Goal: Task Accomplishment & Management: Manage account settings

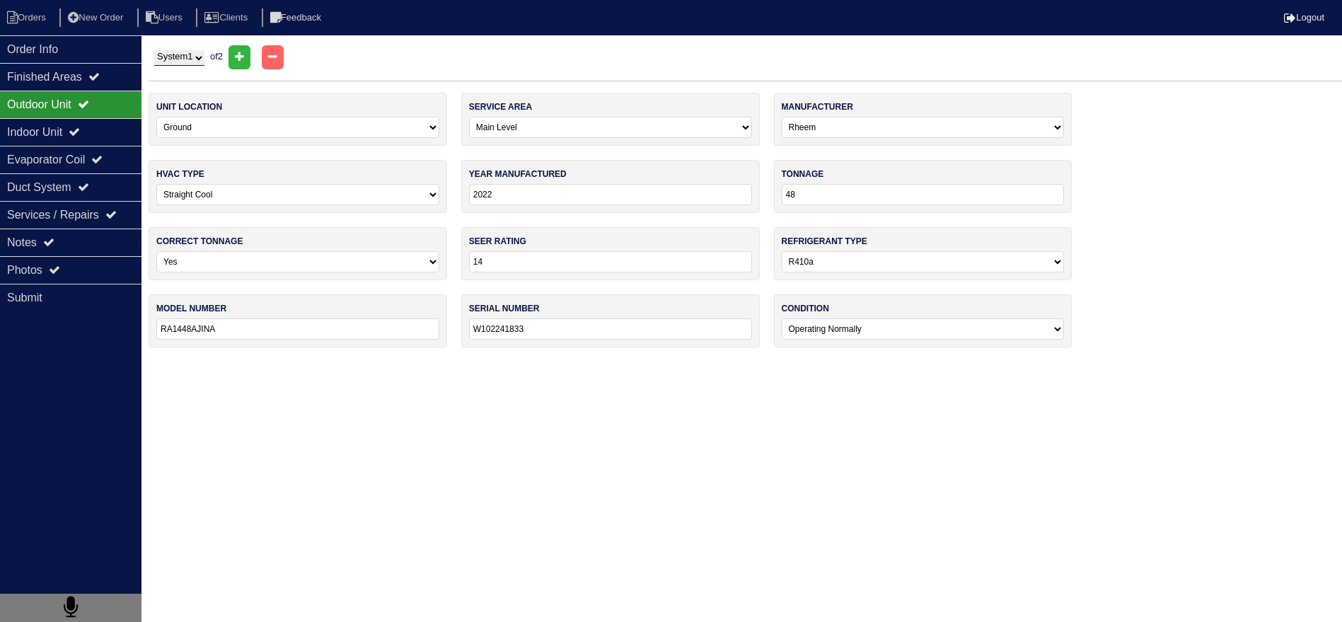
select select "0"
select select "Rheem"
select select "0"
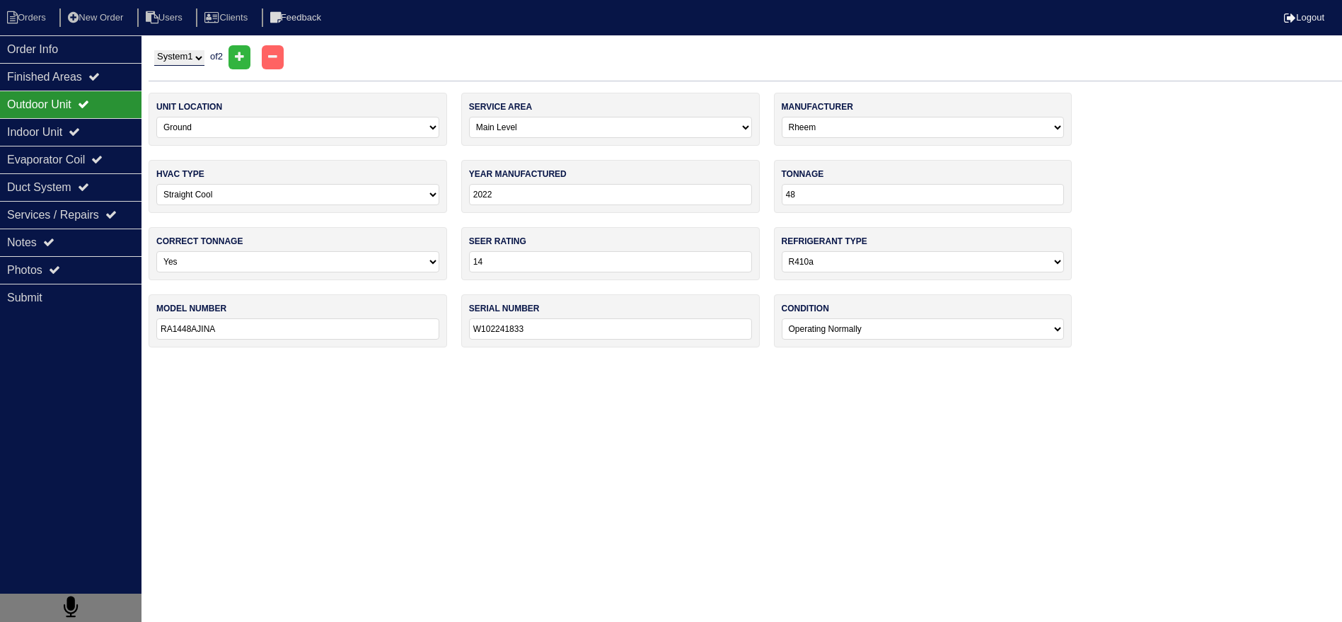
select select "1"
select select "0"
click at [99, 243] on div "Notes" at bounding box center [71, 243] width 142 height 28
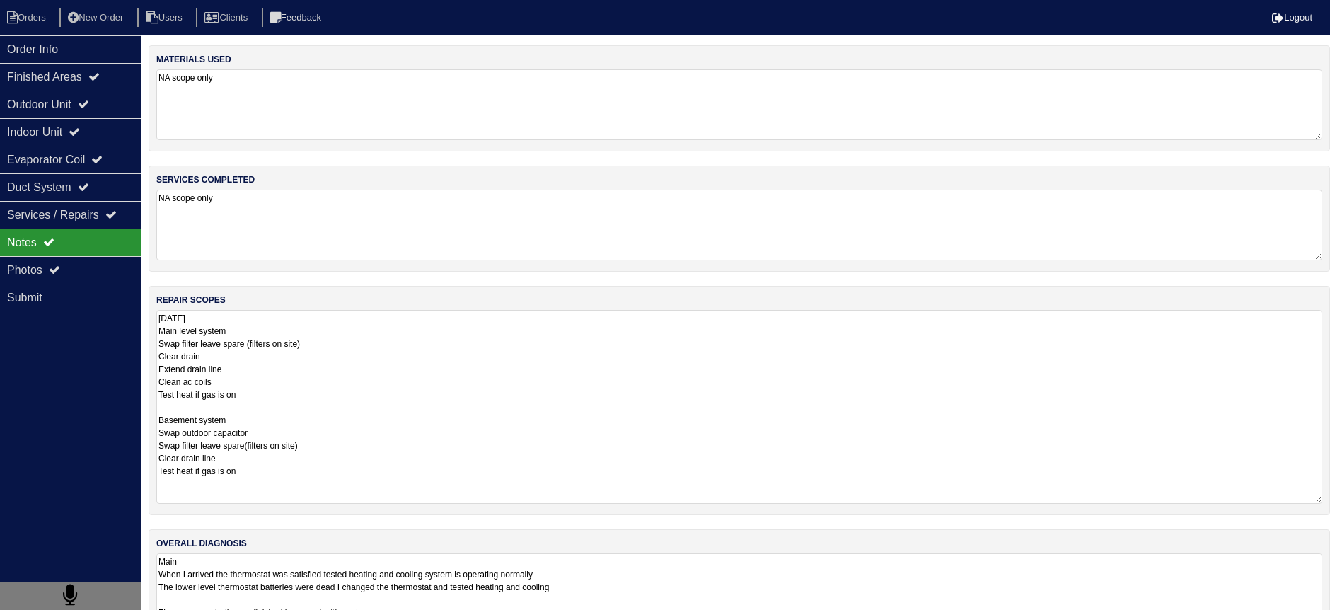
click at [283, 317] on textarea "9.24.25 Main level system Swap filter leave spare (filters on site) Clear drain…" at bounding box center [739, 407] width 1166 height 194
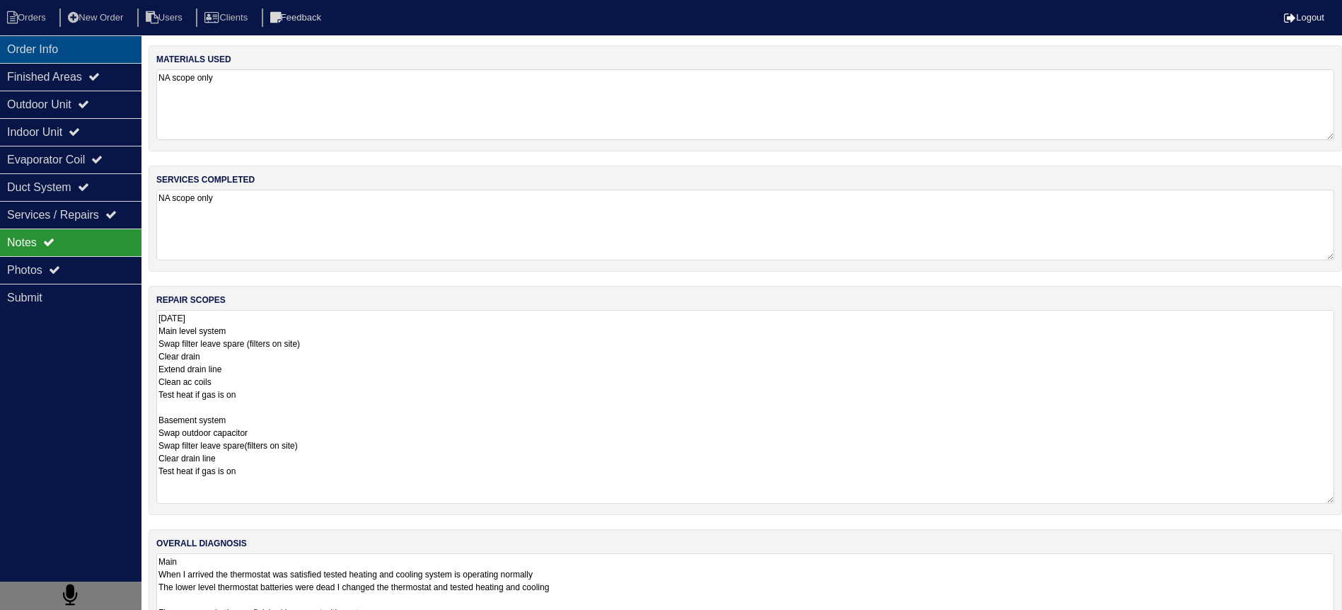
click at [91, 53] on div "Order Info" at bounding box center [71, 49] width 142 height 28
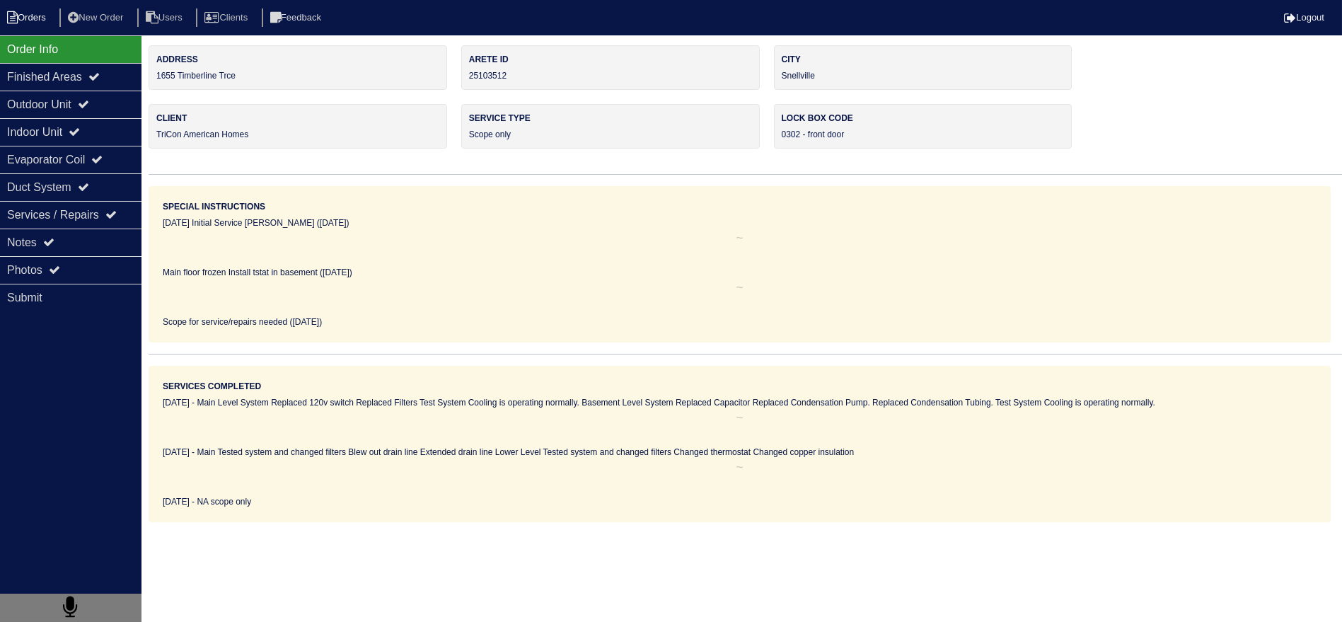
click at [36, 26] on li "Orders" at bounding box center [28, 17] width 57 height 19
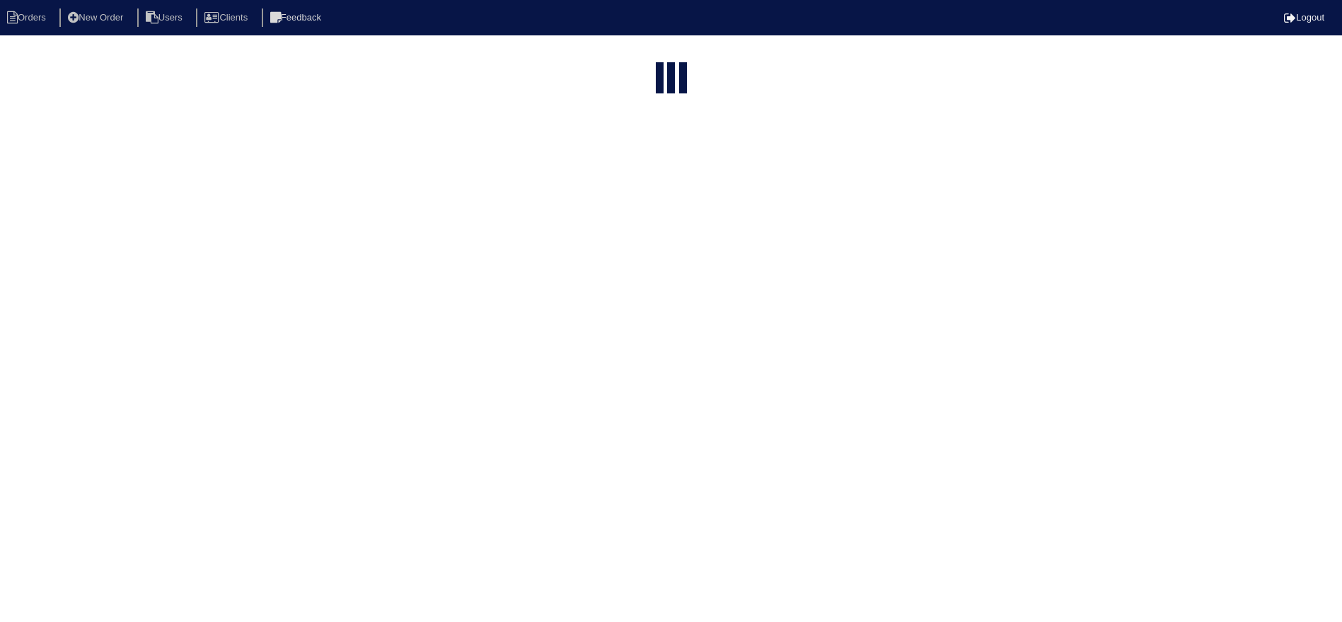
select select "15"
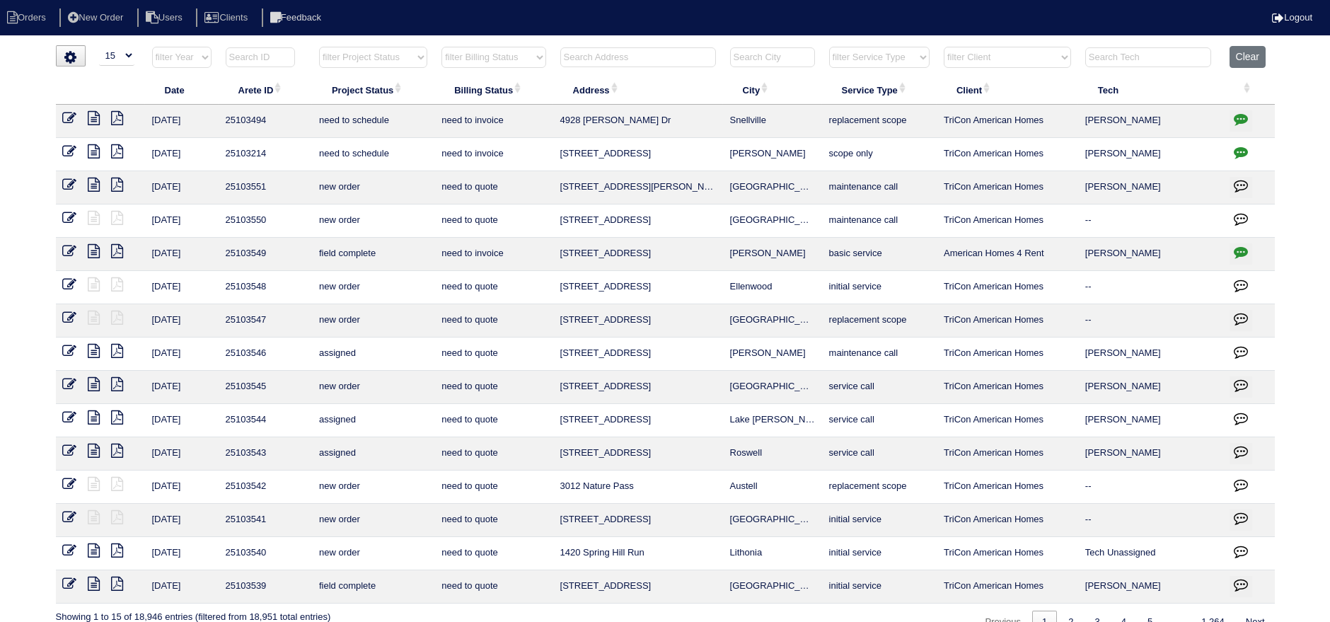
click at [345, 61] on select "filter Project Status -- Any Project Status -- new order assigned in progress f…" at bounding box center [373, 57] width 108 height 21
click at [319, 47] on select "filter Project Status -- Any Project Status -- new order assigned in progress f…" at bounding box center [373, 57] width 108 height 21
select select "assigned"
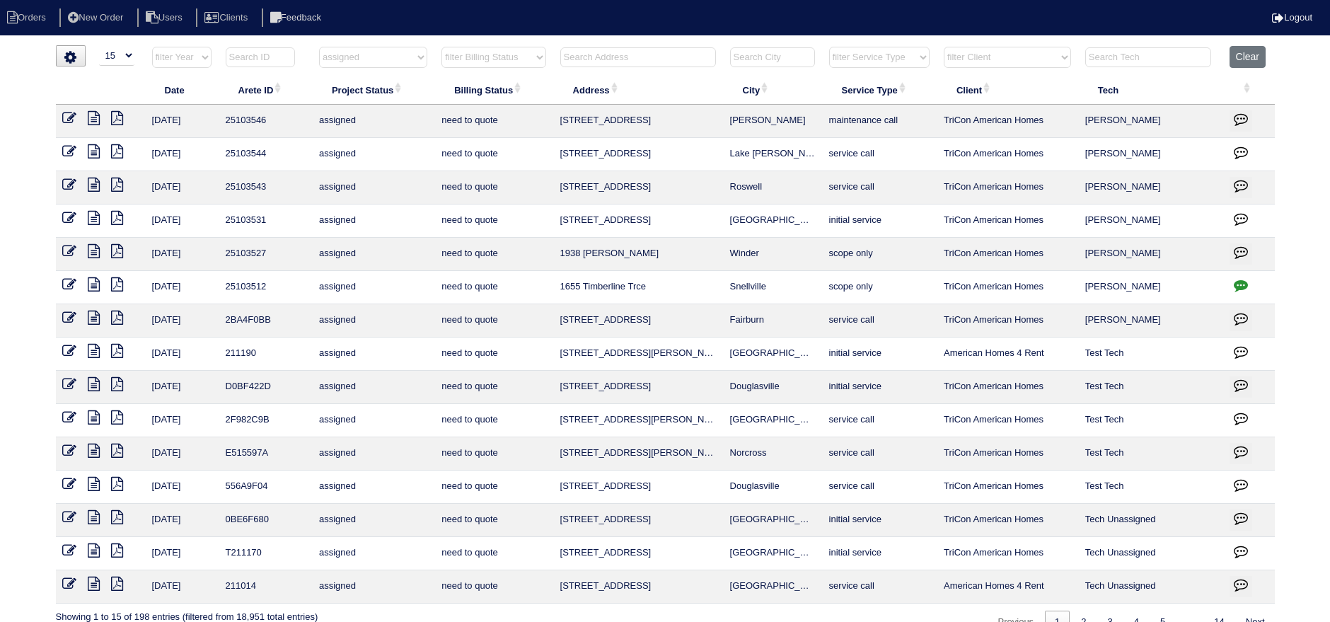
click at [93, 219] on icon at bounding box center [94, 218] width 12 height 14
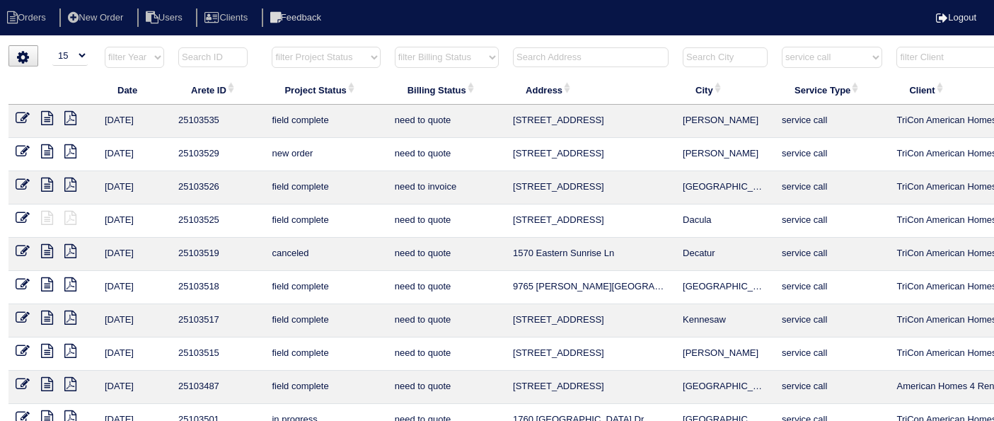
select select "15"
select select "service call"
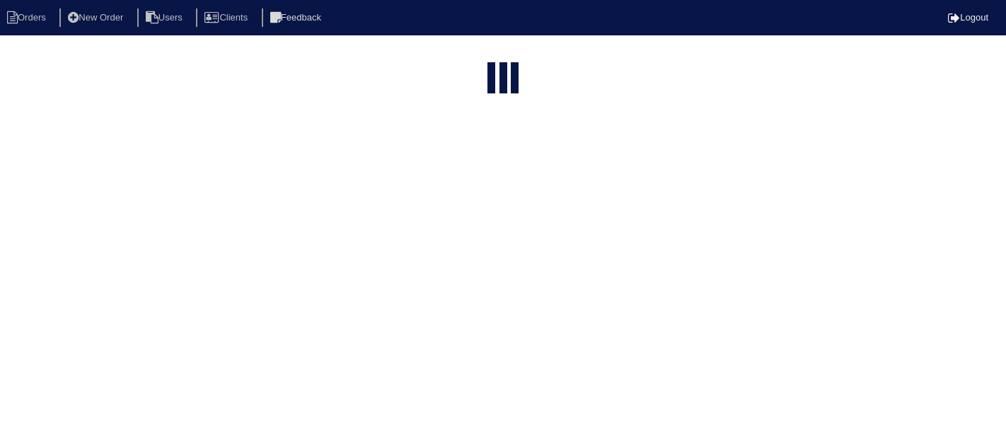
select select "15"
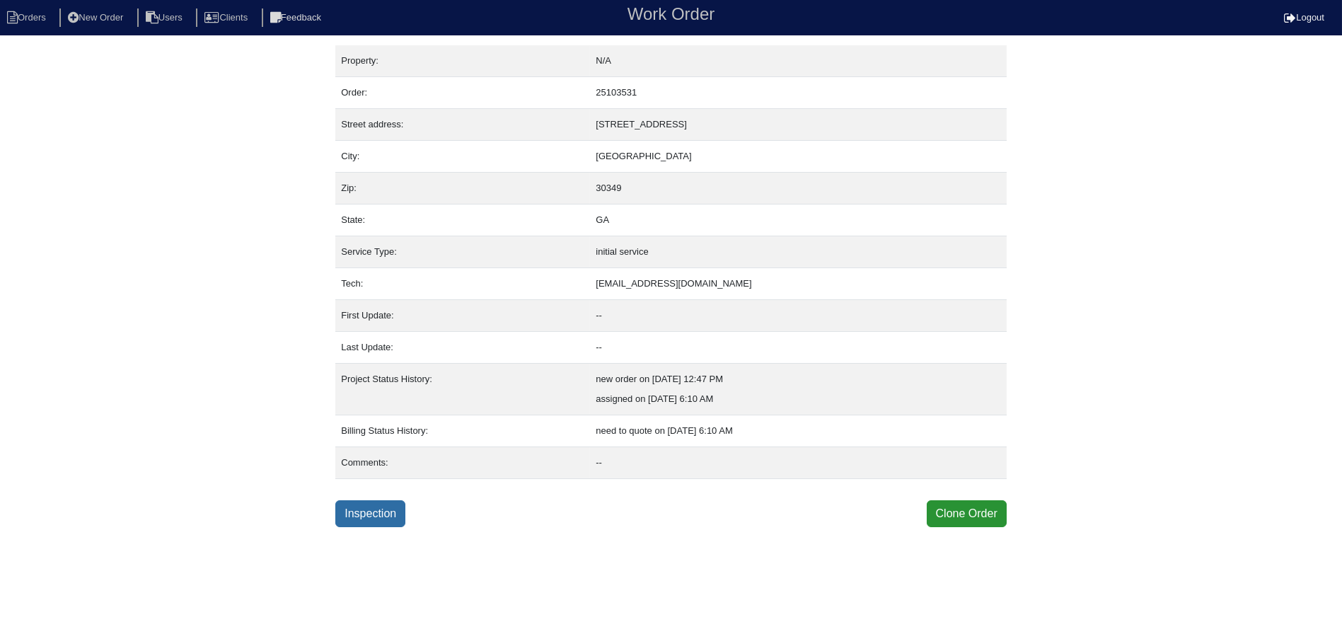
click at [374, 520] on link "Inspection" at bounding box center [370, 513] width 70 height 27
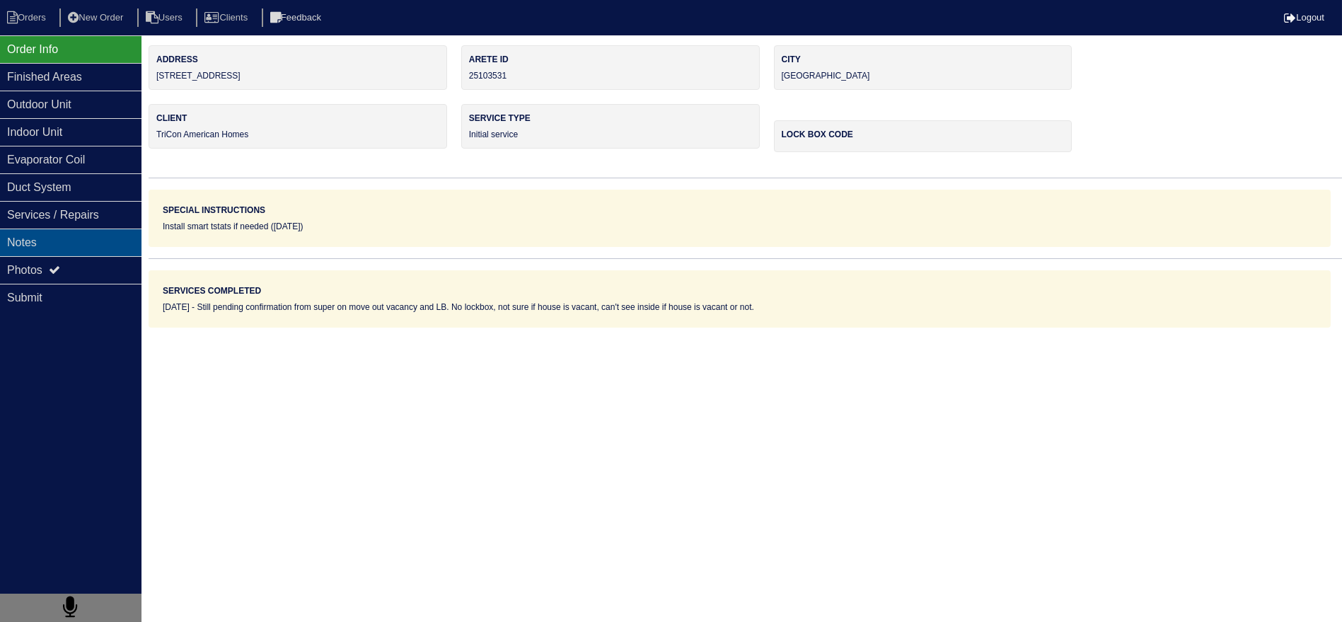
click at [98, 245] on div "Notes" at bounding box center [71, 243] width 142 height 28
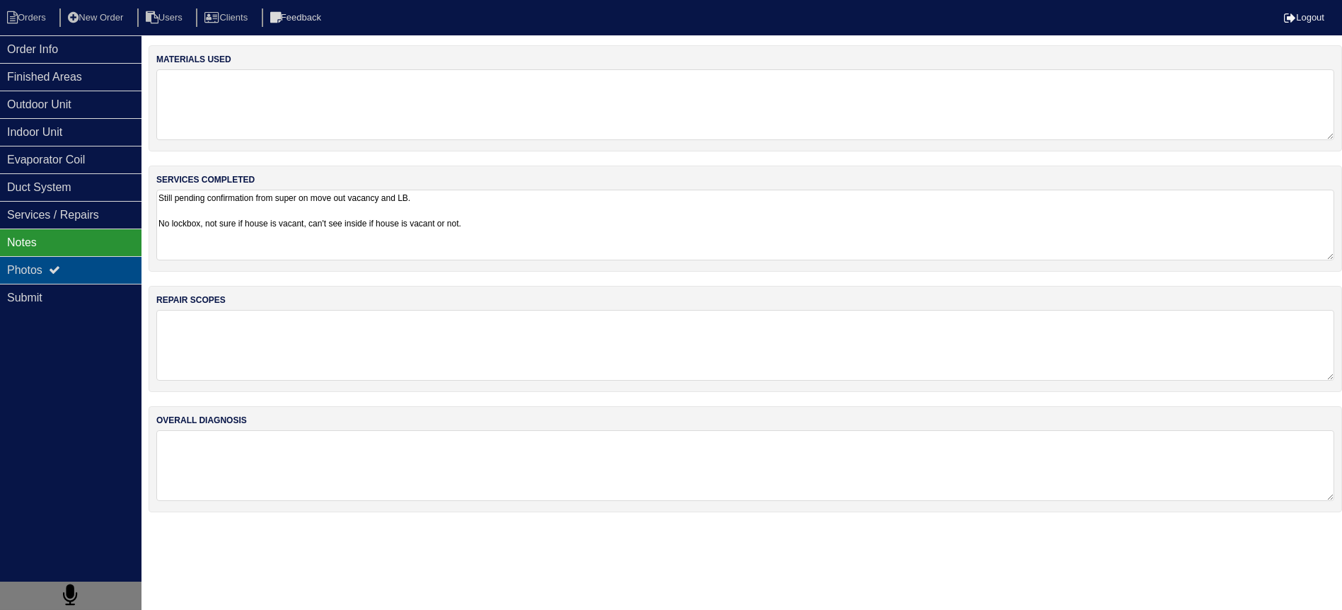
click at [92, 263] on div "Photos" at bounding box center [71, 270] width 142 height 28
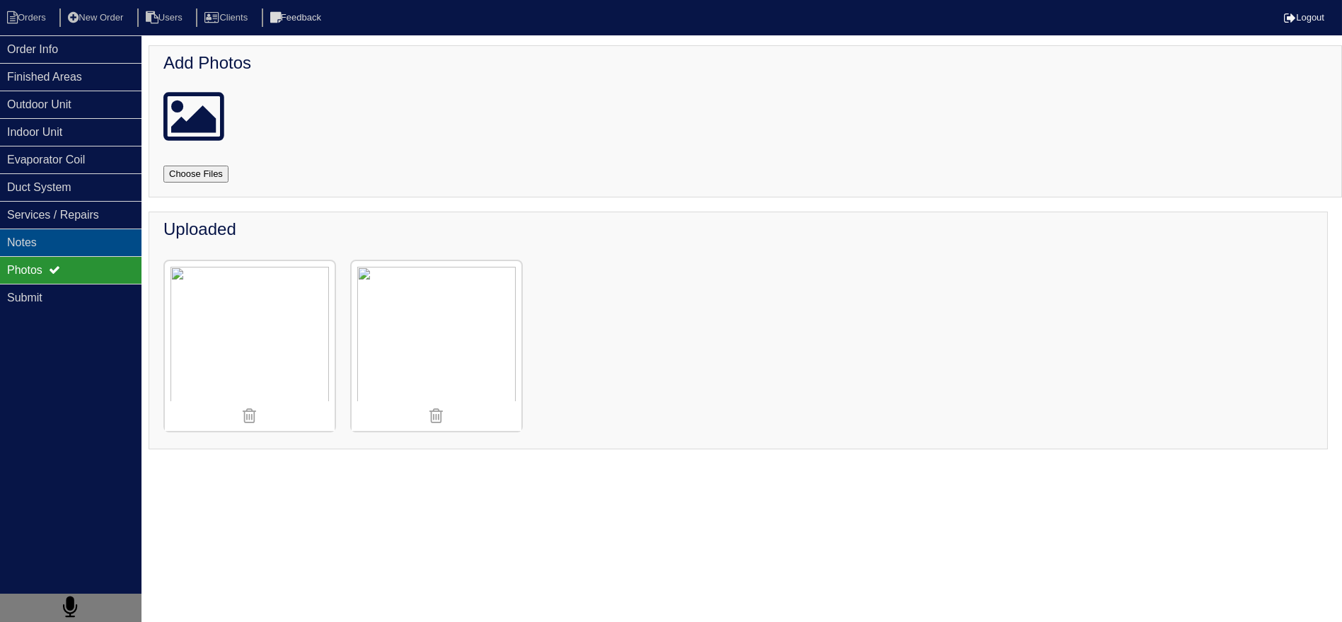
click at [91, 248] on div "Notes" at bounding box center [71, 243] width 142 height 28
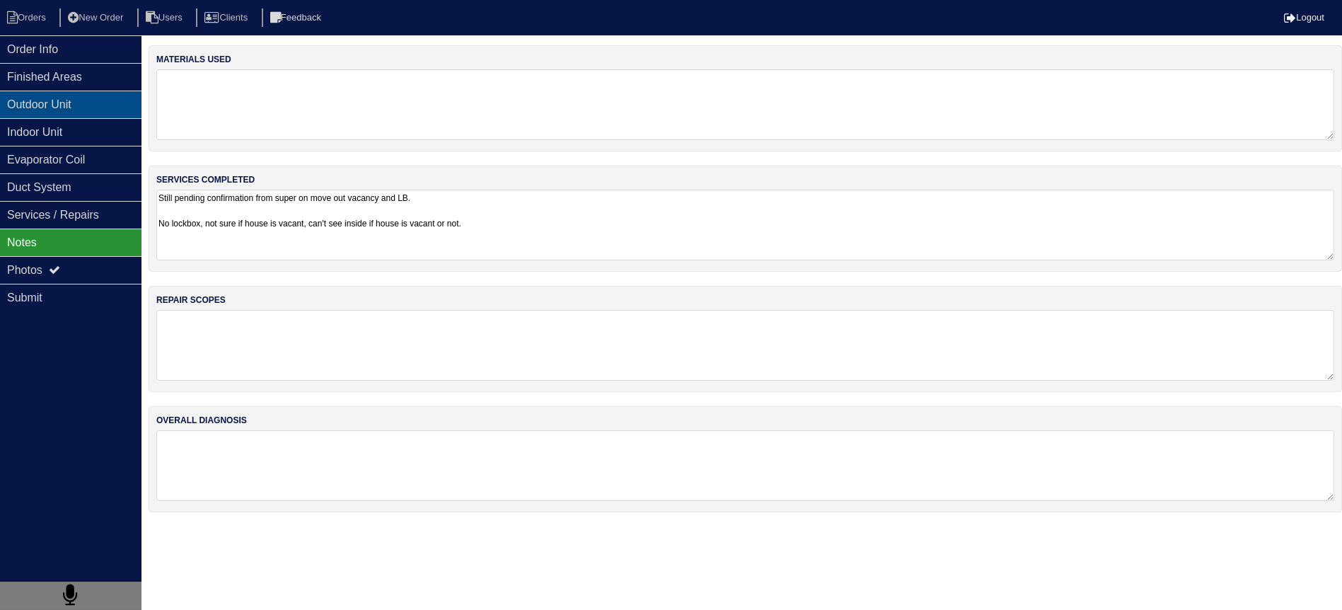
drag, startPoint x: 126, startPoint y: 102, endPoint x: 105, endPoint y: 54, distance: 51.9
click at [126, 101] on div "Outdoor Unit" at bounding box center [71, 105] width 142 height 28
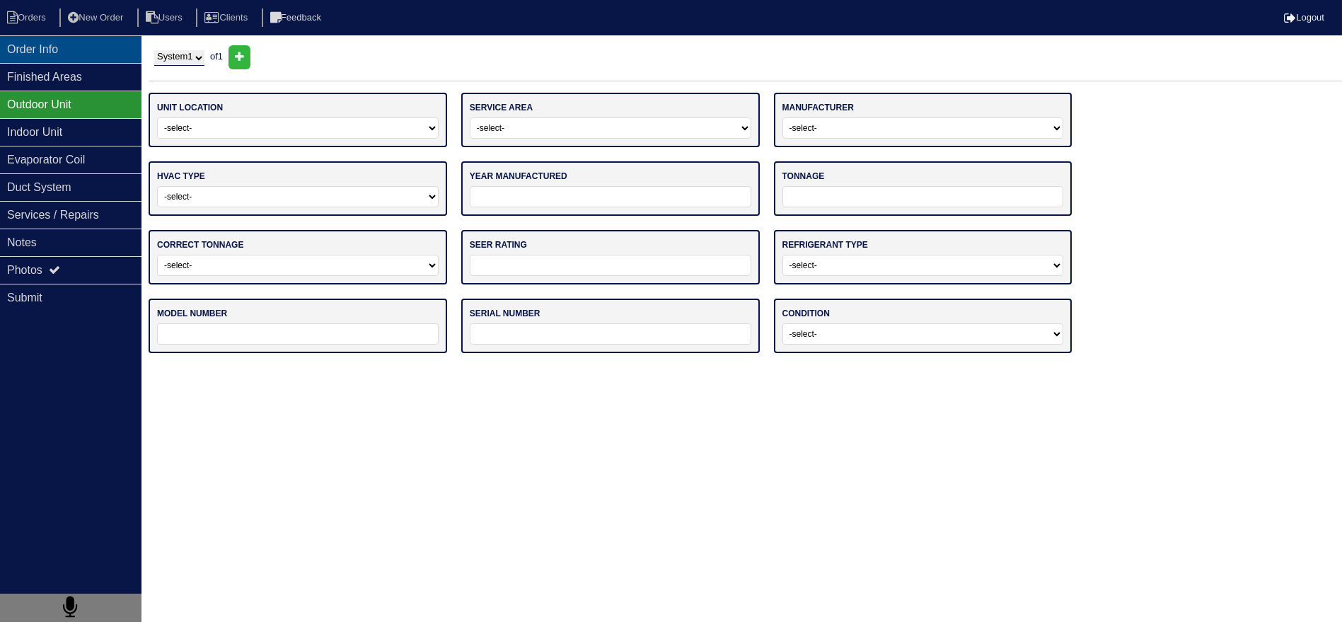
click at [97, 50] on div "Order Info" at bounding box center [71, 49] width 142 height 28
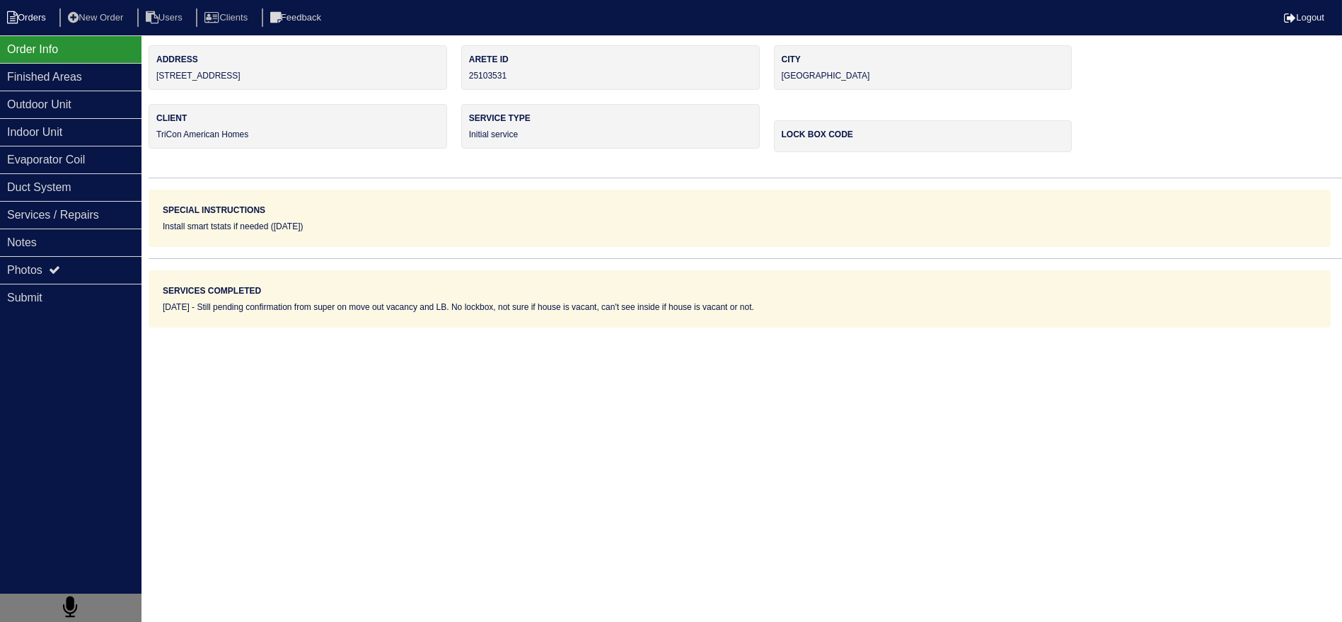
click at [13, 19] on icon at bounding box center [12, 17] width 11 height 13
select select "15"
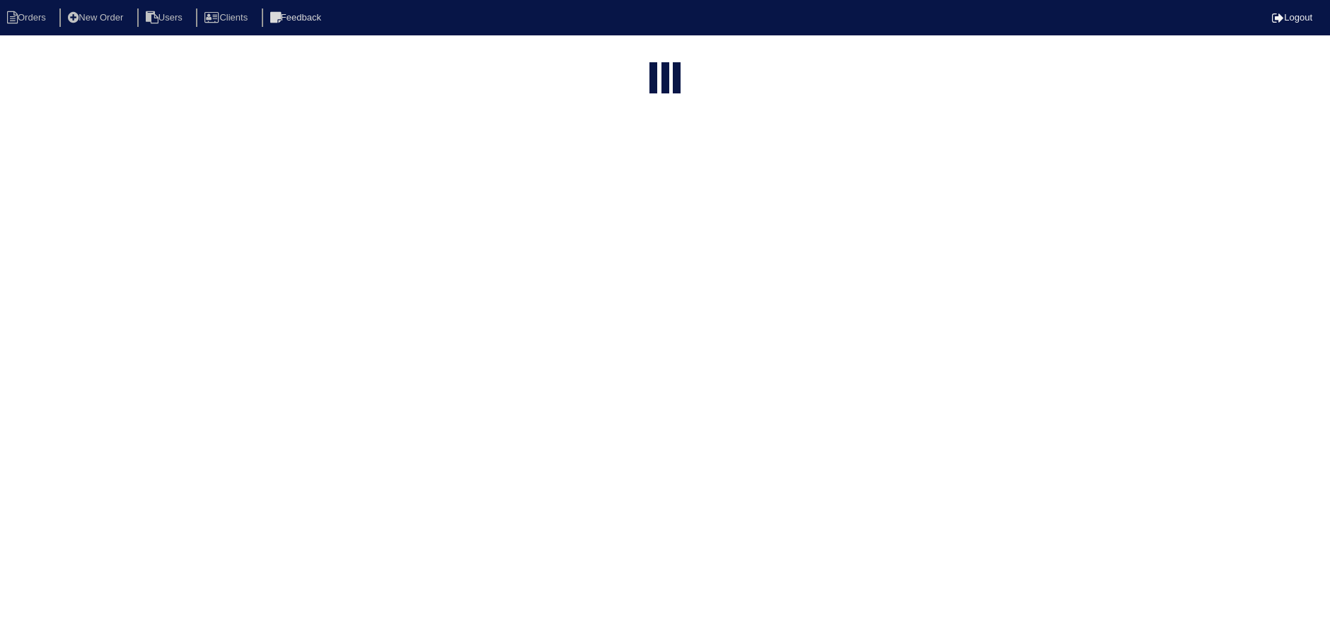
select select "assigned"
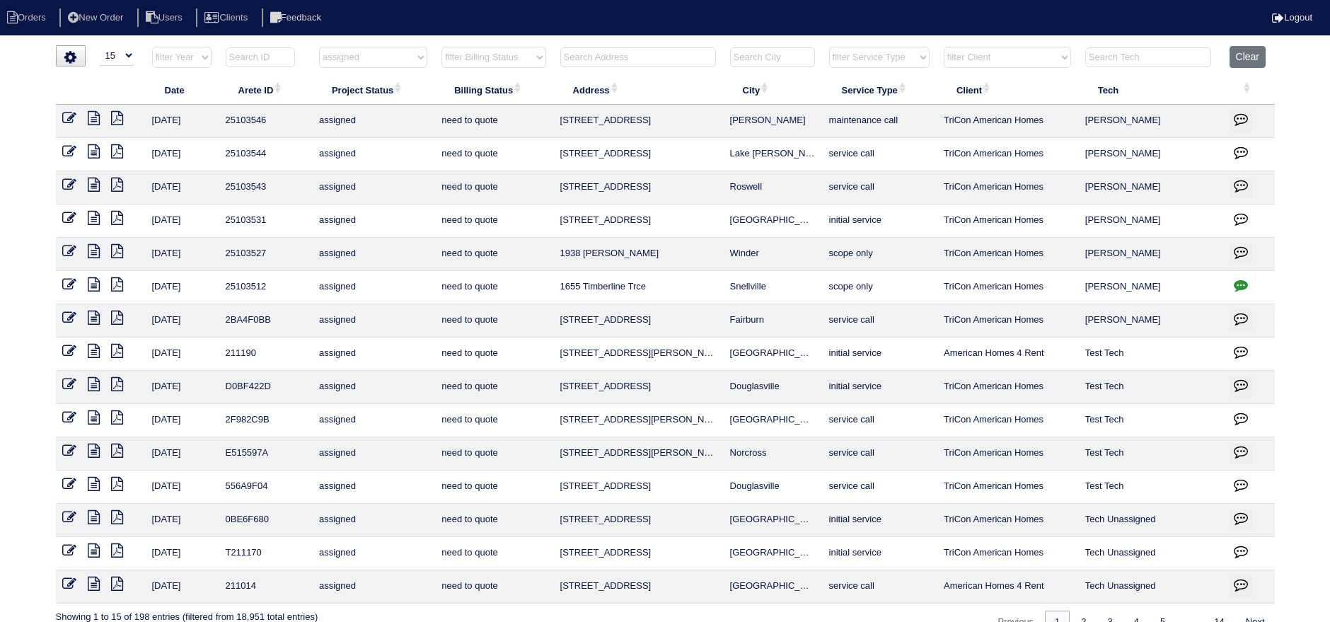
click at [72, 211] on icon at bounding box center [70, 218] width 14 height 14
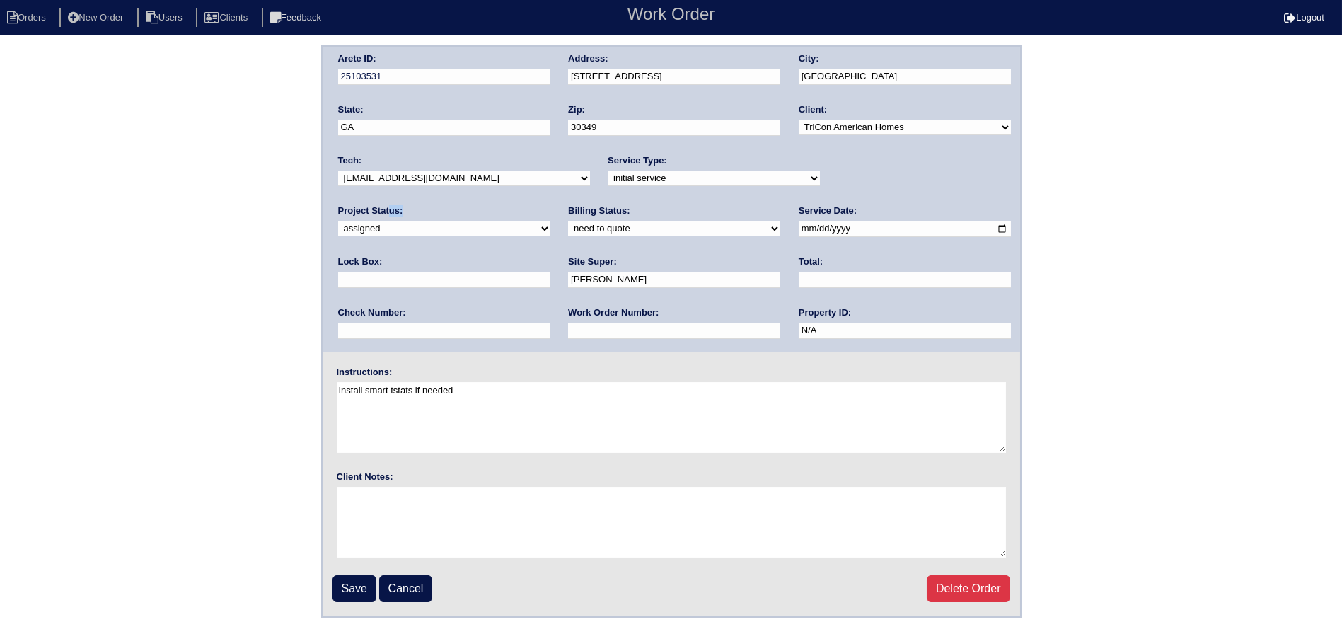
drag, startPoint x: 859, startPoint y: 166, endPoint x: 859, endPoint y: 175, distance: 8.5
click at [550, 204] on div "Project Status: new order assigned in progress field complete need to schedule …" at bounding box center [444, 223] width 212 height 39
drag, startPoint x: 859, startPoint y: 175, endPoint x: 863, endPoint y: 185, distance: 10.8
click at [550, 221] on select "new order assigned in progress field complete need to schedule admin review arc…" at bounding box center [444, 229] width 212 height 16
select select "field complete"
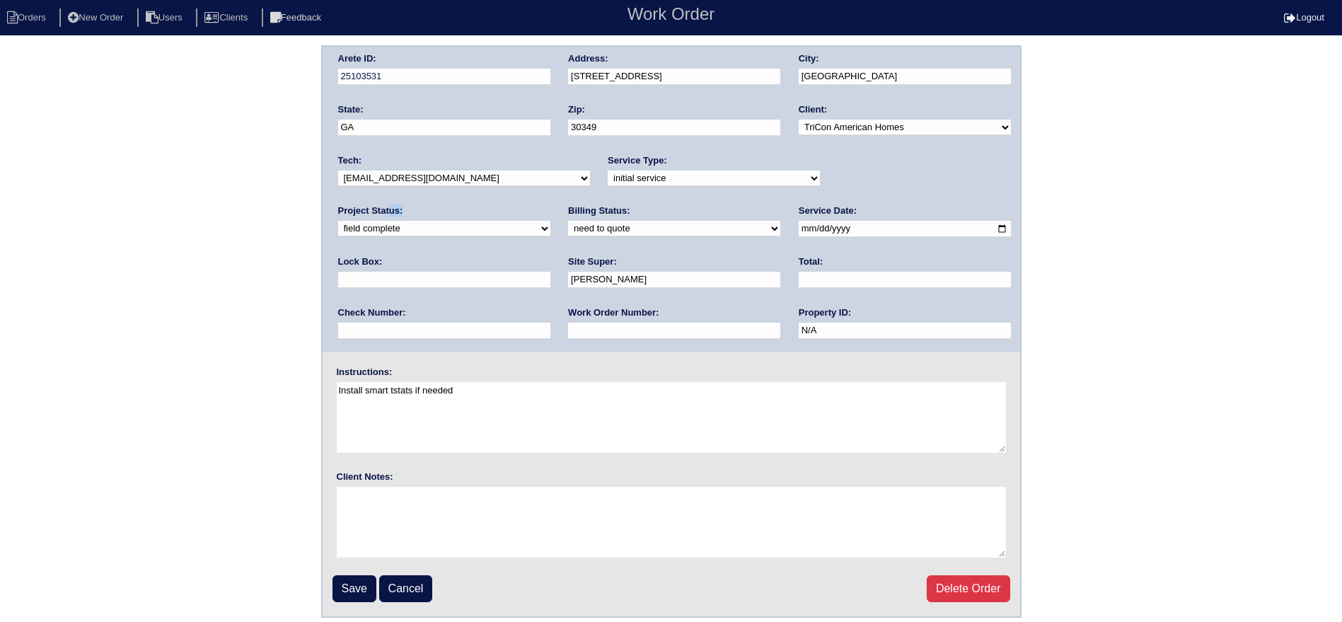
click at [550, 221] on select "new order assigned in progress field complete need to schedule admin review arc…" at bounding box center [444, 229] width 212 height 16
click at [347, 584] on input "Save" at bounding box center [355, 588] width 44 height 27
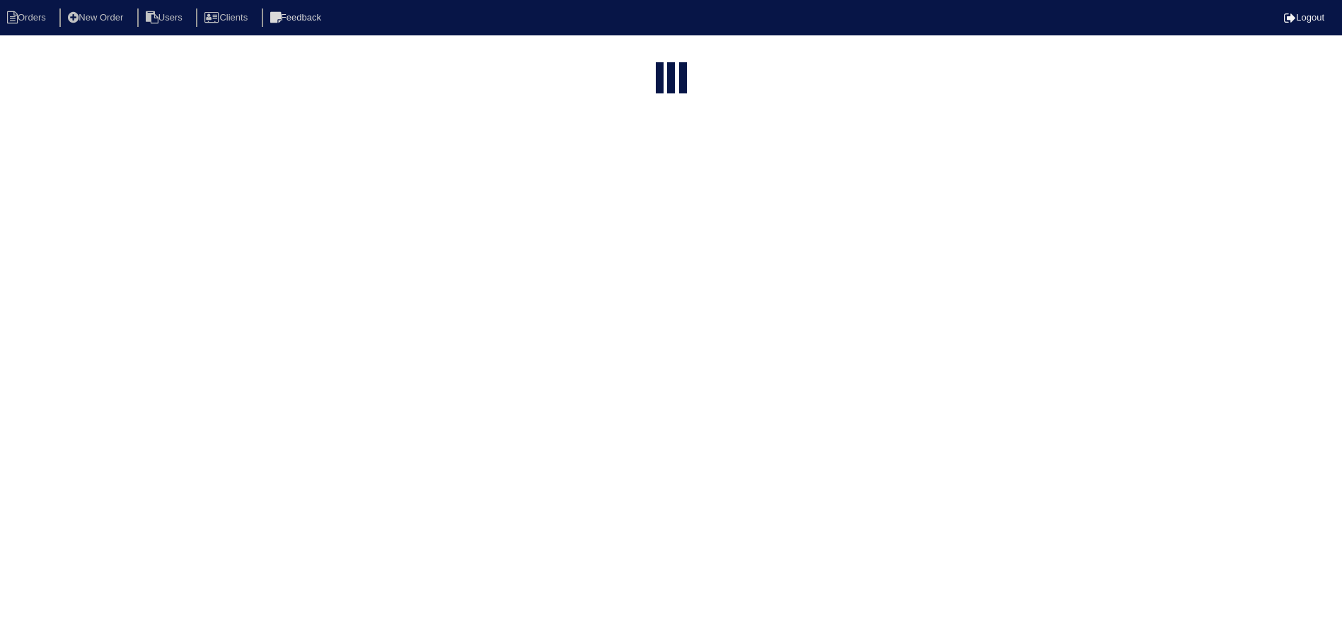
select select "15"
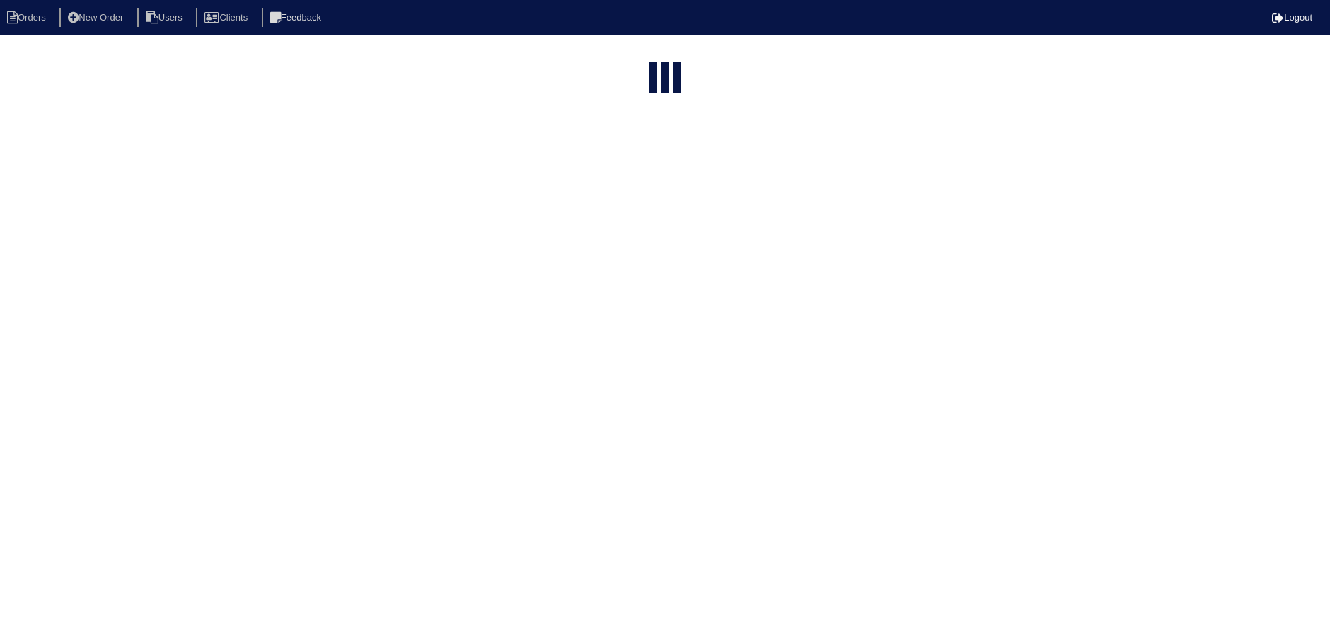
select select "assigned"
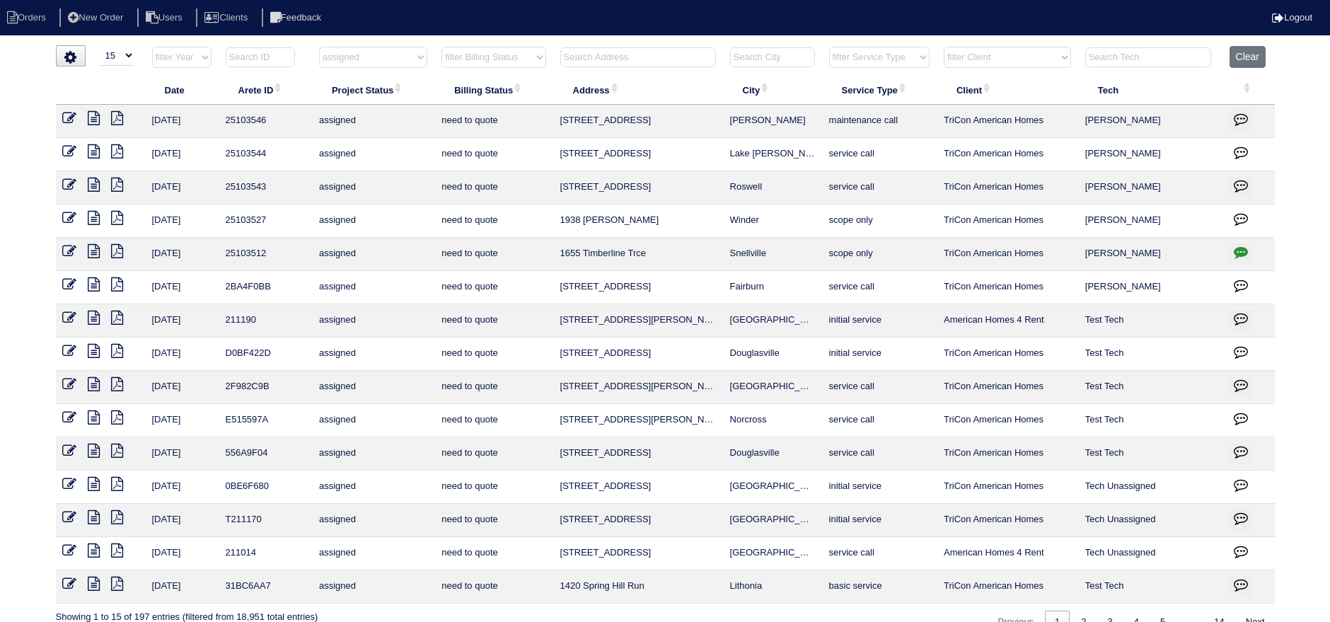
click at [97, 112] on icon at bounding box center [94, 118] width 12 height 14
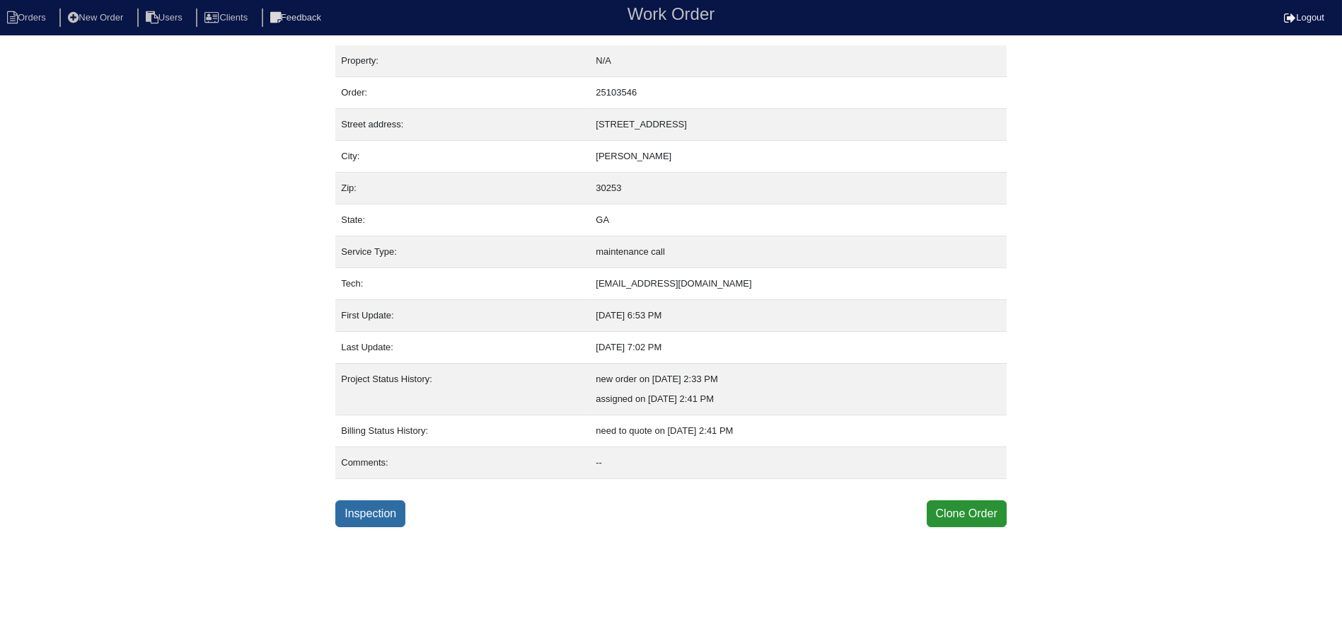
click at [384, 500] on link "Inspection" at bounding box center [370, 513] width 70 height 27
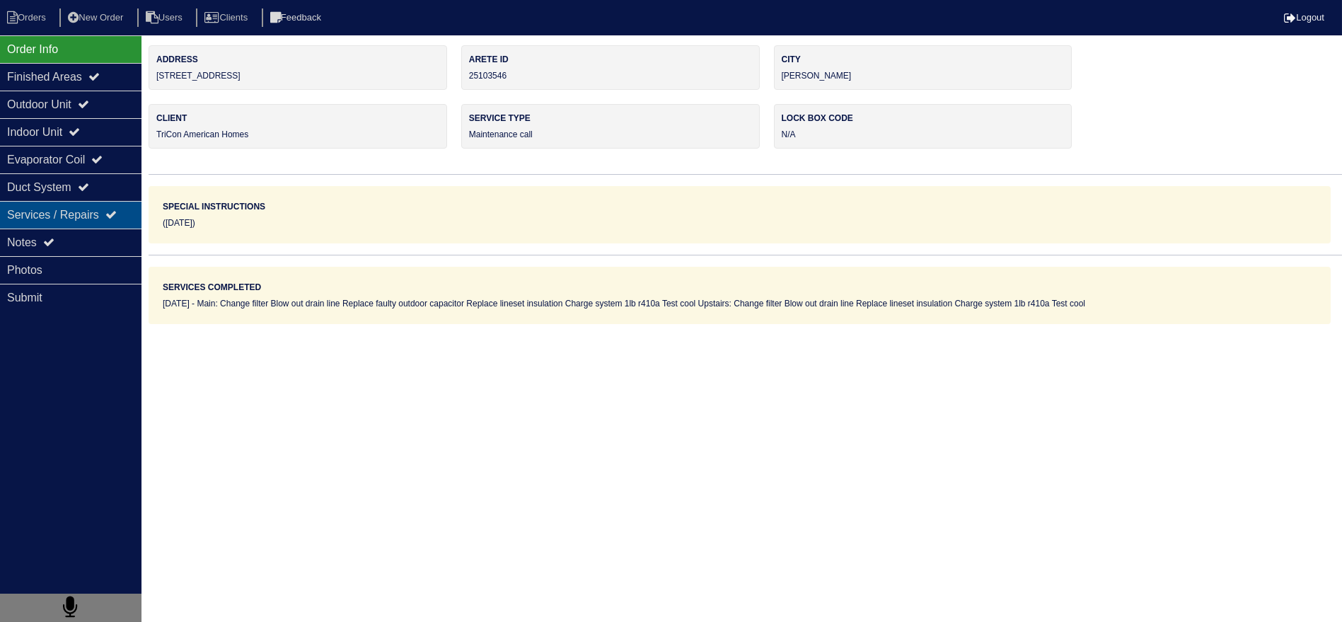
drag, startPoint x: 53, startPoint y: 212, endPoint x: 57, endPoint y: 223, distance: 11.2
click at [53, 213] on div "Services / Repairs" at bounding box center [71, 215] width 142 height 28
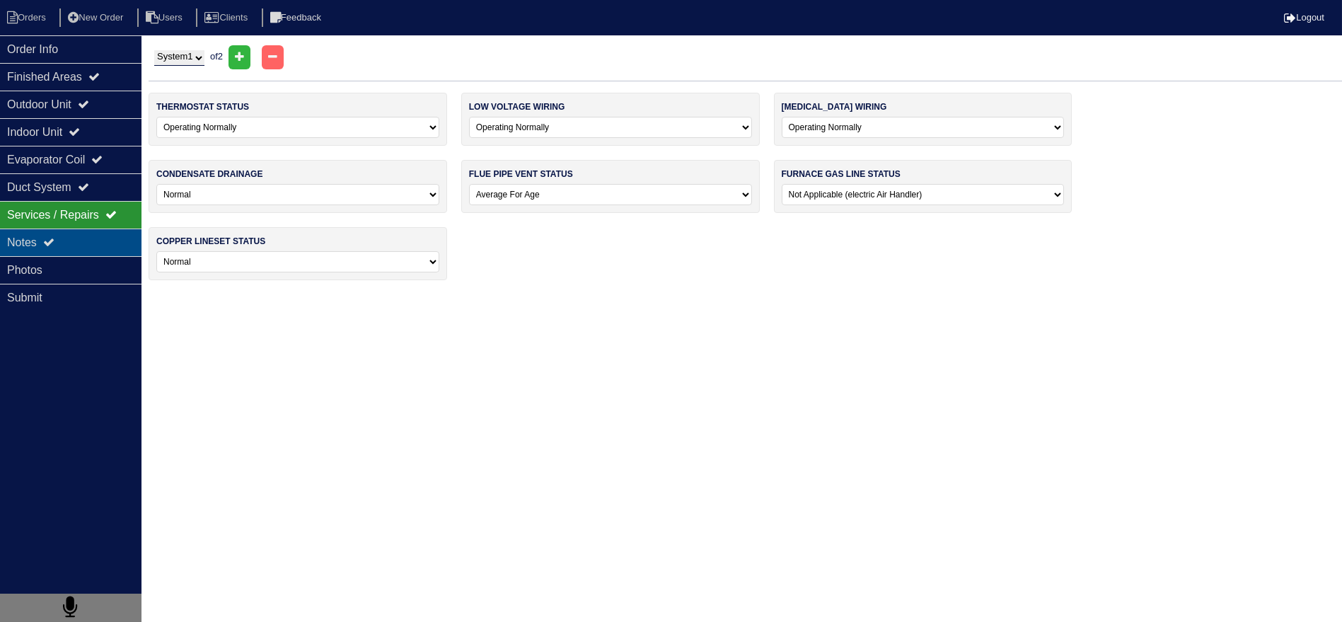
click at [69, 241] on div "Notes" at bounding box center [71, 243] width 142 height 28
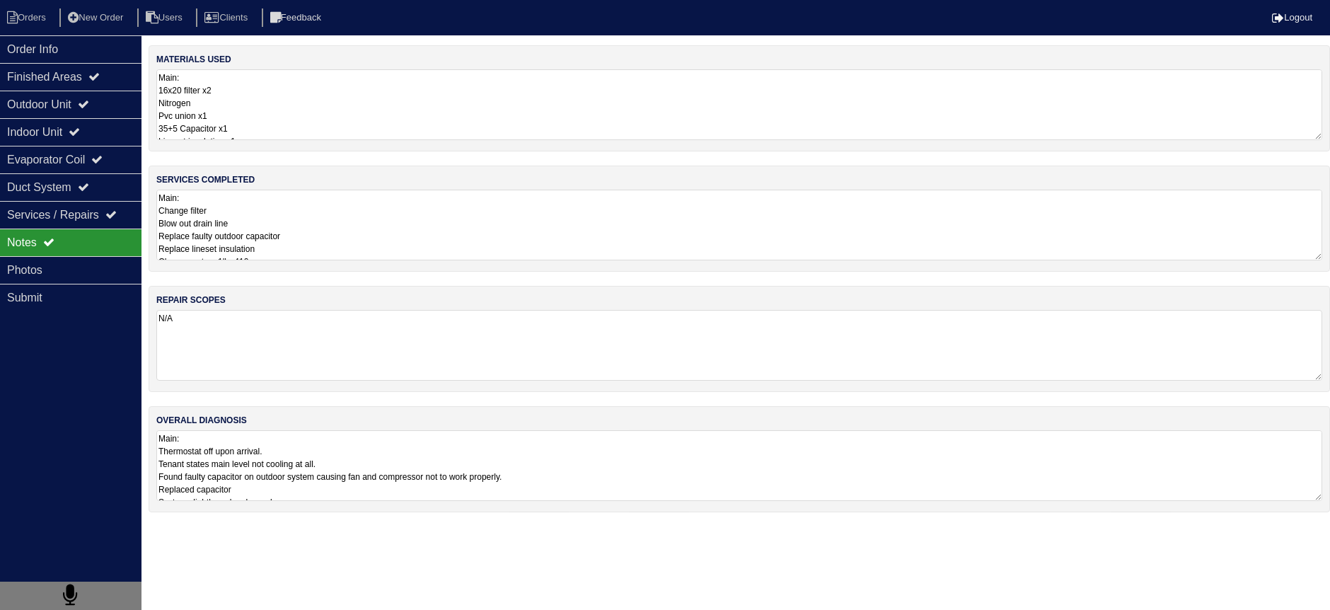
click at [364, 246] on textarea "Main: Change filter Blow out drain line Replace faulty outdoor capacitor Replac…" at bounding box center [739, 225] width 1166 height 71
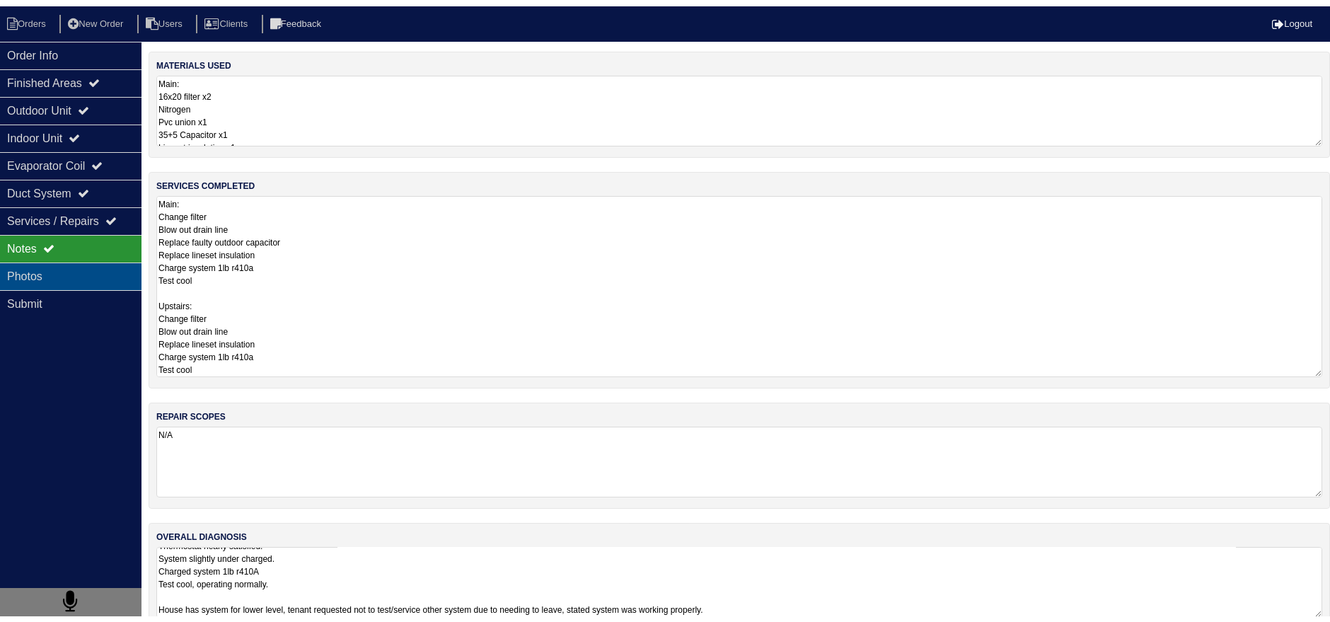
scroll to position [1, 0]
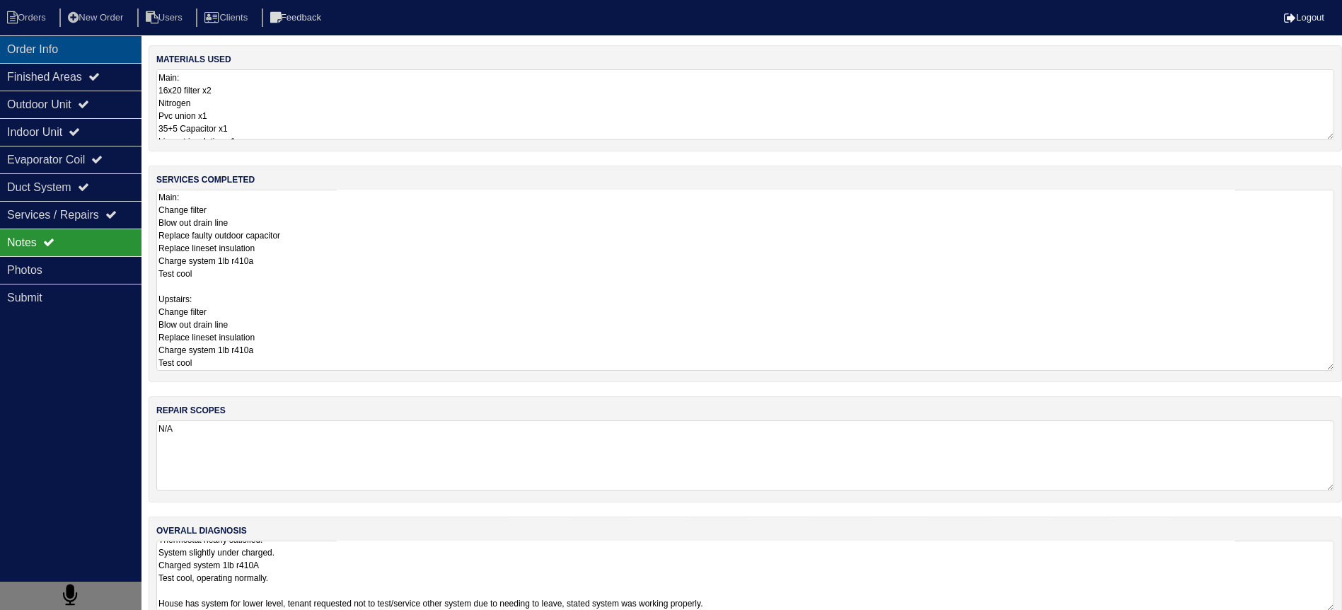
click at [45, 50] on div "Order Info" at bounding box center [71, 49] width 142 height 28
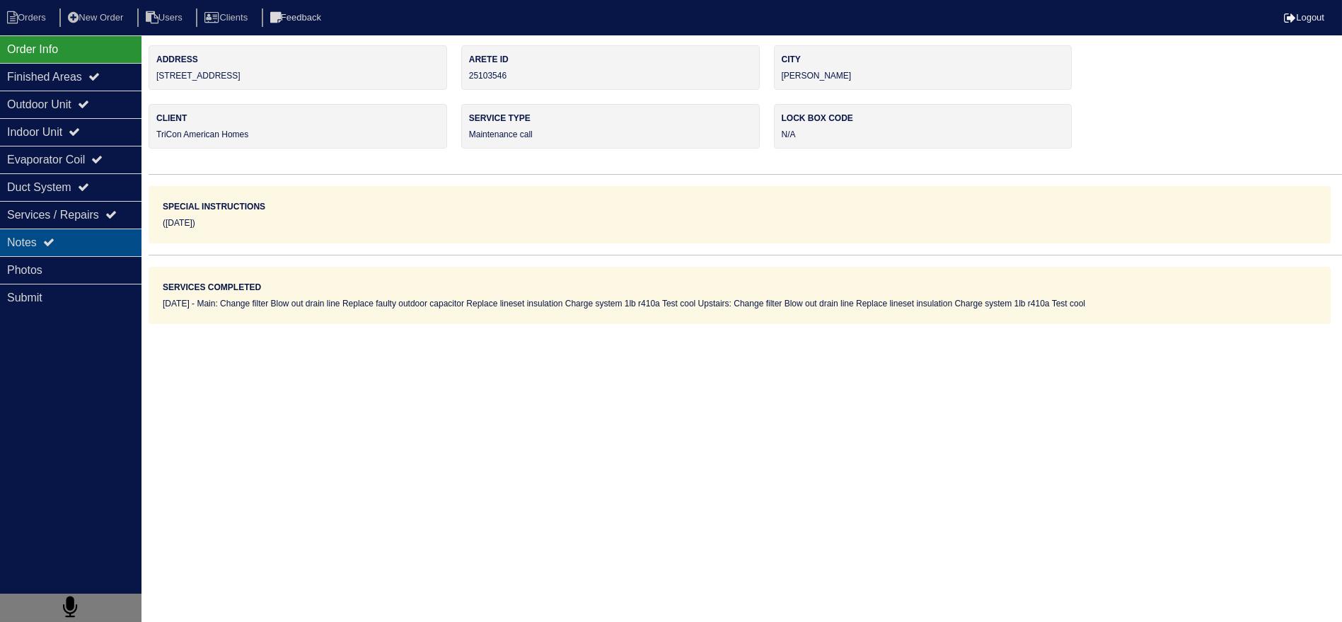
click at [74, 229] on div "Notes" at bounding box center [71, 243] width 142 height 28
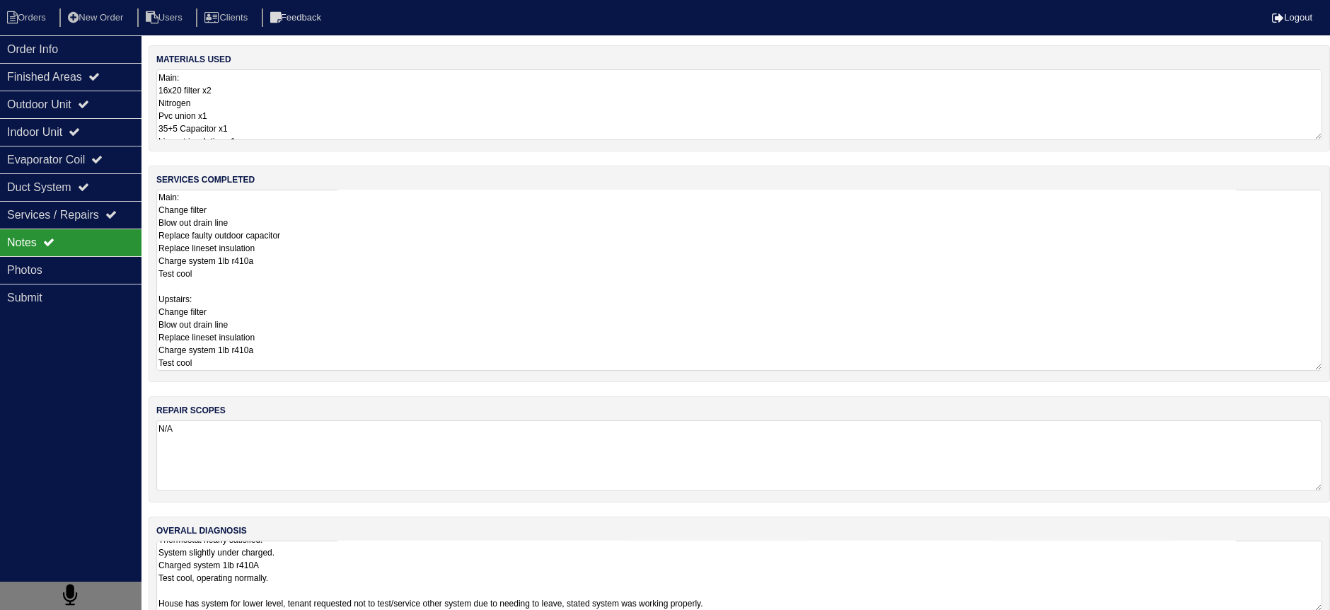
click at [294, 238] on textarea "Main: Change filter Blow out drain line Replace faulty outdoor capacitor Replac…" at bounding box center [739, 280] width 1166 height 181
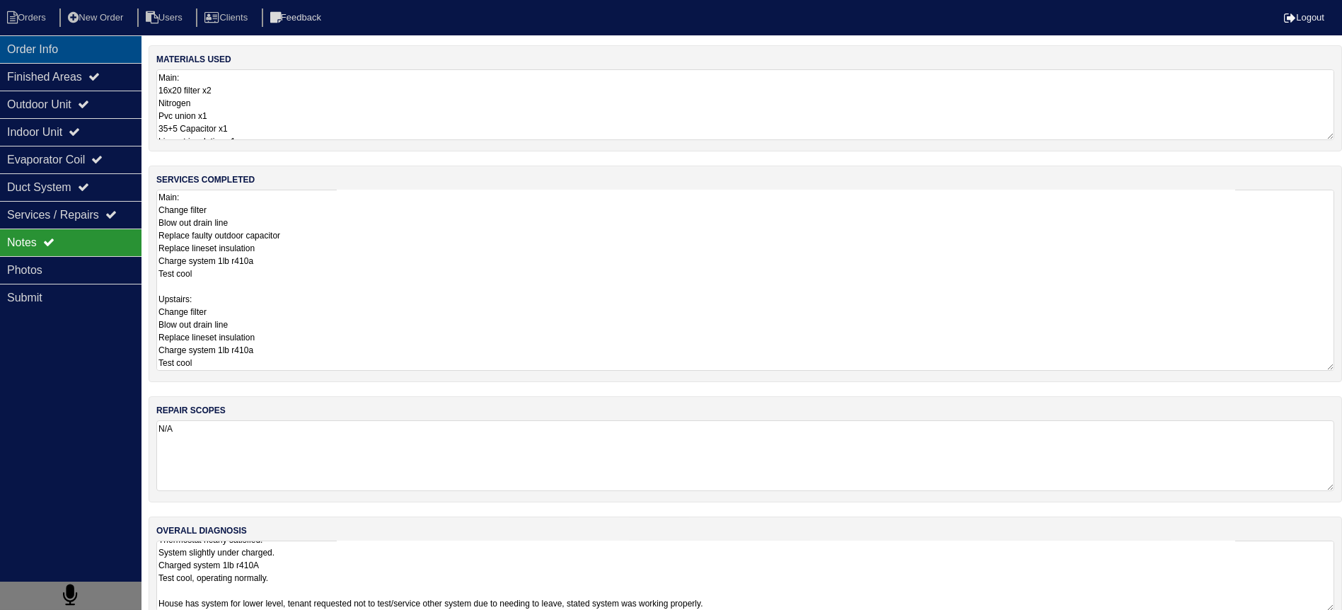
click at [73, 48] on div "Order Info" at bounding box center [71, 49] width 142 height 28
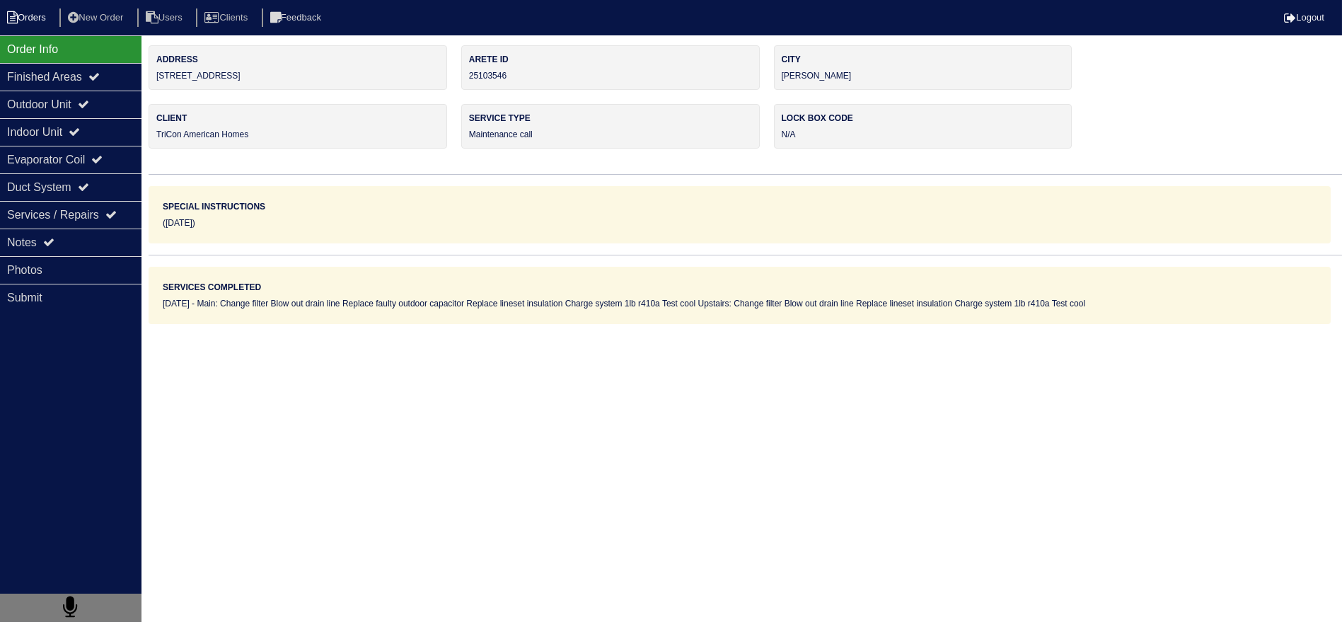
click at [40, 19] on li "Orders" at bounding box center [28, 17] width 57 height 19
select select "15"
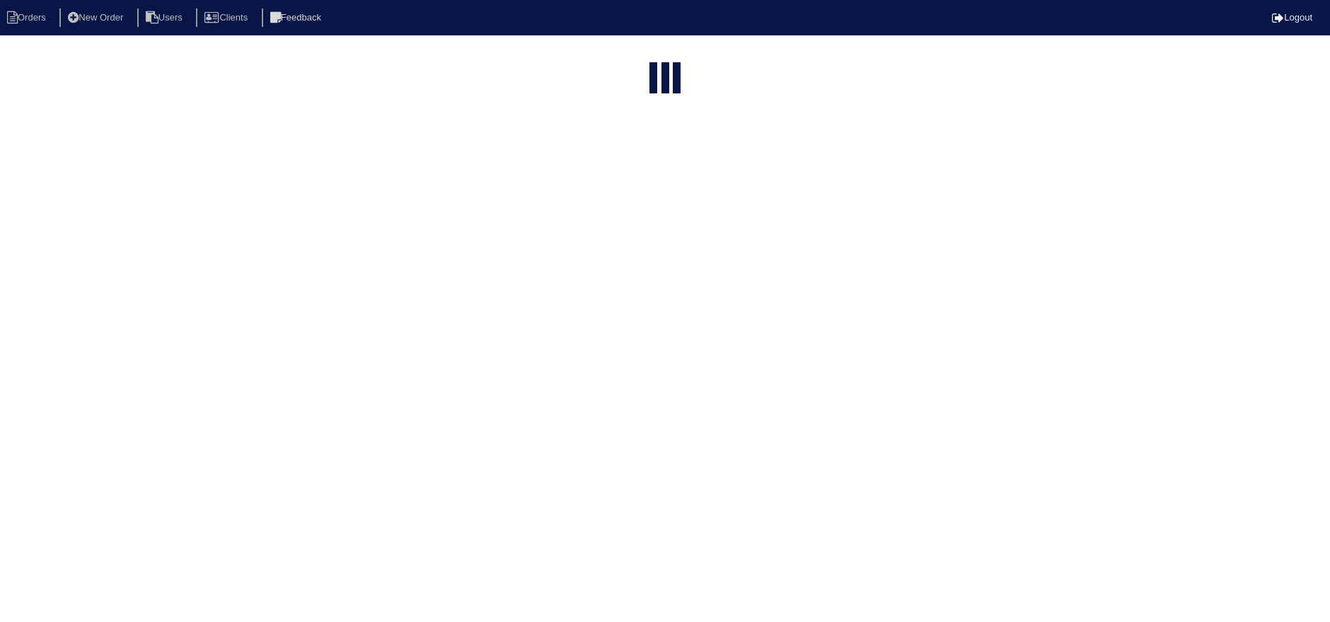
select select "assigned"
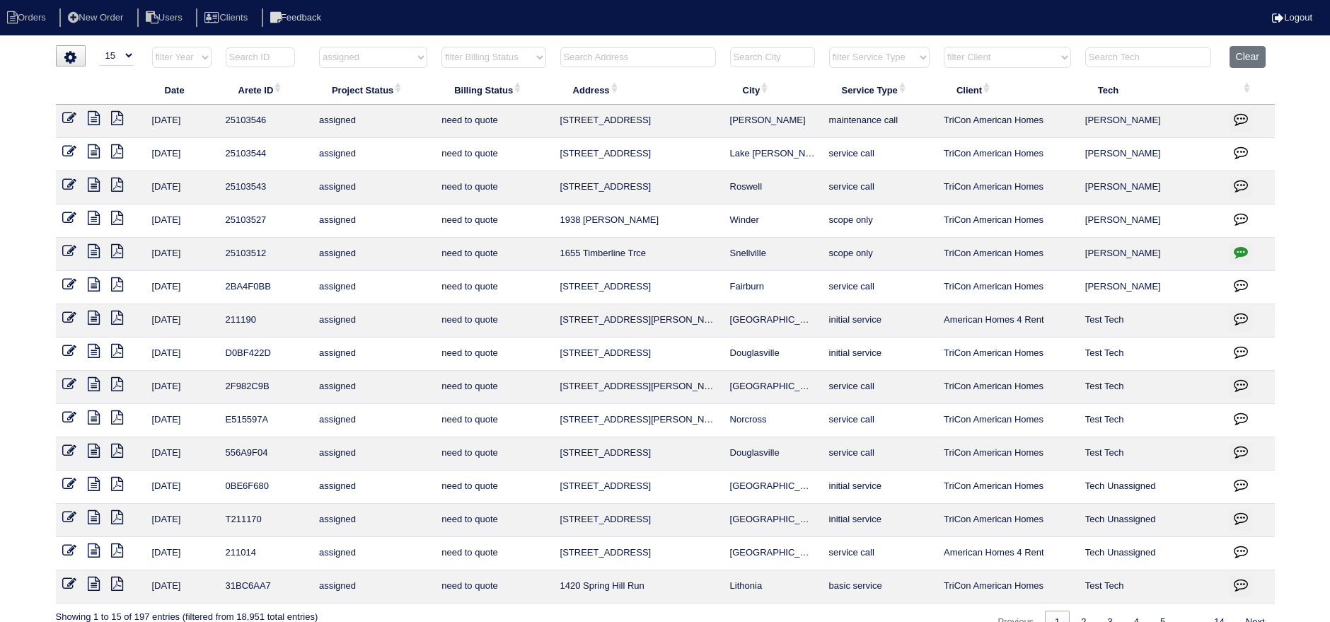
click at [89, 149] on icon at bounding box center [94, 151] width 12 height 14
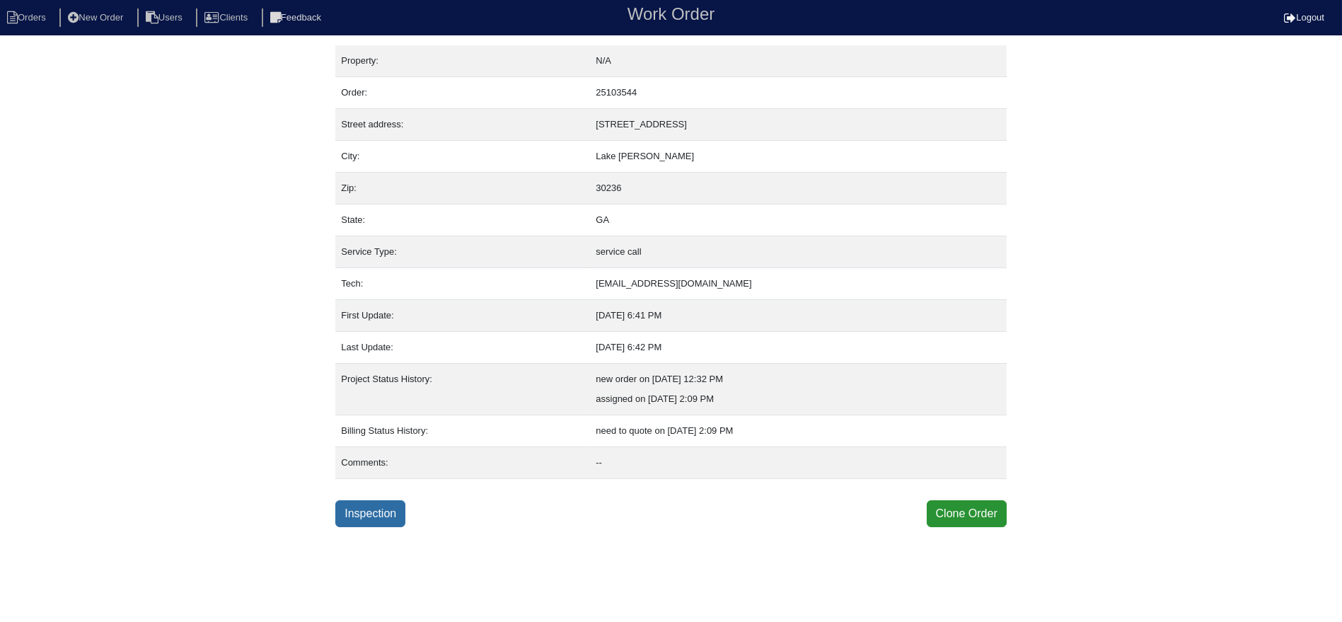
click at [391, 500] on link "Inspection" at bounding box center [370, 513] width 70 height 27
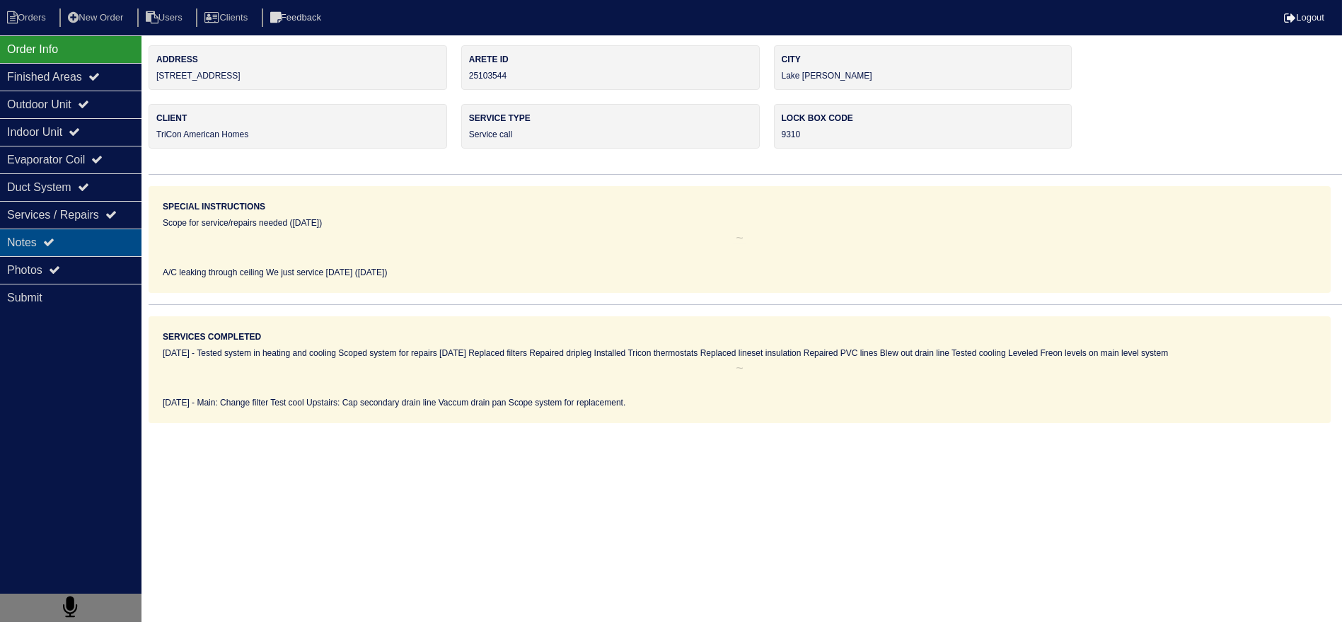
click at [103, 246] on div "Notes" at bounding box center [71, 243] width 142 height 28
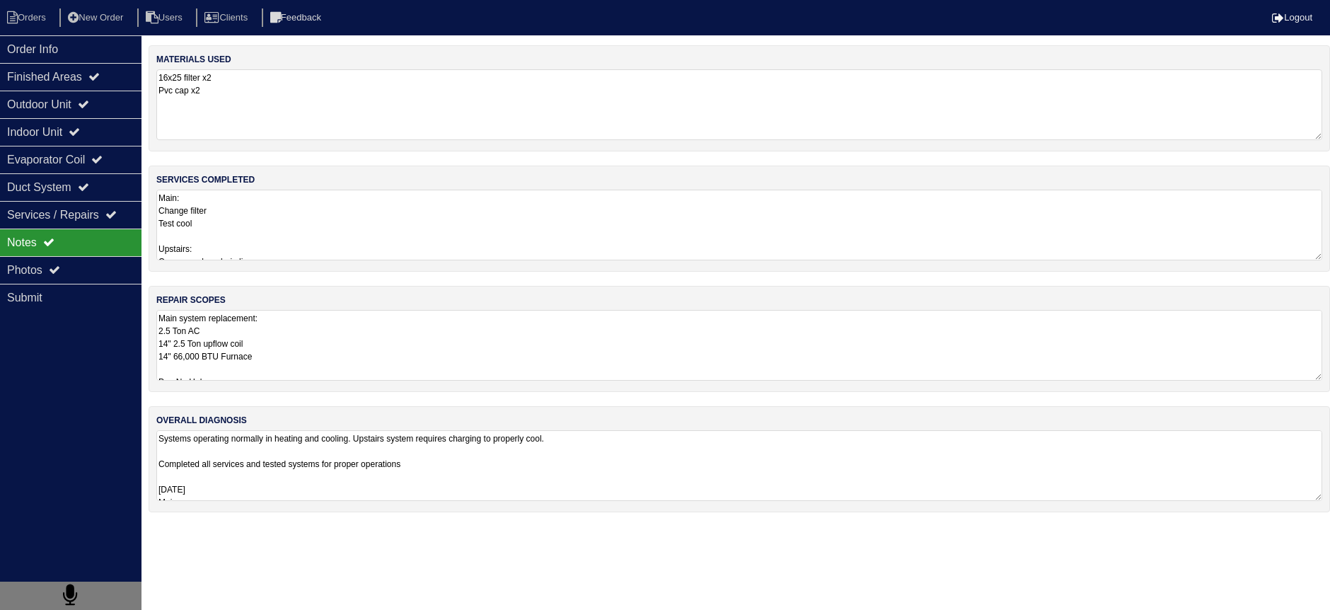
click at [294, 328] on textarea "Main system replacement: 2.5 Ton AC 14" 2.5 Ton upflow coil 14" 66,000 BTU Furn…" at bounding box center [739, 345] width 1166 height 71
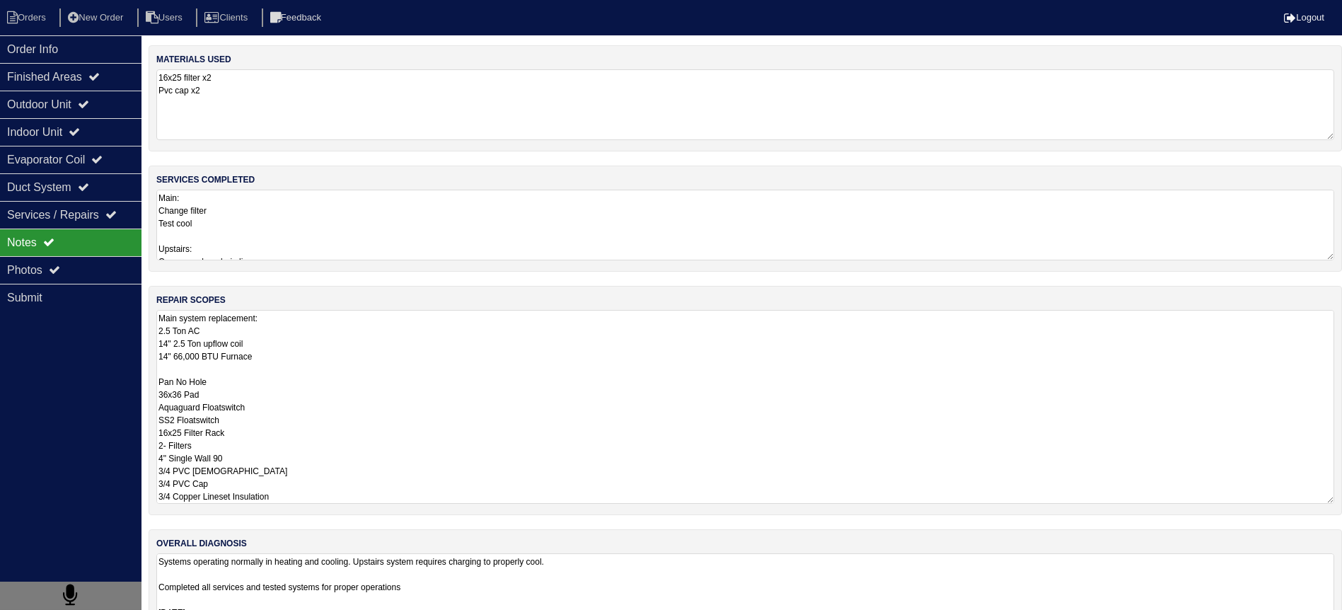
click at [272, 219] on textarea "Main: Change filter Test cool Upstairs: Cap secondary drain line Vaccum drain p…" at bounding box center [745, 225] width 1178 height 71
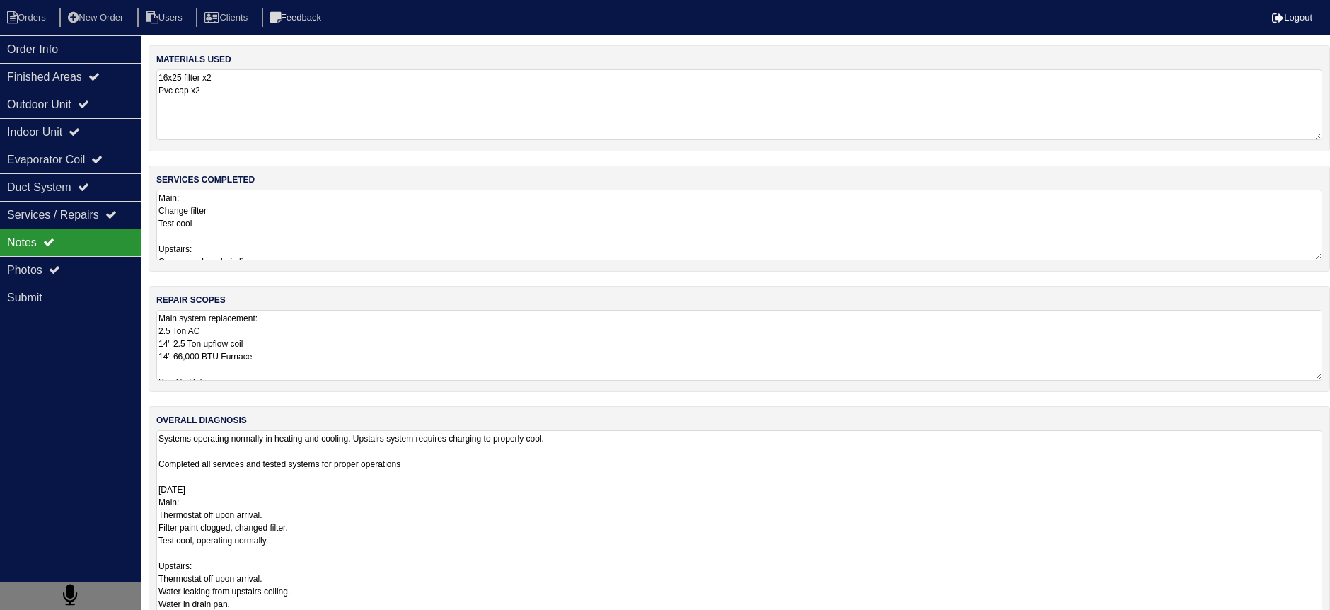
click at [320, 504] on textarea "Systems operating normally in heating and cooling. Upstairs system requires cha…" at bounding box center [739, 559] width 1166 height 258
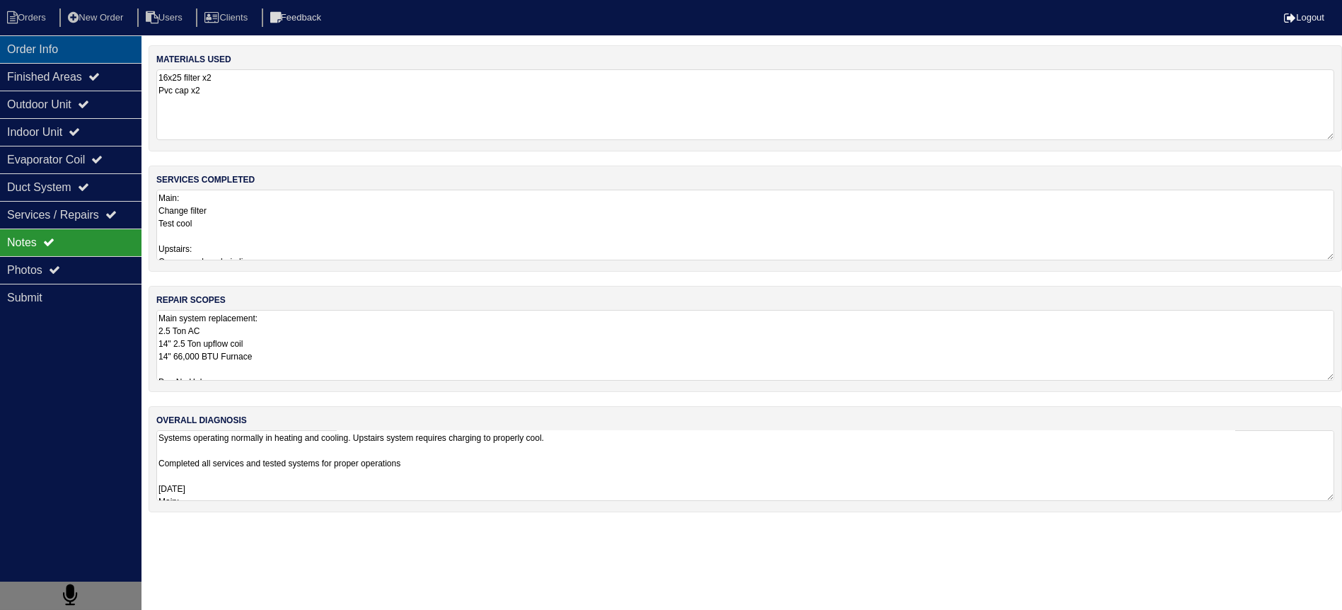
click at [34, 50] on div "Order Info" at bounding box center [71, 49] width 142 height 28
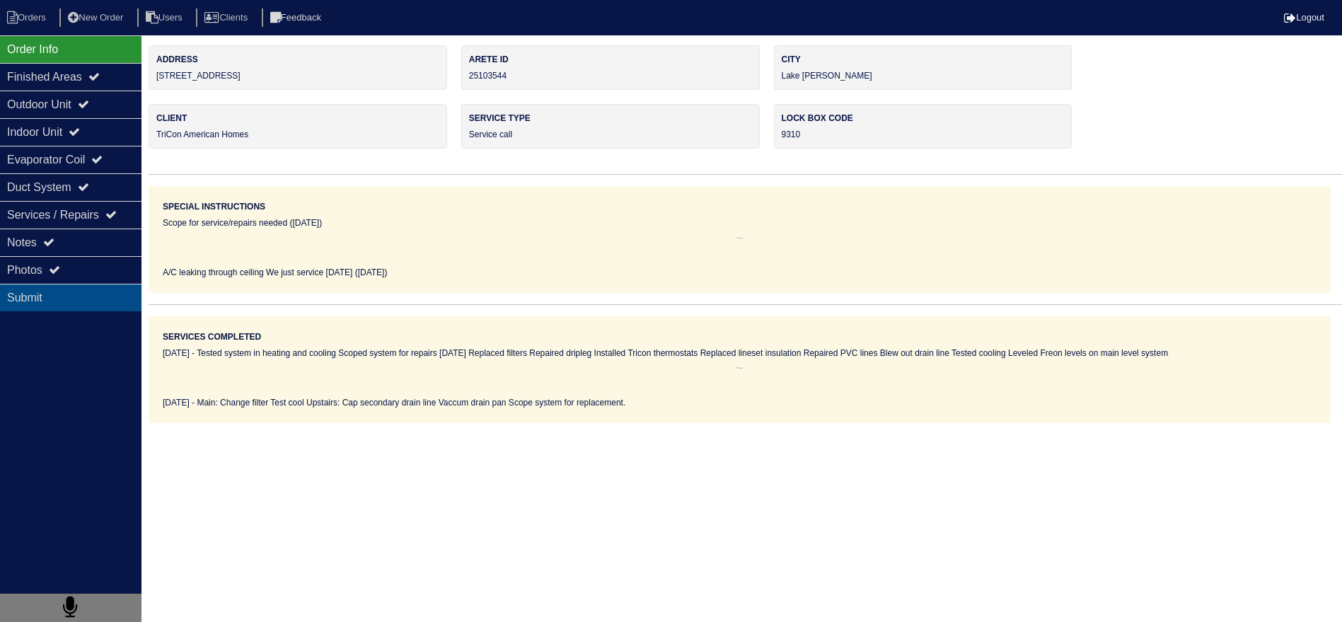
click at [111, 284] on div "Submit" at bounding box center [71, 298] width 142 height 28
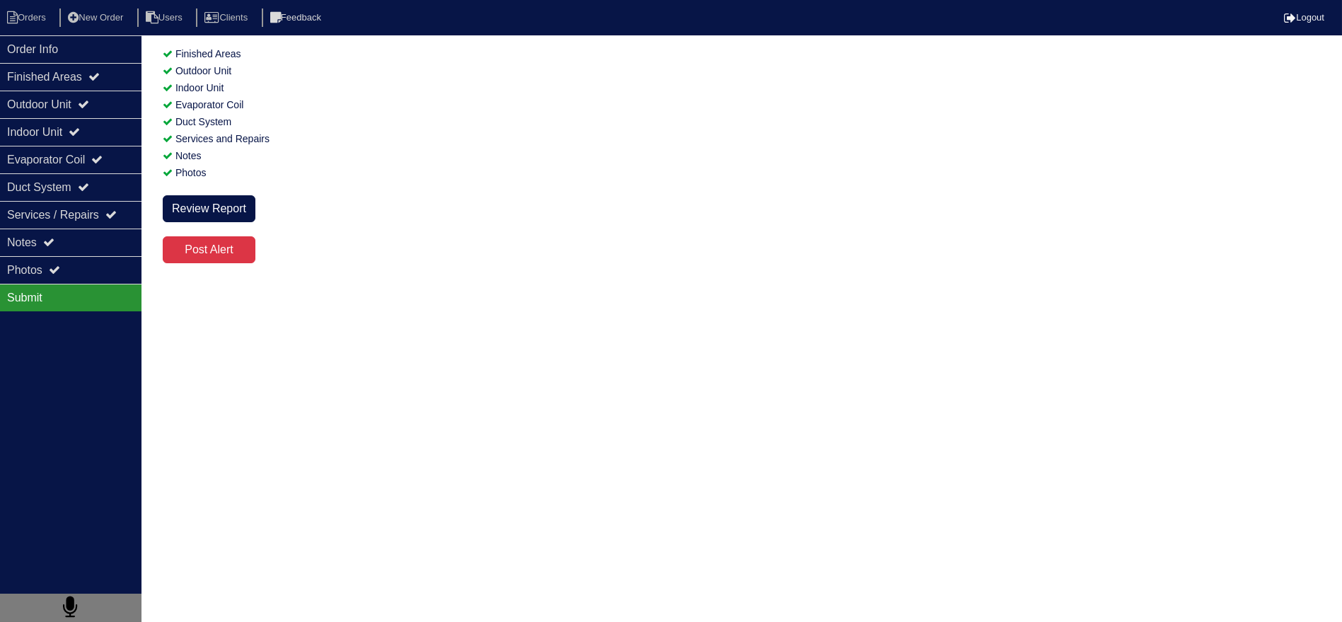
click at [110, 284] on div "Submit" at bounding box center [71, 298] width 142 height 28
click at [117, 277] on div "Photos" at bounding box center [71, 270] width 142 height 28
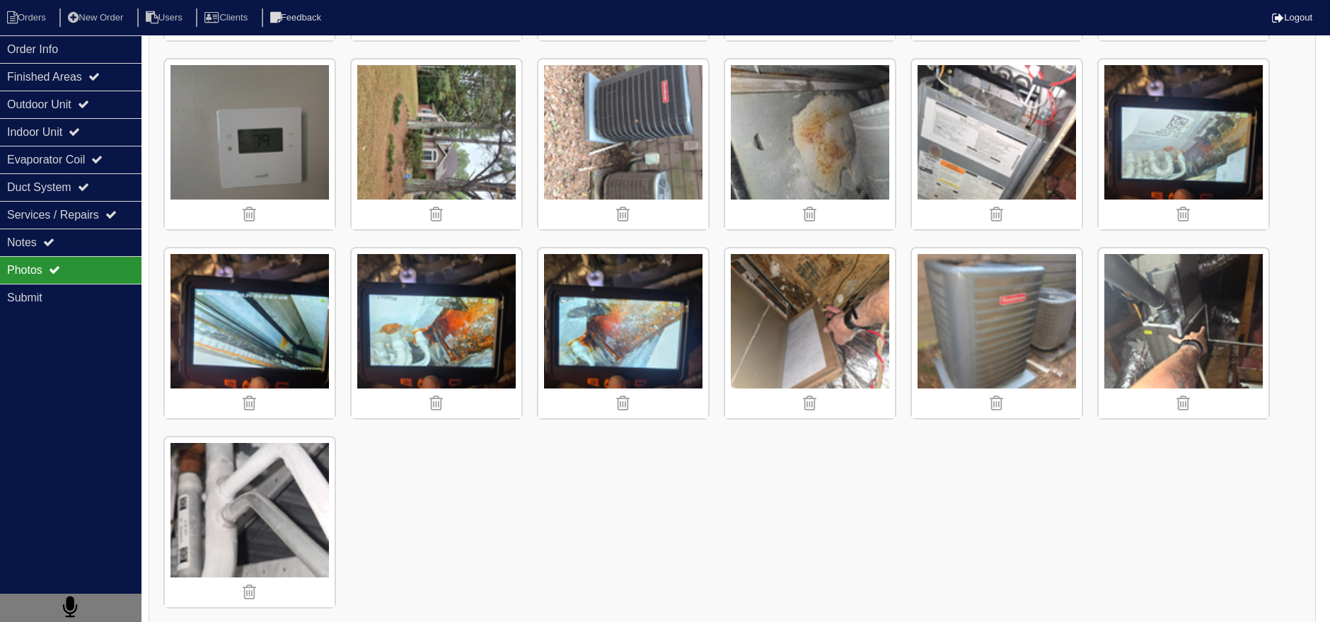
scroll to position [1903, 0]
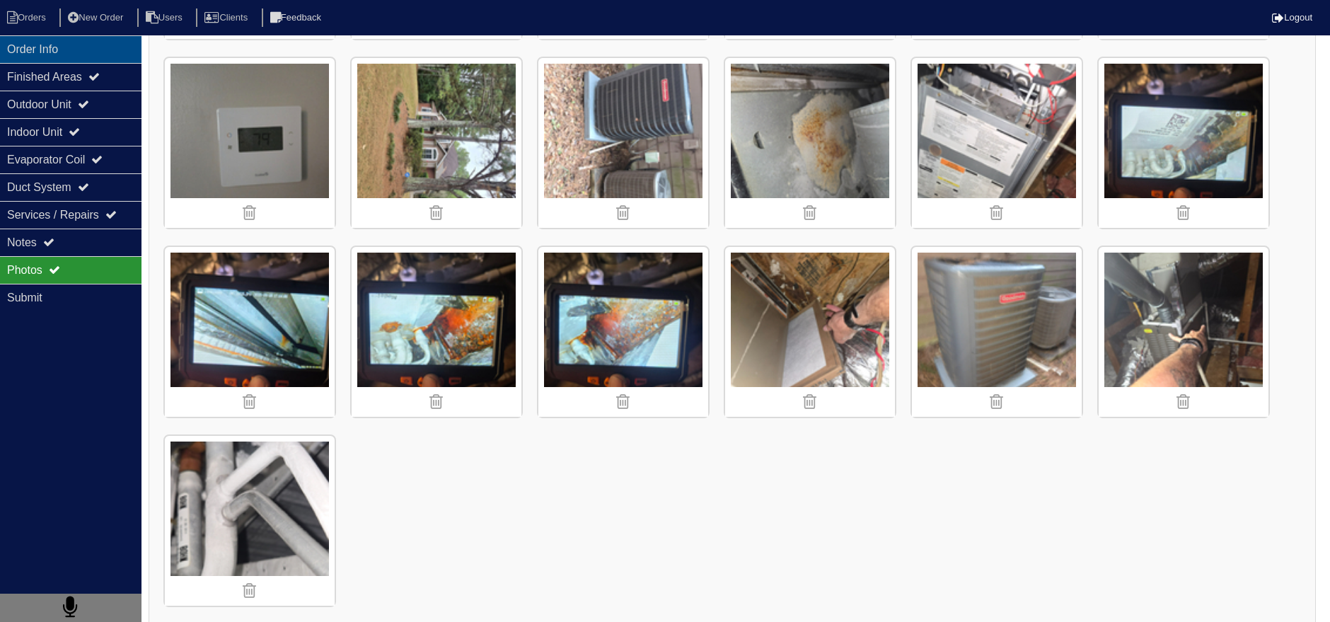
click at [69, 50] on div "Order Info" at bounding box center [71, 49] width 142 height 28
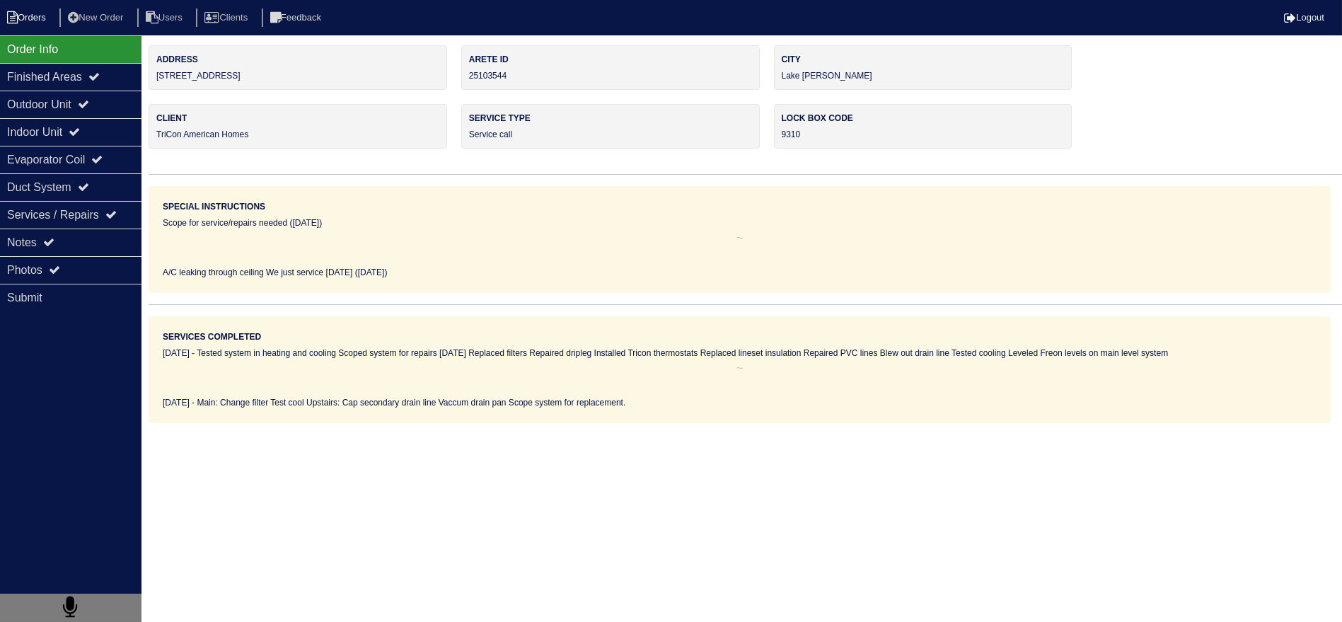
click at [33, 21] on li "Orders" at bounding box center [28, 17] width 57 height 19
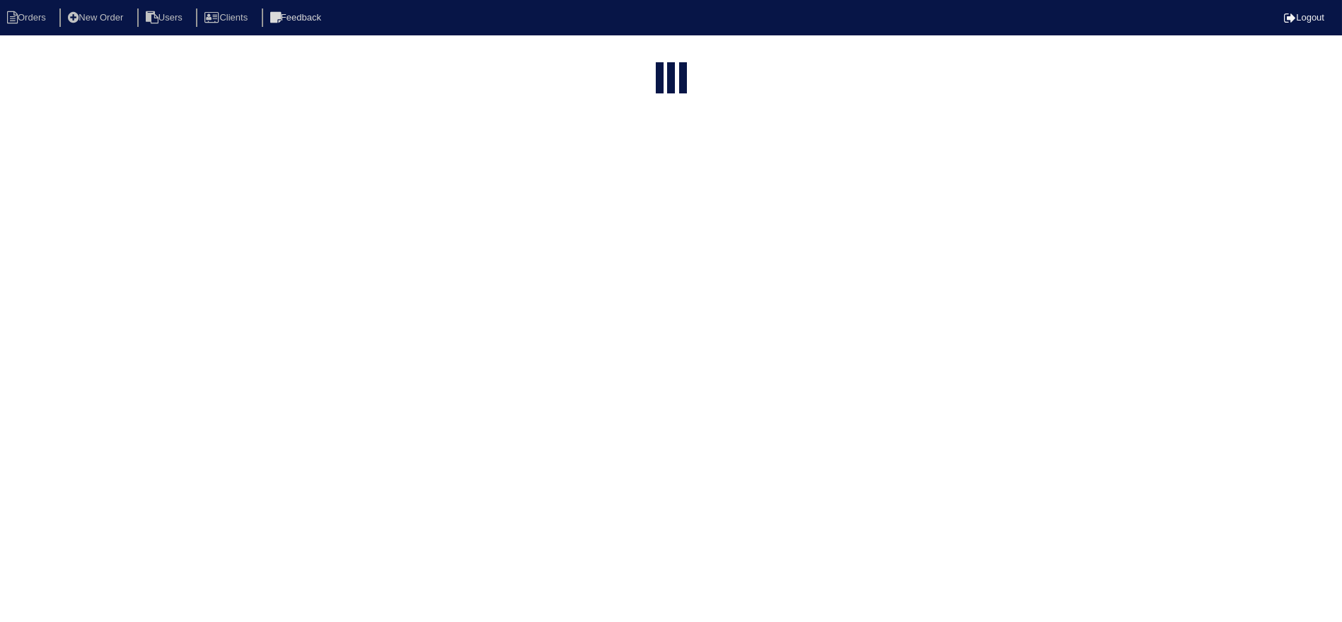
select select "15"
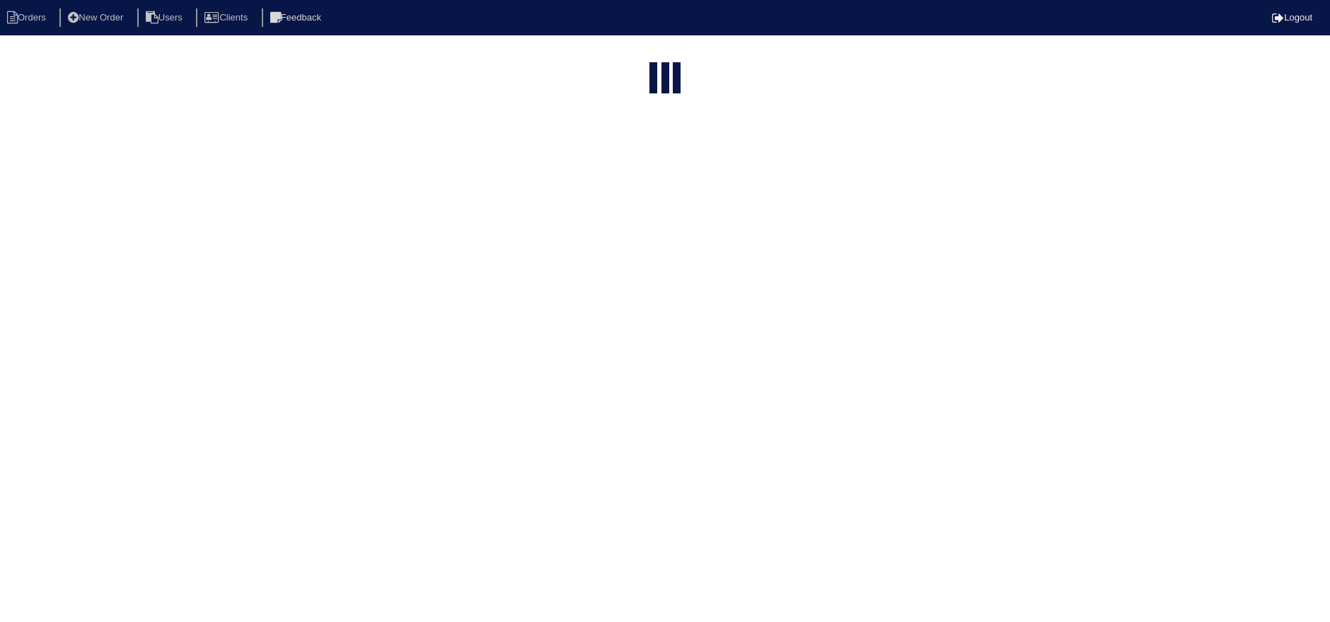
select select "assigned"
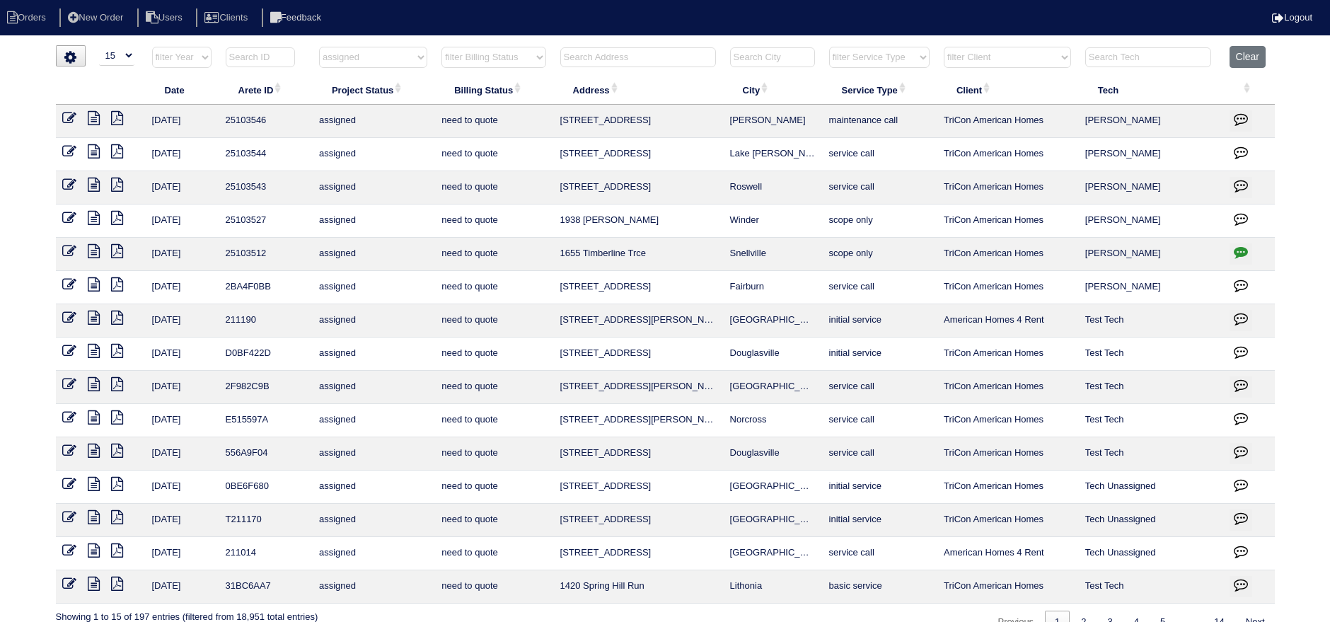
click at [93, 244] on icon at bounding box center [94, 251] width 12 height 14
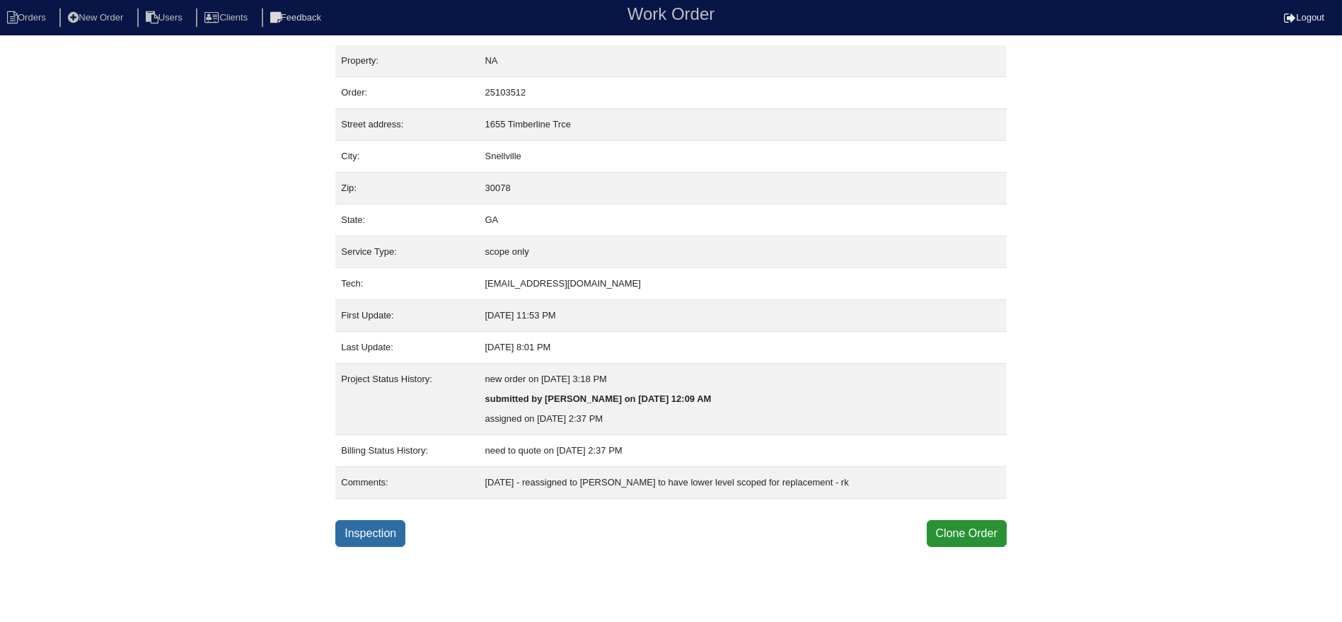
click at [388, 520] on link "Inspection" at bounding box center [370, 533] width 70 height 27
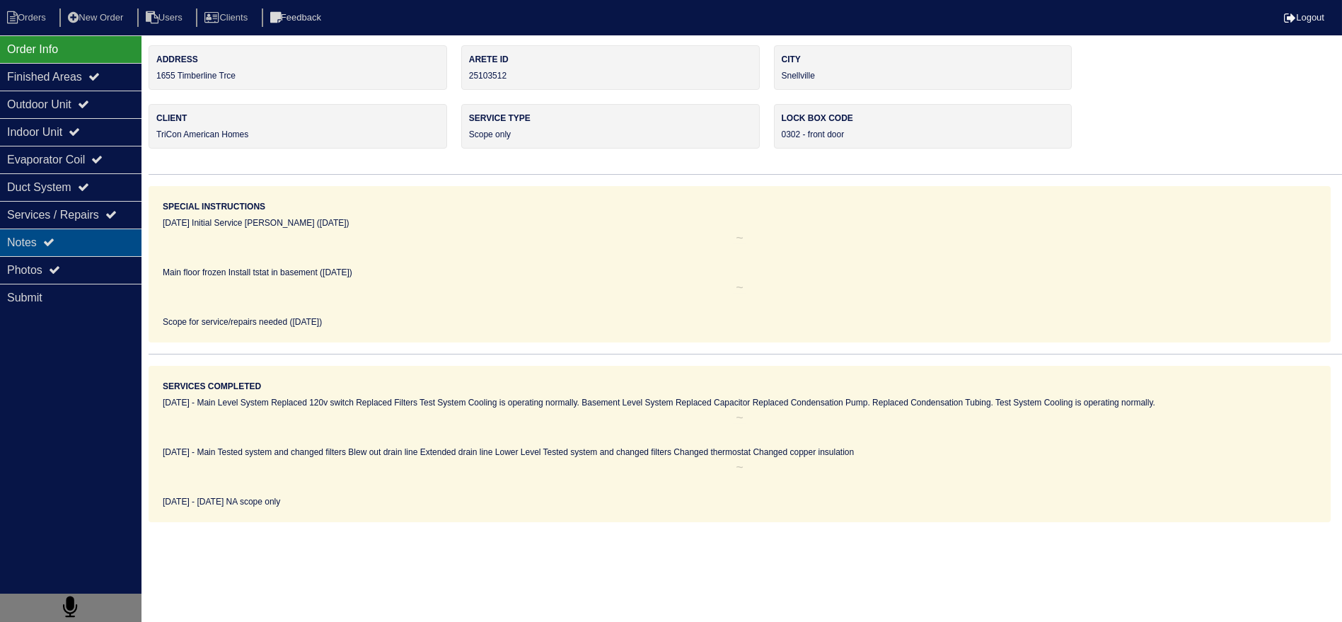
click at [135, 243] on div "Notes" at bounding box center [71, 243] width 142 height 28
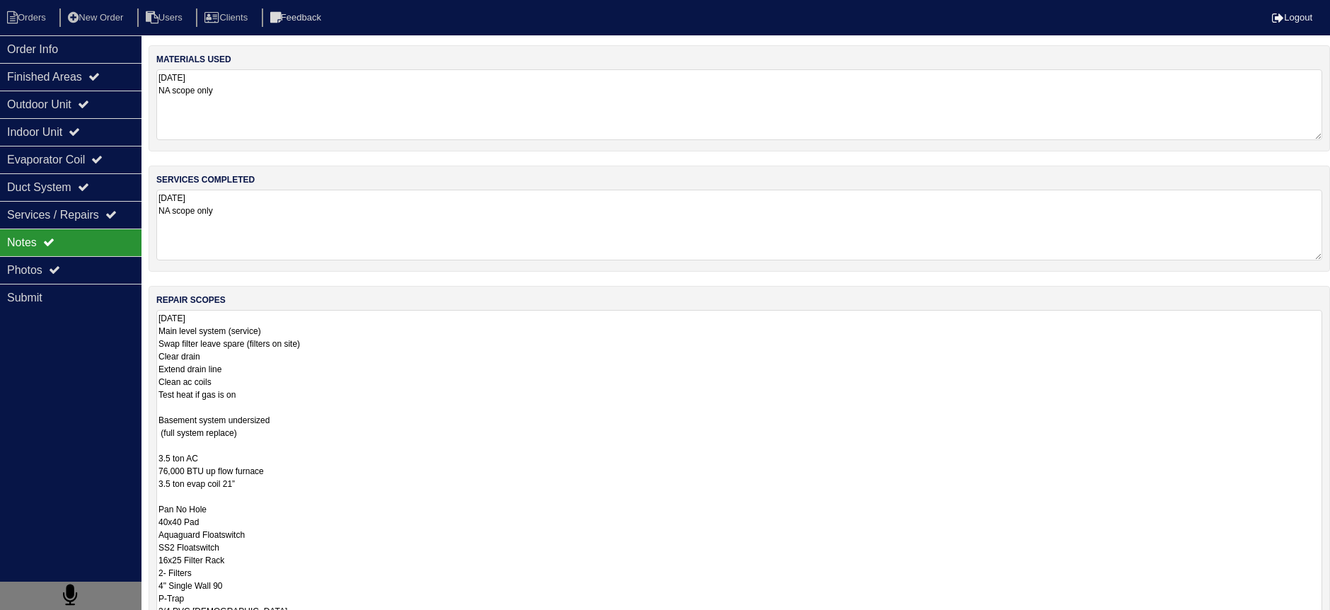
click at [299, 329] on textarea "[DATE] Main level system (service) Swap filter leave spare (filters on site) Cl…" at bounding box center [739, 515] width 1166 height 410
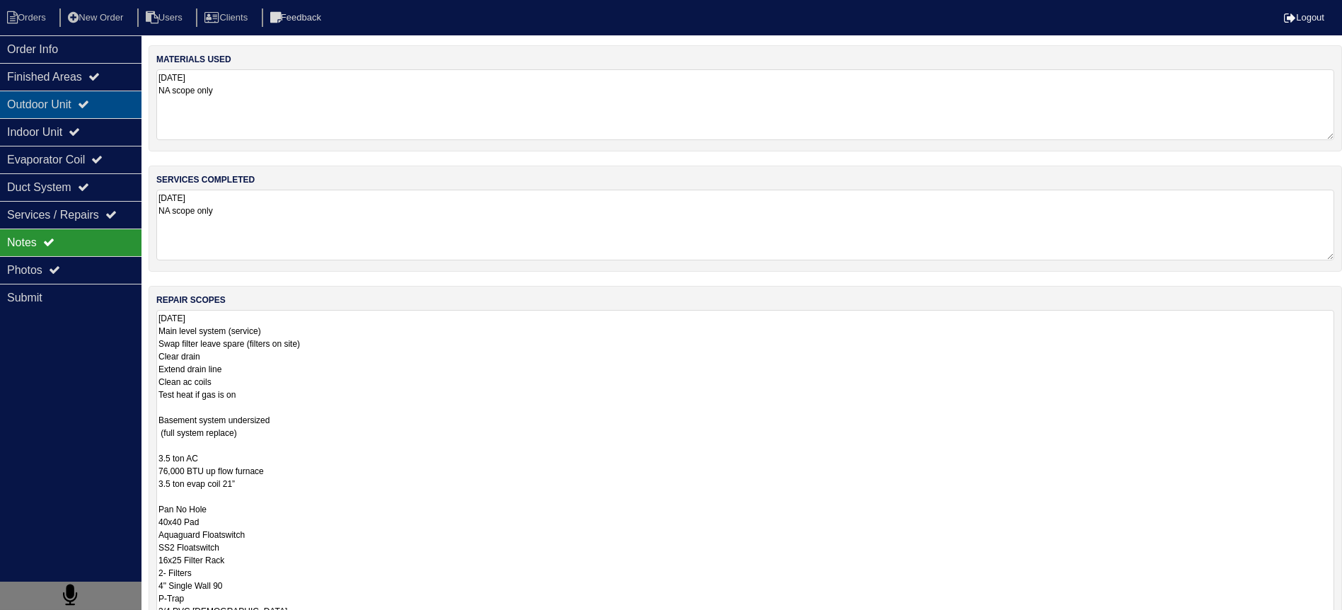
click at [83, 114] on div "Outdoor Unit" at bounding box center [71, 105] width 142 height 28
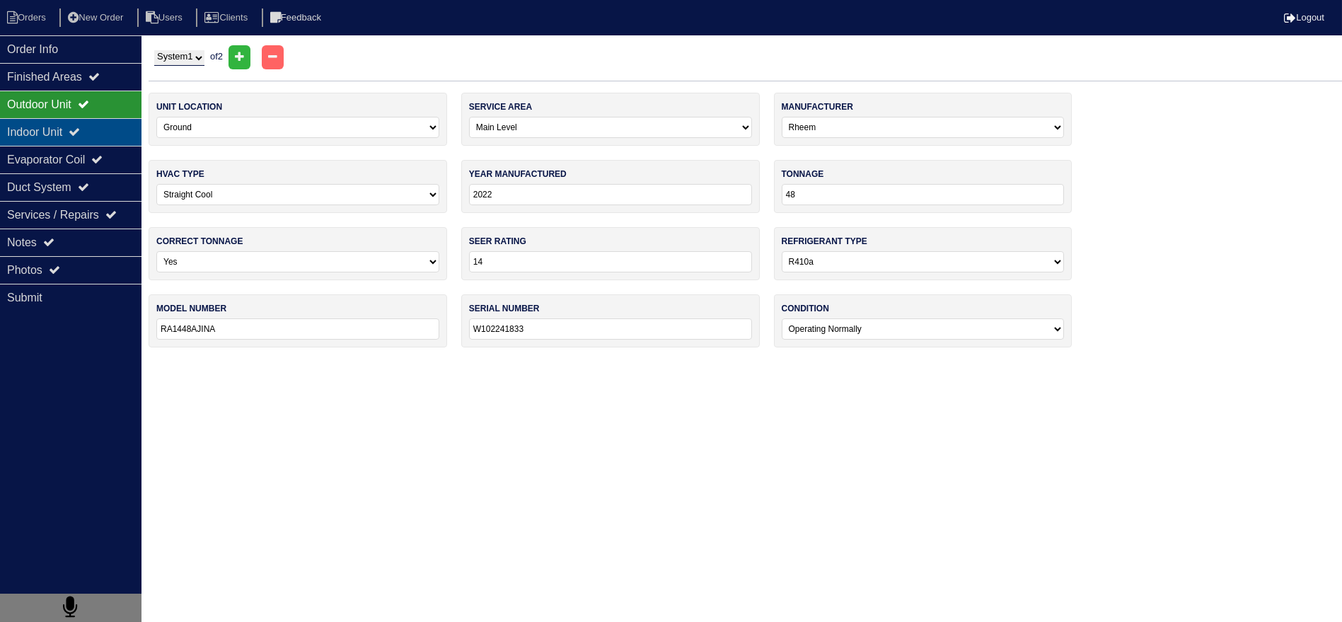
click at [72, 142] on div "Indoor Unit" at bounding box center [71, 132] width 142 height 28
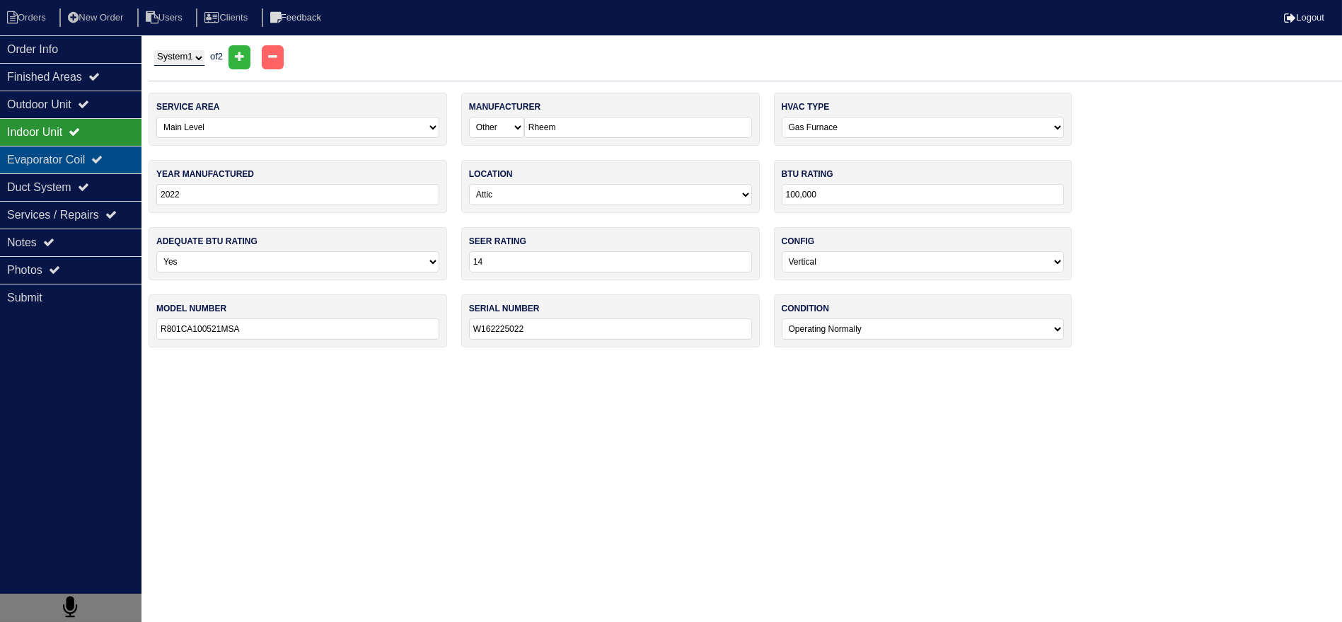
click at [62, 168] on div "Evaporator Coil" at bounding box center [71, 160] width 142 height 28
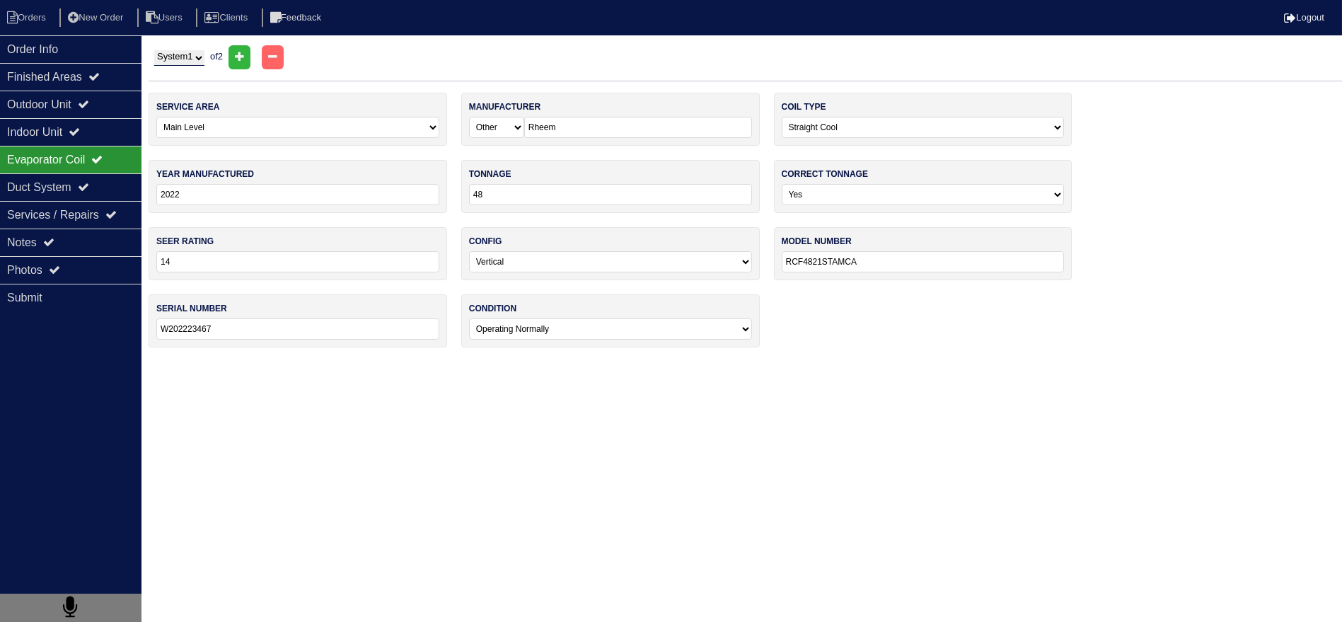
click at [192, 59] on select "System 1 System 2" at bounding box center [179, 58] width 50 height 16
select select "2"
click at [154, 50] on select "System 1 System 2" at bounding box center [179, 58] width 50 height 16
select select "2"
select select "Carrier"
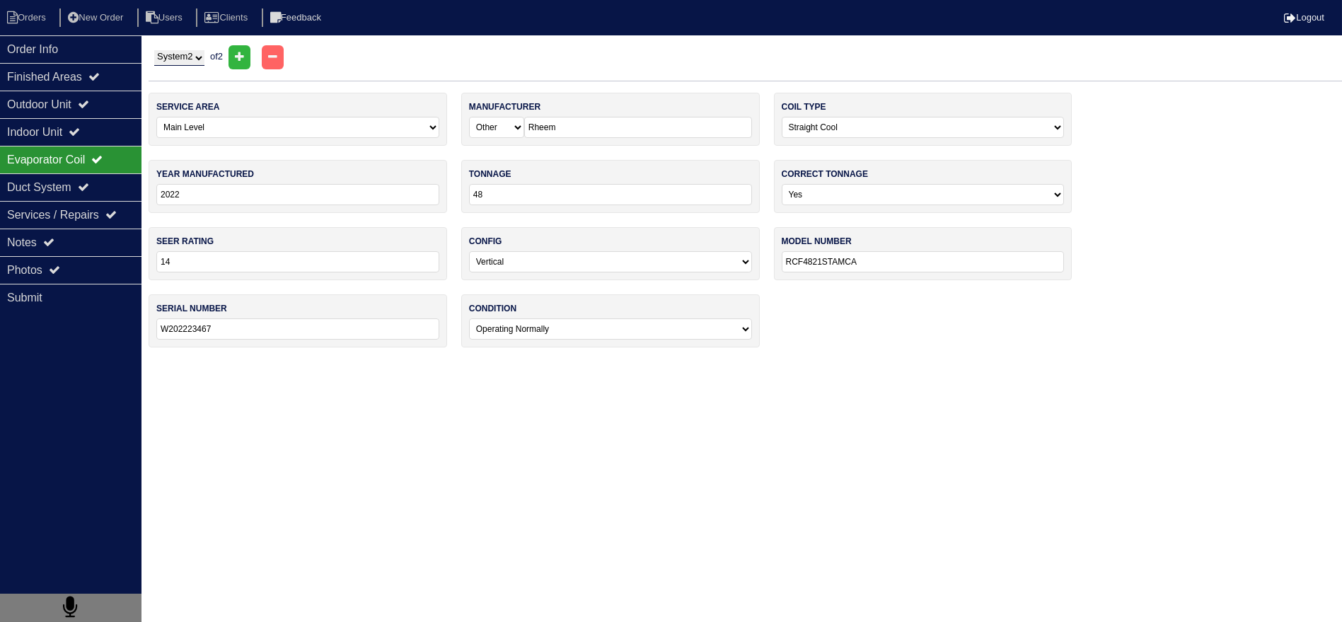
type input "2013"
type input "18"
select select "1"
type input "13"
type input "PA13NA018"
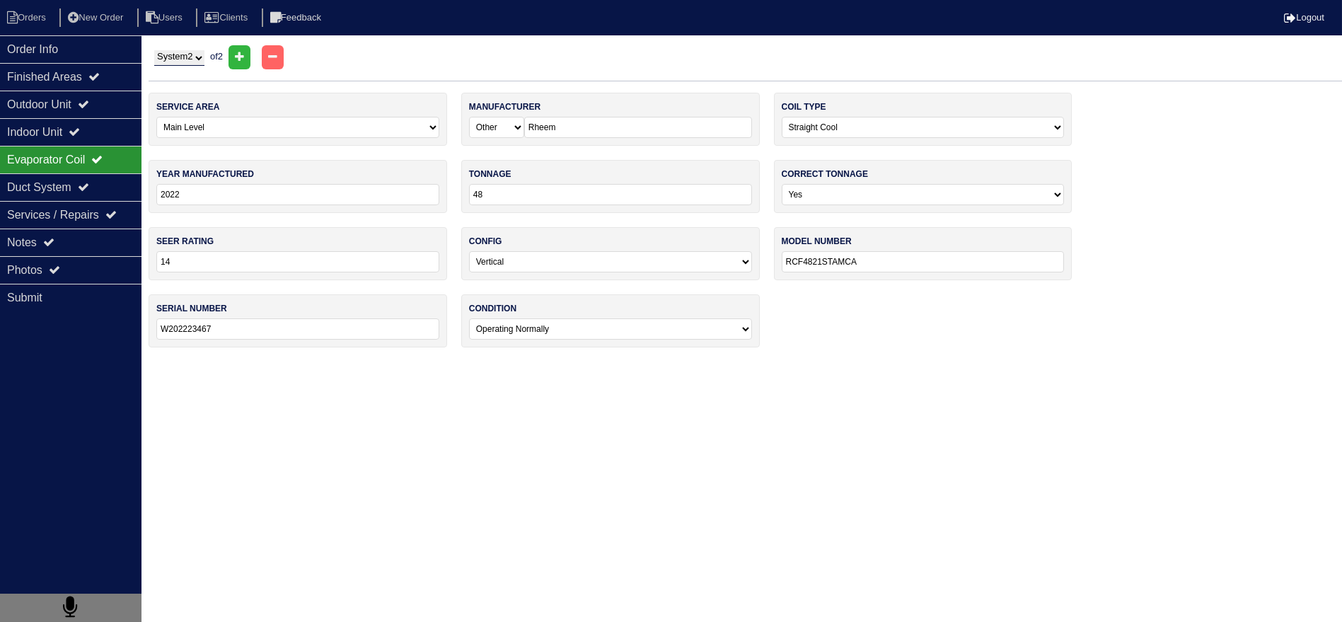
type input "0913X66585"
select select "2"
select select "[PERSON_NAME]"
type input "2013"
type input "24"
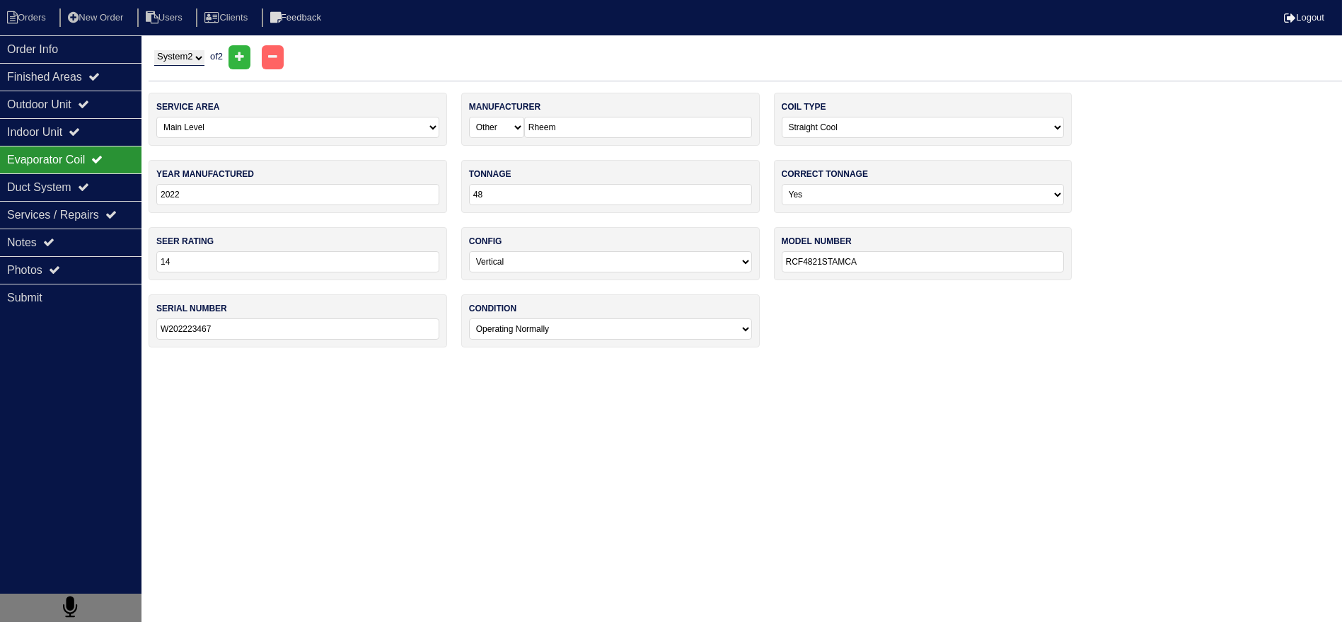
select select "1"
type input "13"
type input "CNPVP2414ALAAAAA"
type input "1613X34920"
drag, startPoint x: 117, startPoint y: 127, endPoint x: 105, endPoint y: 105, distance: 24.7
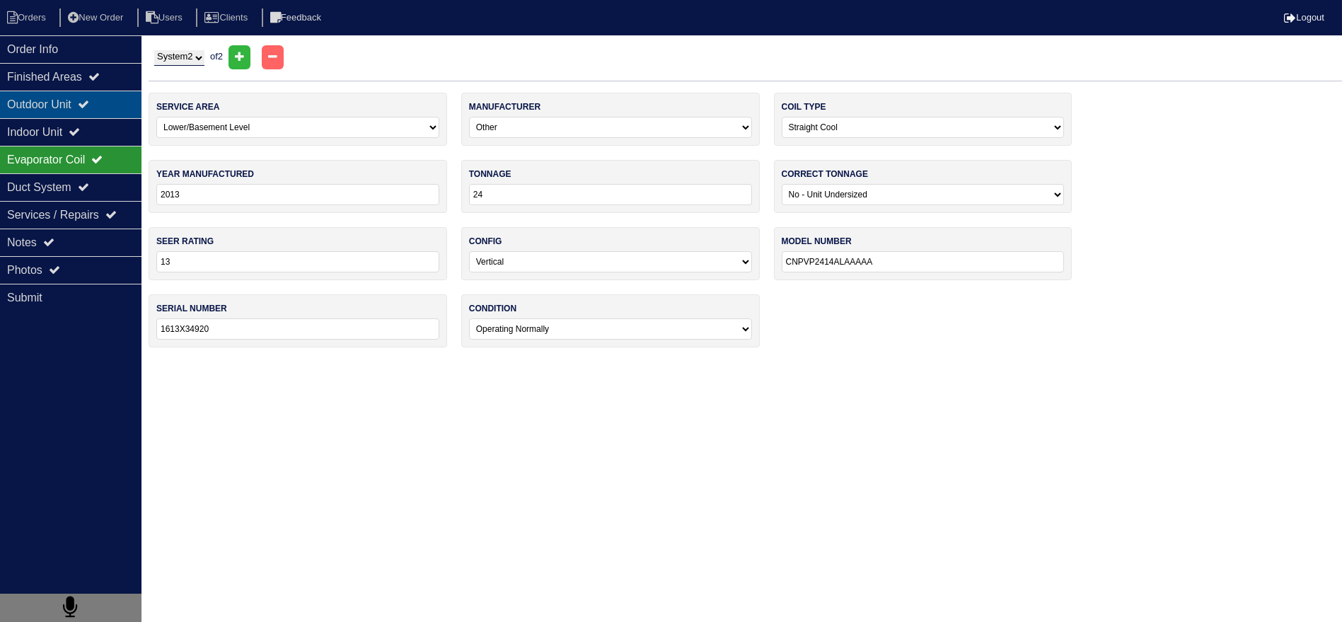
click at [115, 127] on div "Indoor Unit" at bounding box center [71, 132] width 142 height 28
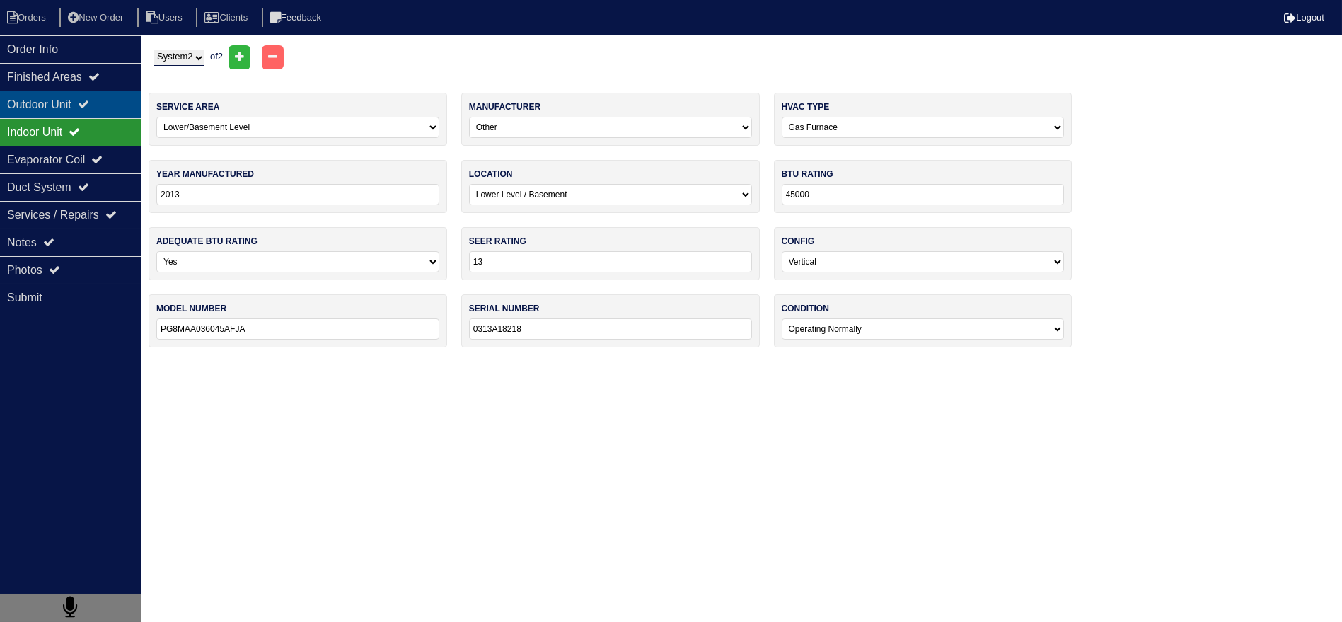
click at [103, 100] on div "Outdoor Unit" at bounding box center [71, 105] width 142 height 28
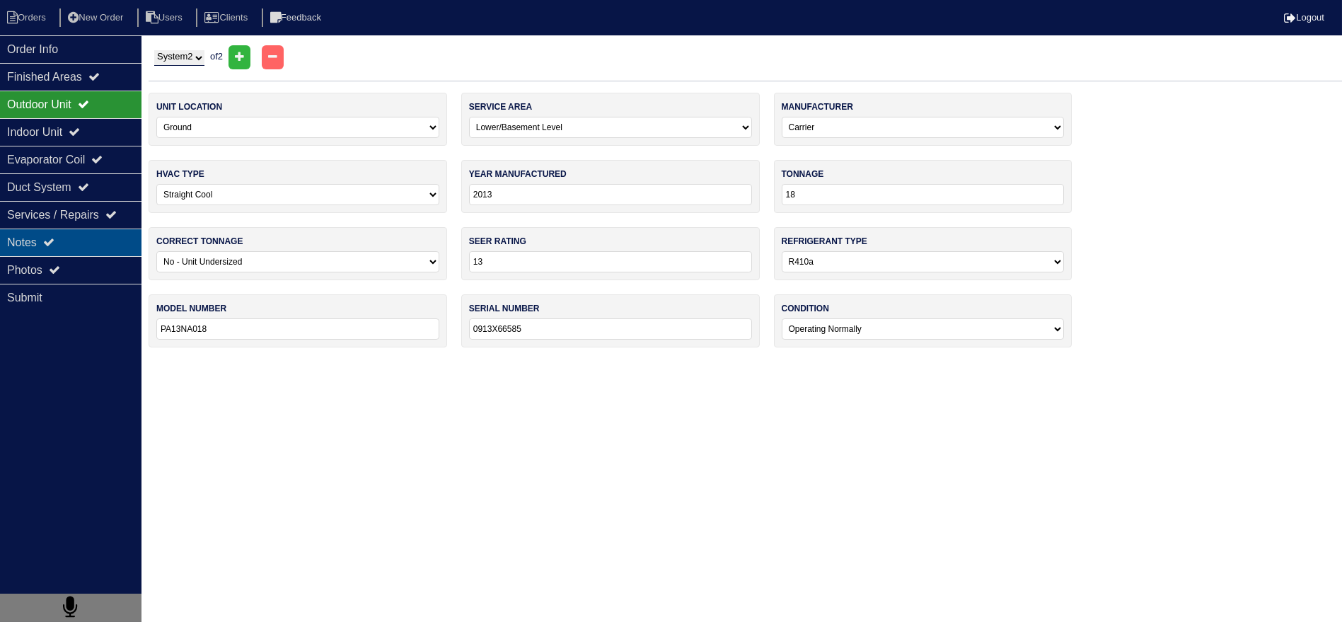
click at [59, 238] on div "Notes" at bounding box center [71, 243] width 142 height 28
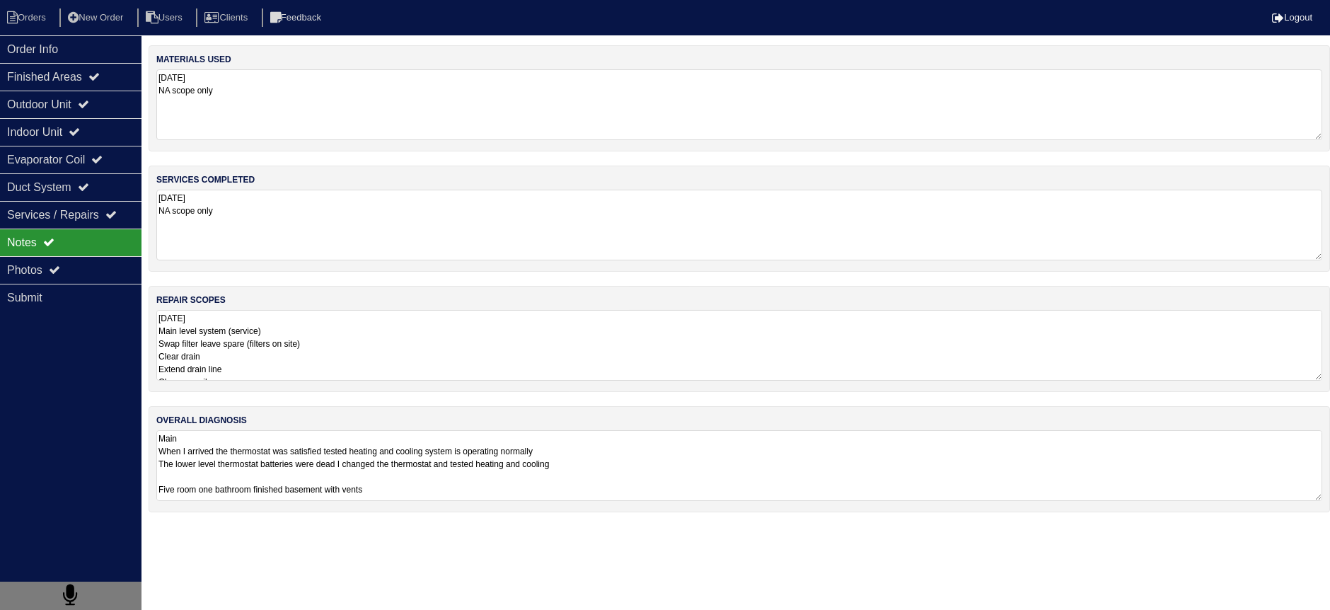
click at [220, 324] on textarea "9.24.25 Main level system (service) Swap filter leave spare (filters on site) C…" at bounding box center [739, 345] width 1166 height 71
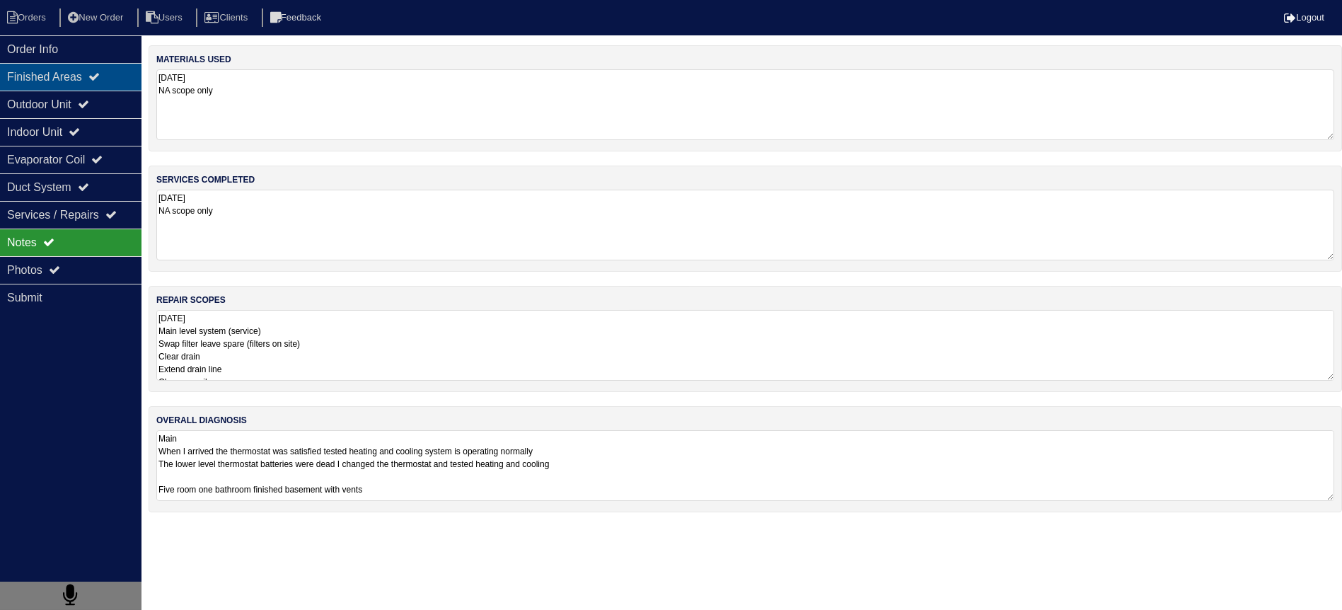
click at [97, 71] on div "Finished Areas" at bounding box center [71, 77] width 142 height 28
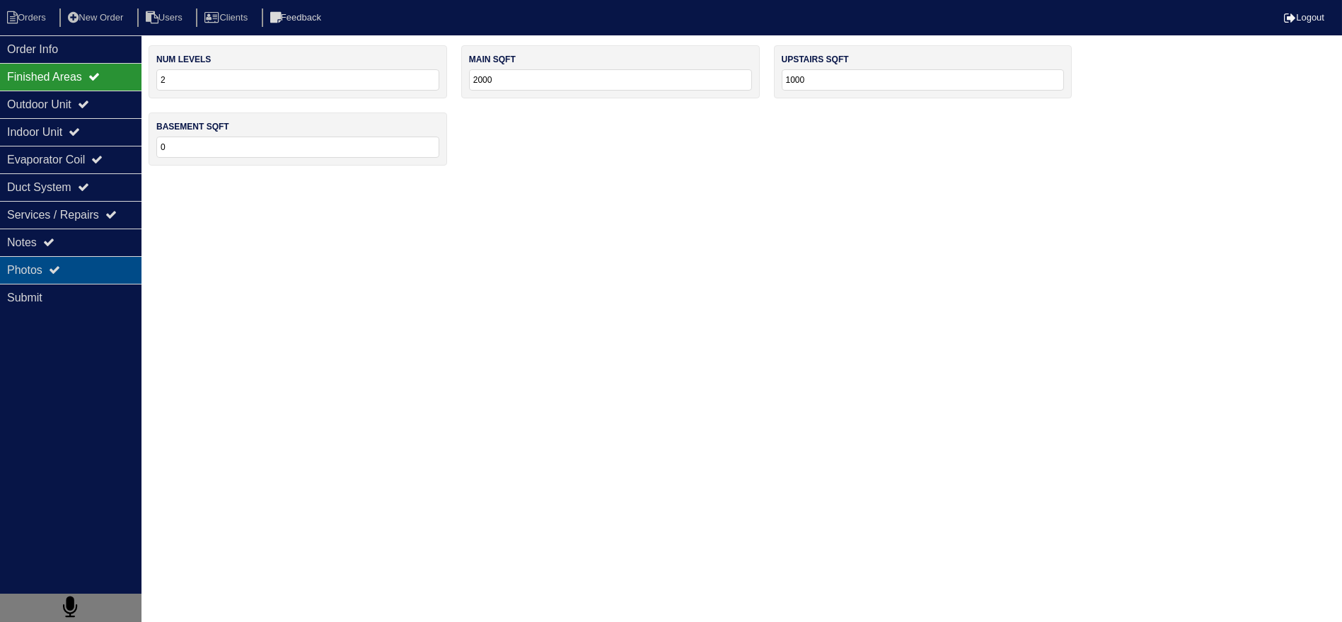
click at [64, 265] on div "Photos" at bounding box center [71, 270] width 142 height 28
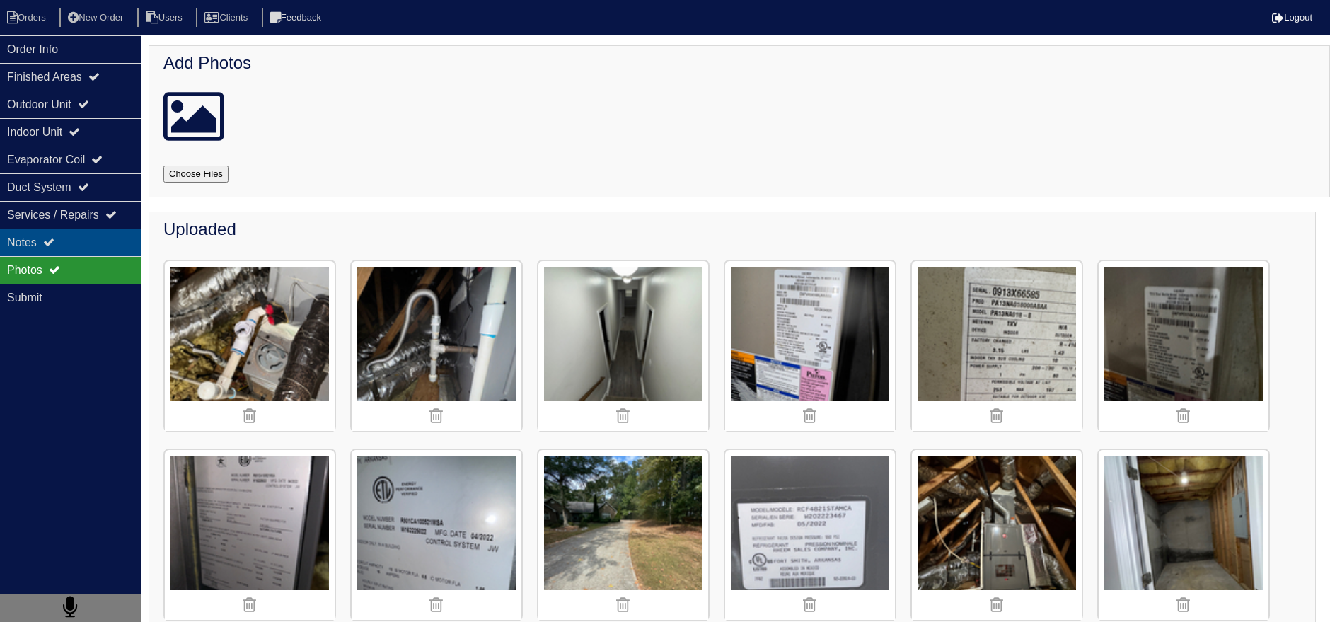
click at [117, 234] on div "Notes" at bounding box center [71, 243] width 142 height 28
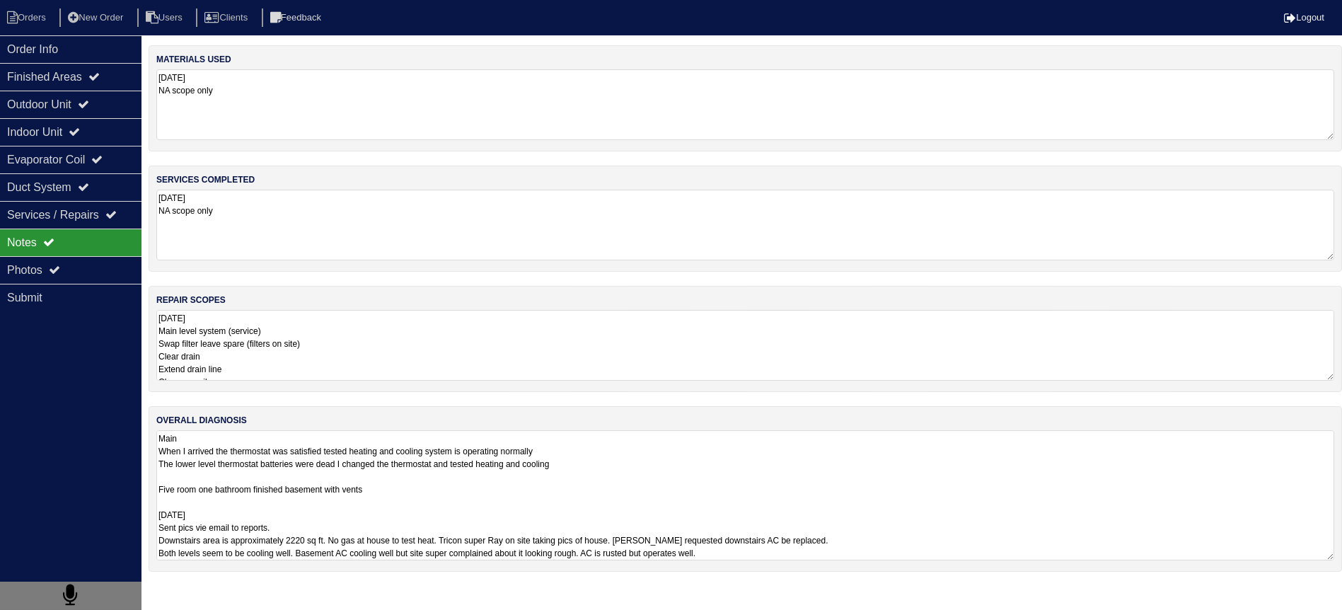
click at [313, 462] on textarea "Main When I arrived the thermostat was satisfied tested heating and cooling sys…" at bounding box center [745, 495] width 1178 height 130
click at [313, 478] on textarea "Main When I arrived the thermostat was satisfied tested heating and cooling sys…" at bounding box center [745, 495] width 1178 height 130
click at [465, 504] on textarea "Main When I arrived the thermostat was satisfied tested heating and cooling sys…" at bounding box center [745, 495] width 1178 height 130
click at [444, 495] on textarea "Main When I arrived the thermostat was satisfied tested heating and cooling sys…" at bounding box center [745, 495] width 1178 height 130
click at [422, 485] on textarea "Main When I arrived the thermostat was satisfied tested heating and cooling sys…" at bounding box center [745, 495] width 1178 height 130
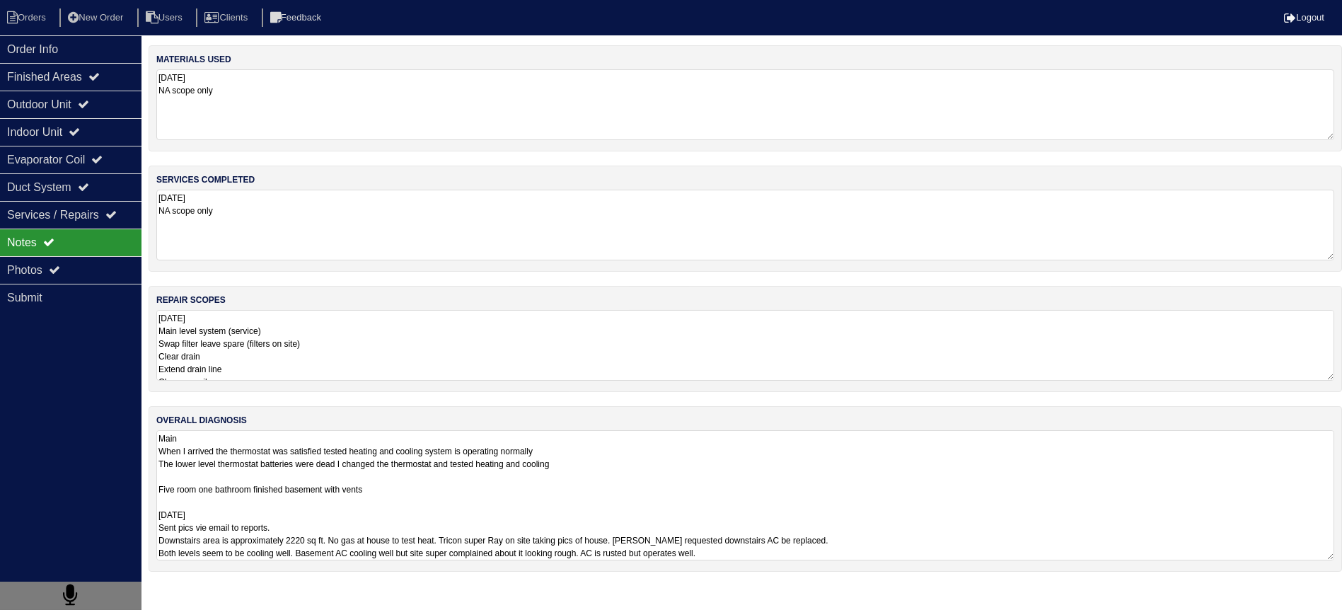
drag, startPoint x: 422, startPoint y: 490, endPoint x: 390, endPoint y: 507, distance: 37.0
click at [390, 507] on textarea "Main When I arrived the thermostat was satisfied tested heating and cooling sys…" at bounding box center [745, 495] width 1178 height 130
click at [79, 255] on div "Order Info Finished Areas Outdoor Unit Indoor Unit Evaporator Coil Duct System …" at bounding box center [71, 340] width 142 height 610
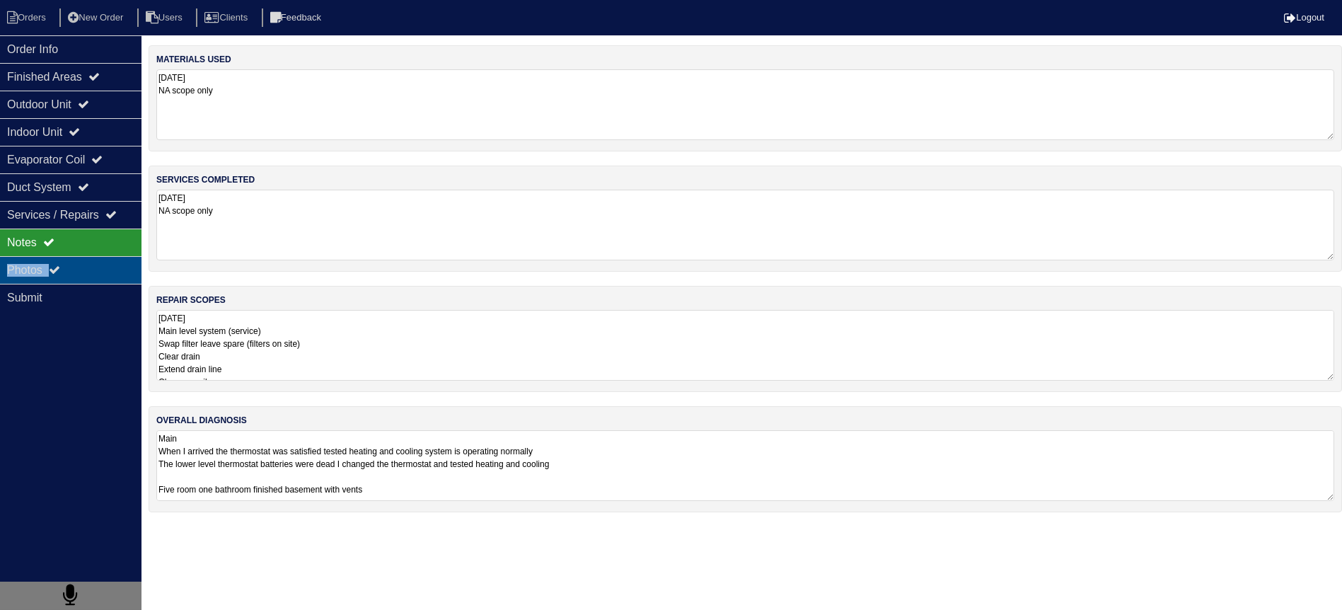
click at [80, 266] on div "Photos" at bounding box center [71, 270] width 142 height 28
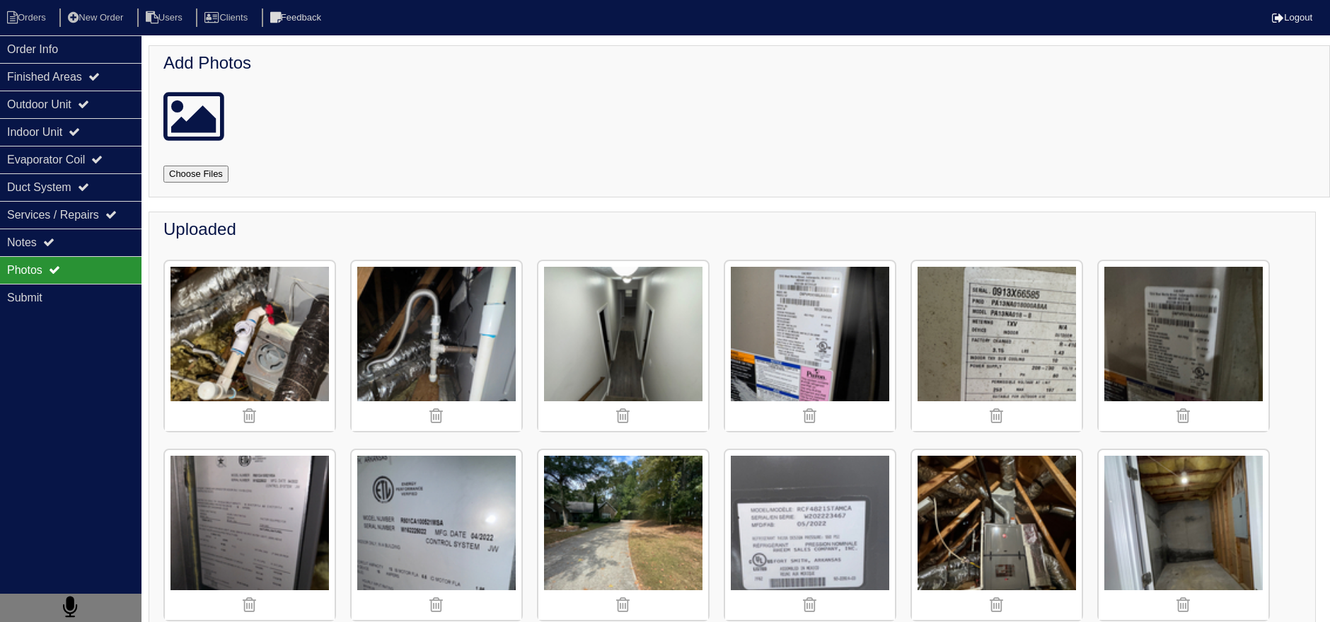
click at [676, 328] on img at bounding box center [623, 346] width 170 height 170
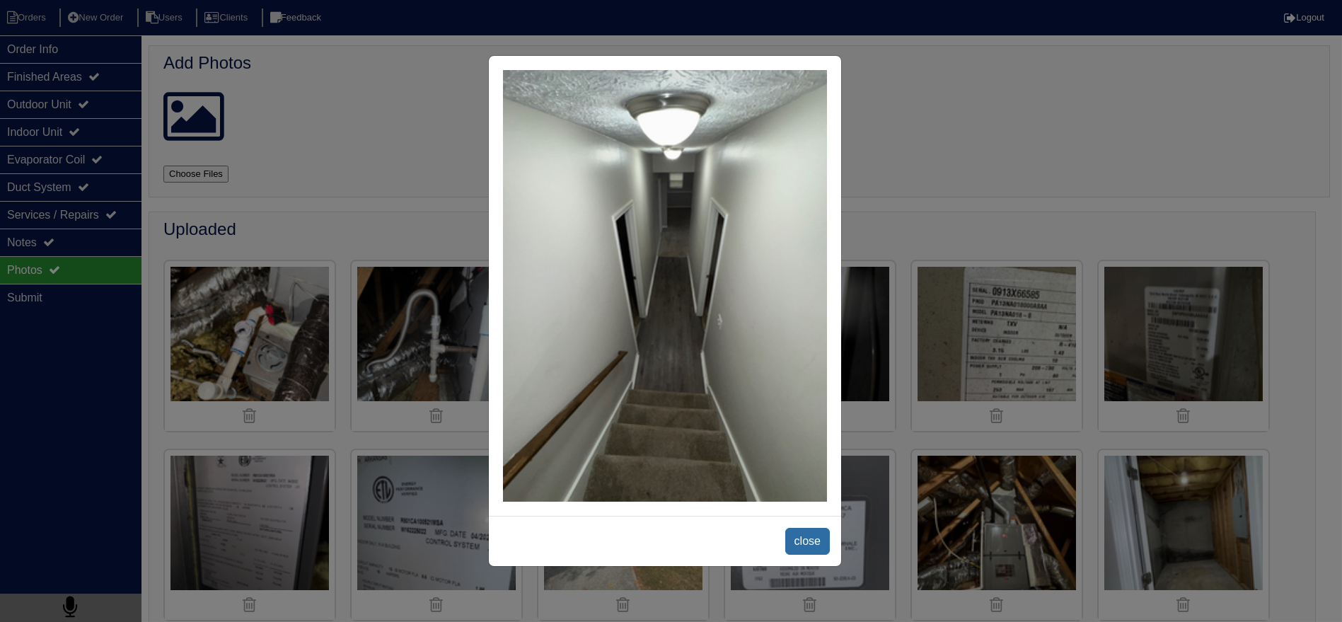
drag, startPoint x: 824, startPoint y: 558, endPoint x: 822, endPoint y: 548, distance: 10.8
click at [824, 557] on div "close" at bounding box center [665, 541] width 352 height 50
click at [818, 539] on span "close" at bounding box center [807, 541] width 45 height 27
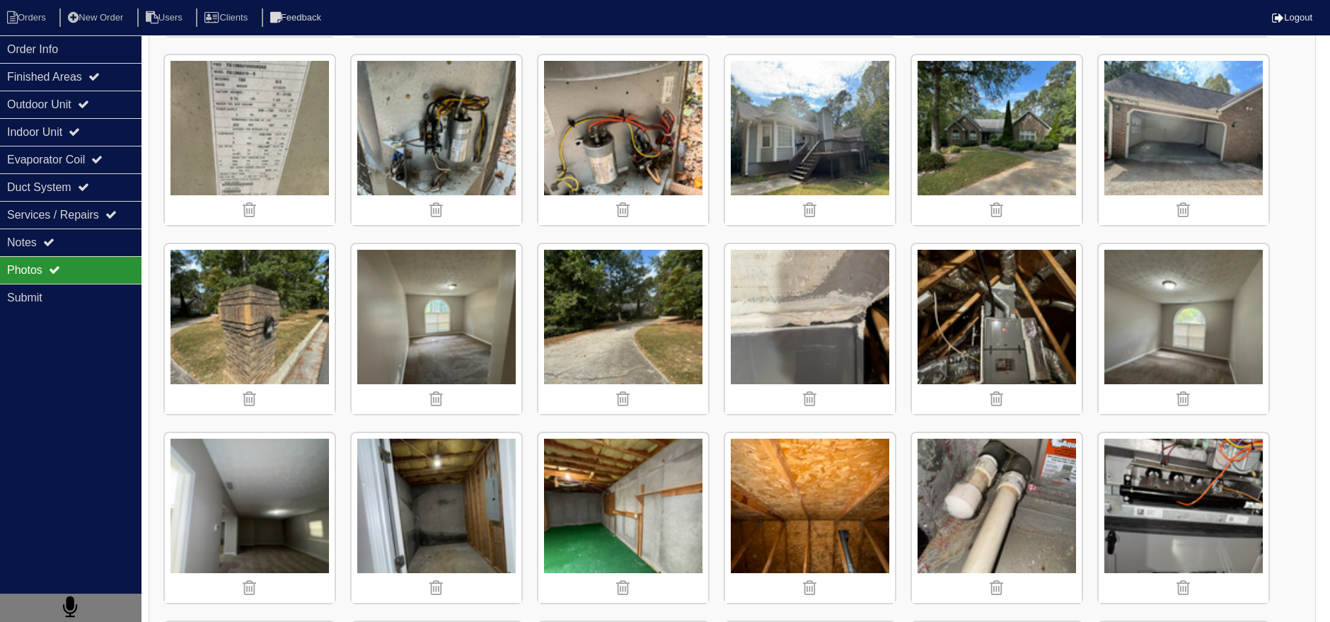
scroll to position [1808, 0]
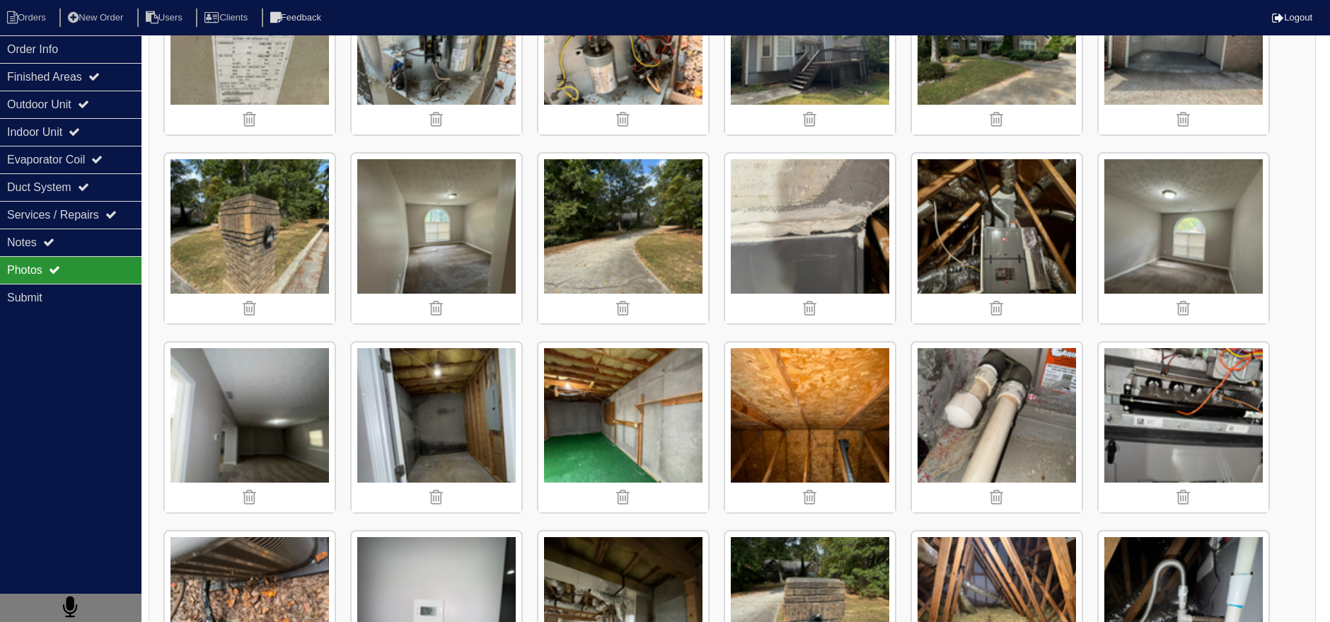
click at [202, 375] on img at bounding box center [250, 427] width 170 height 170
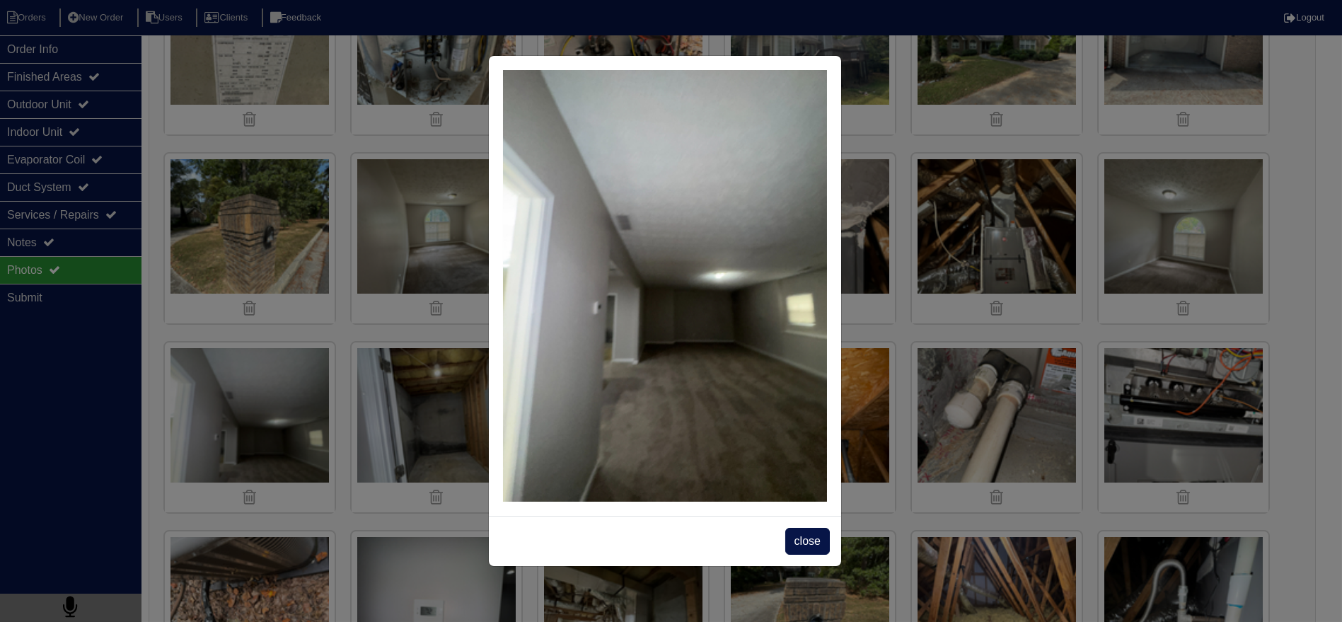
click at [802, 527] on div "close" at bounding box center [665, 541] width 352 height 50
click at [797, 545] on span "close" at bounding box center [807, 541] width 45 height 27
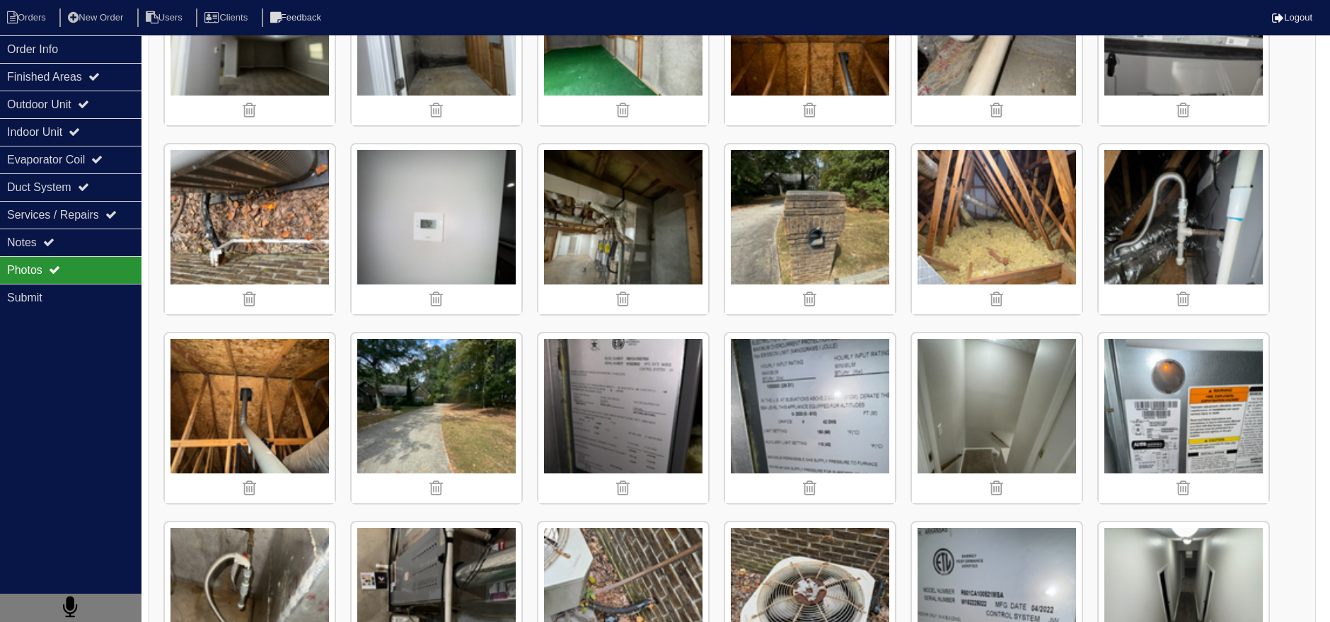
scroll to position [2201, 0]
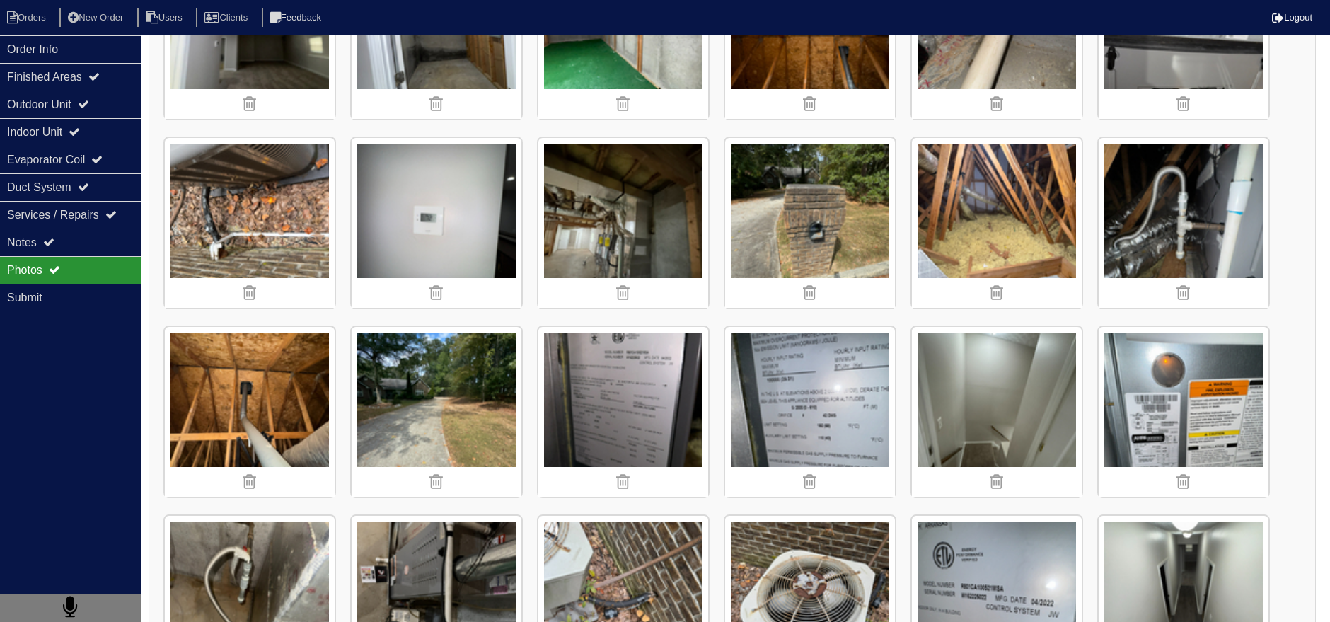
click at [557, 178] on img at bounding box center [623, 223] width 170 height 170
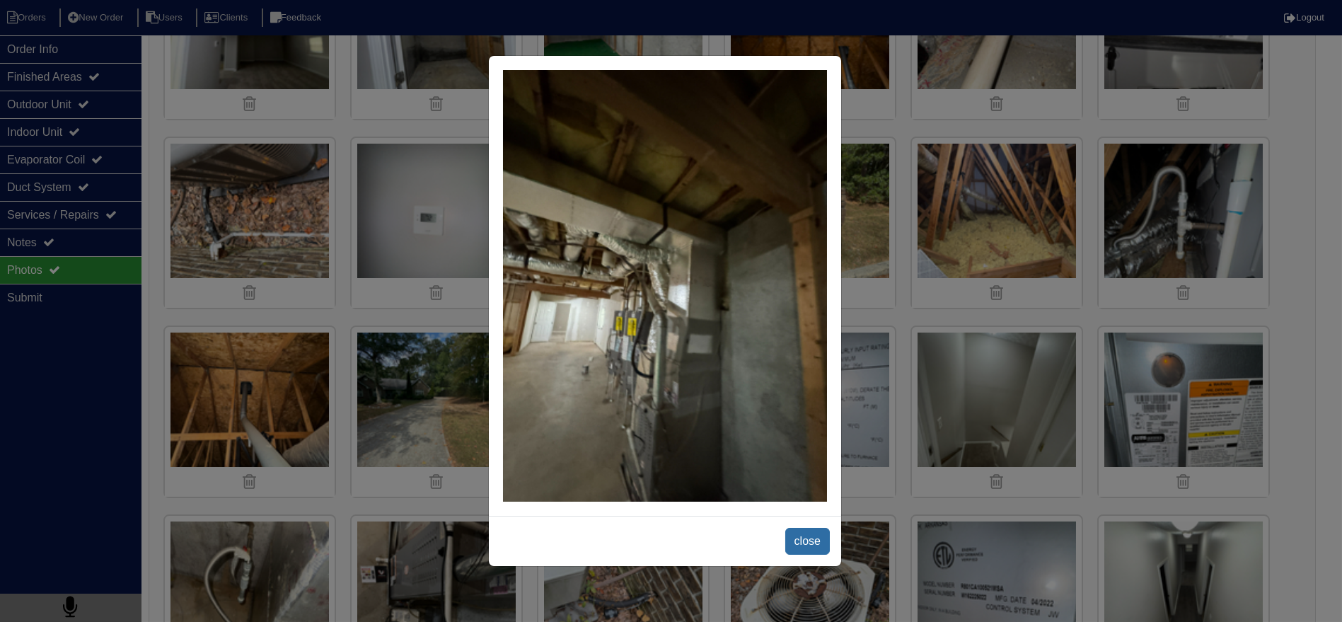
click at [819, 547] on span "close" at bounding box center [807, 541] width 45 height 27
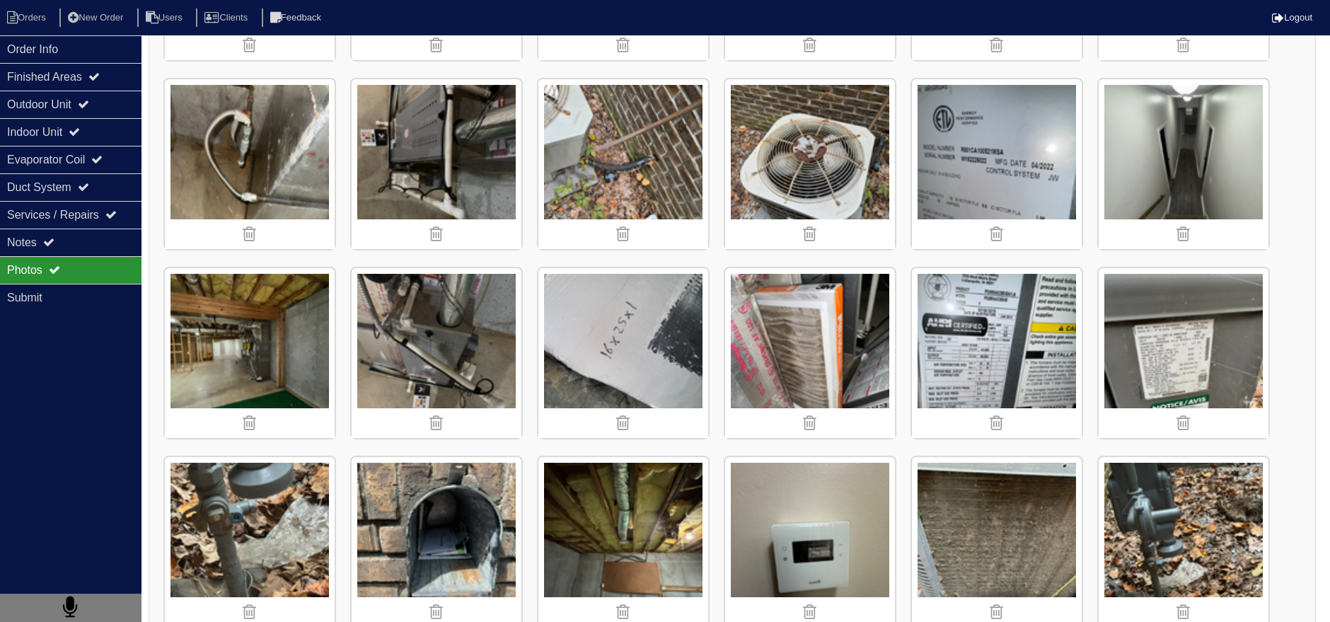
scroll to position [2673, 0]
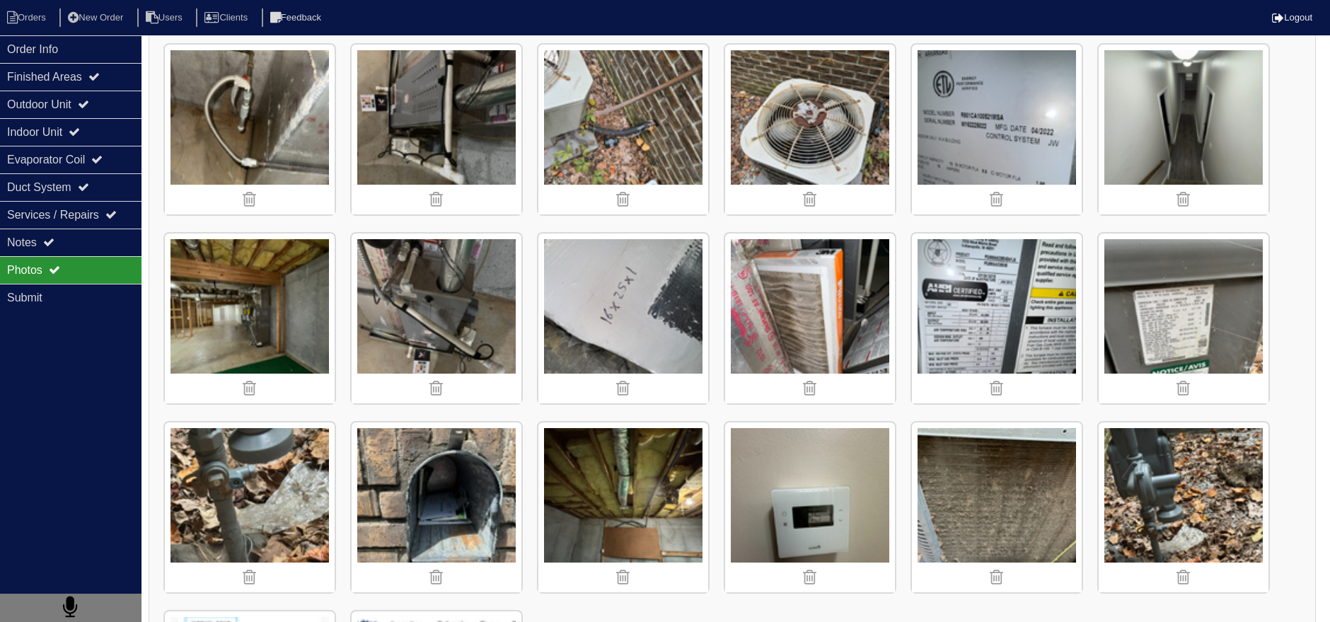
click at [85, 263] on div "Photos" at bounding box center [71, 270] width 142 height 28
click at [85, 256] on div "Photos" at bounding box center [71, 270] width 142 height 28
click at [86, 249] on div "Notes" at bounding box center [71, 243] width 142 height 28
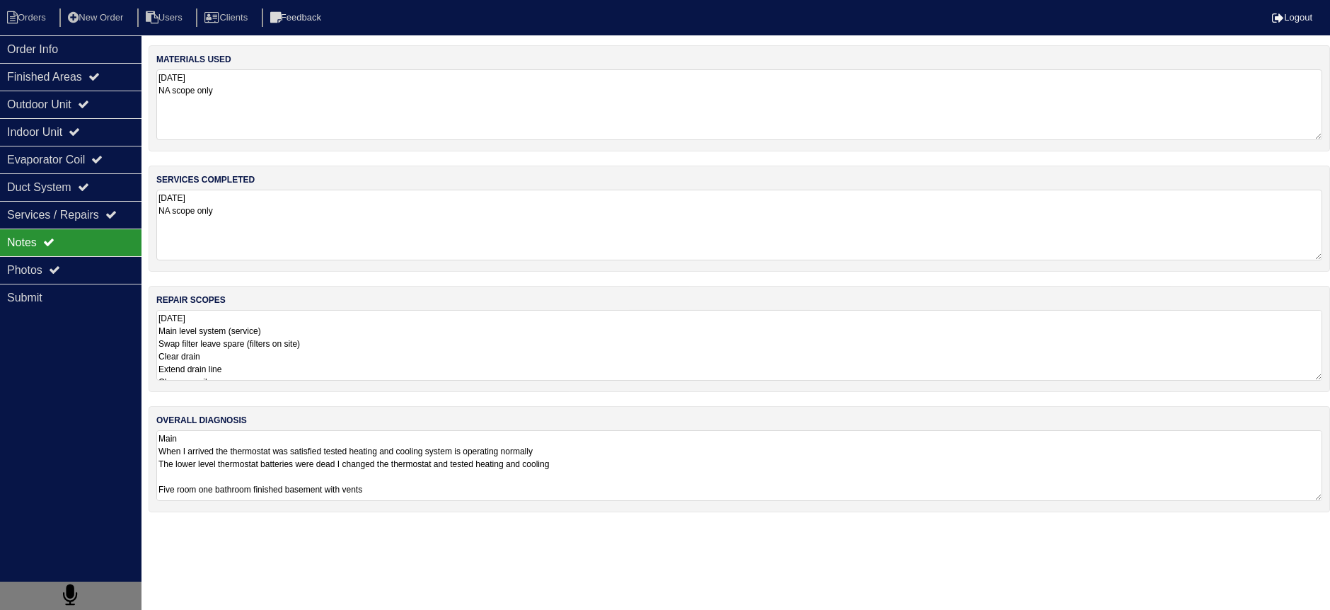
click at [282, 328] on textarea "9.24.25 Main level system (service) Swap filter leave spare (filters on site) C…" at bounding box center [739, 345] width 1166 height 71
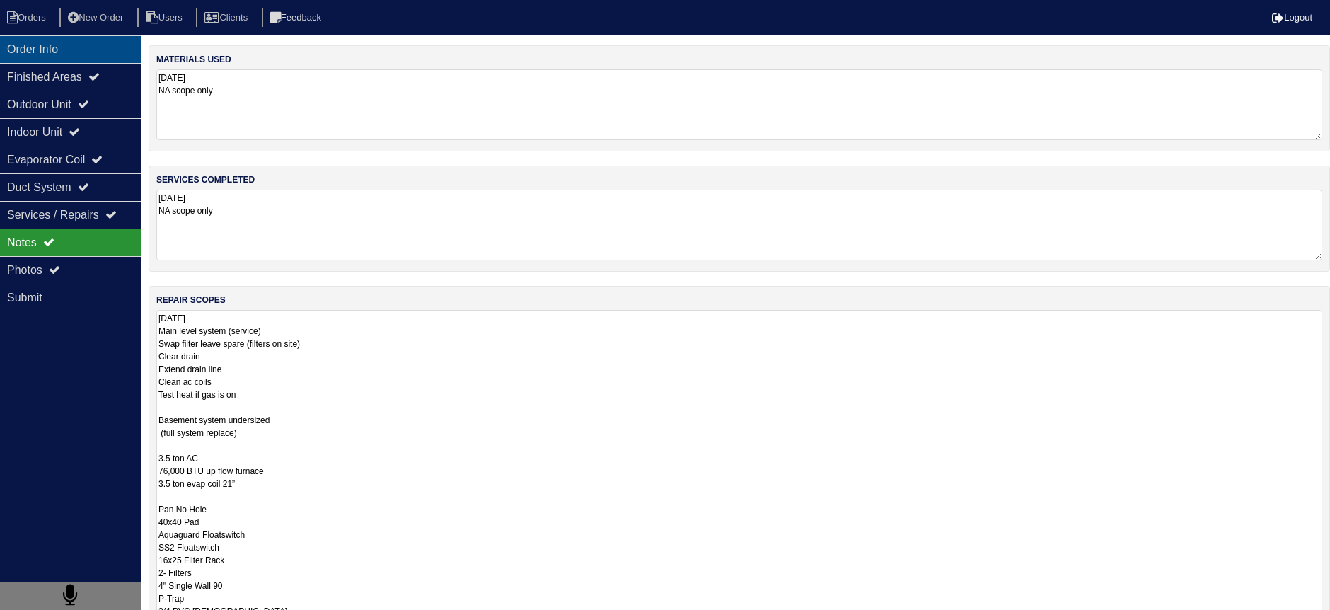
click at [81, 47] on div "Order Info" at bounding box center [71, 49] width 142 height 28
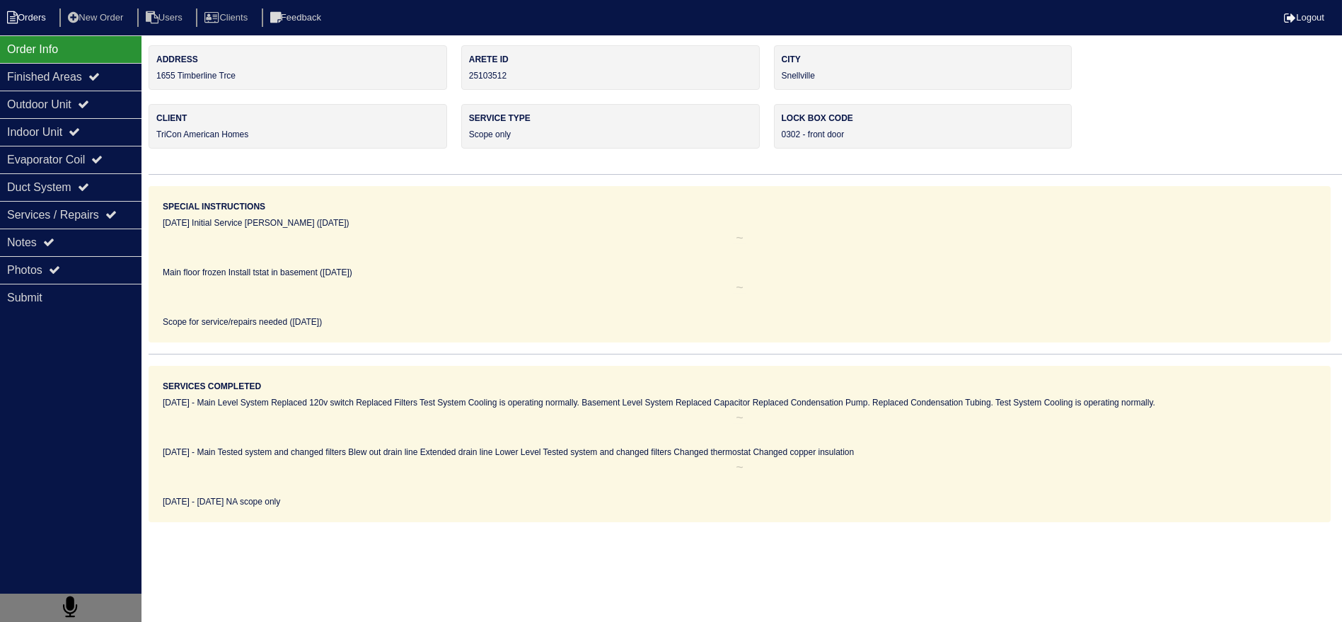
click at [35, 15] on li "Orders" at bounding box center [28, 17] width 57 height 19
select select "15"
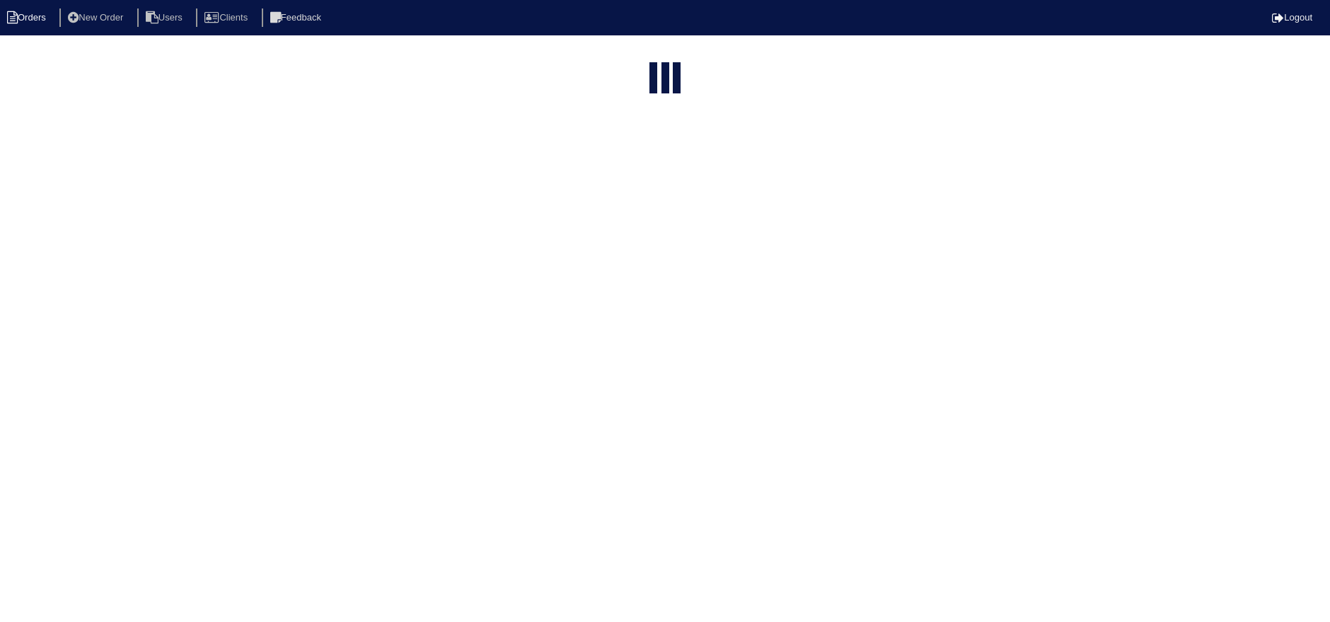
select select "assigned"
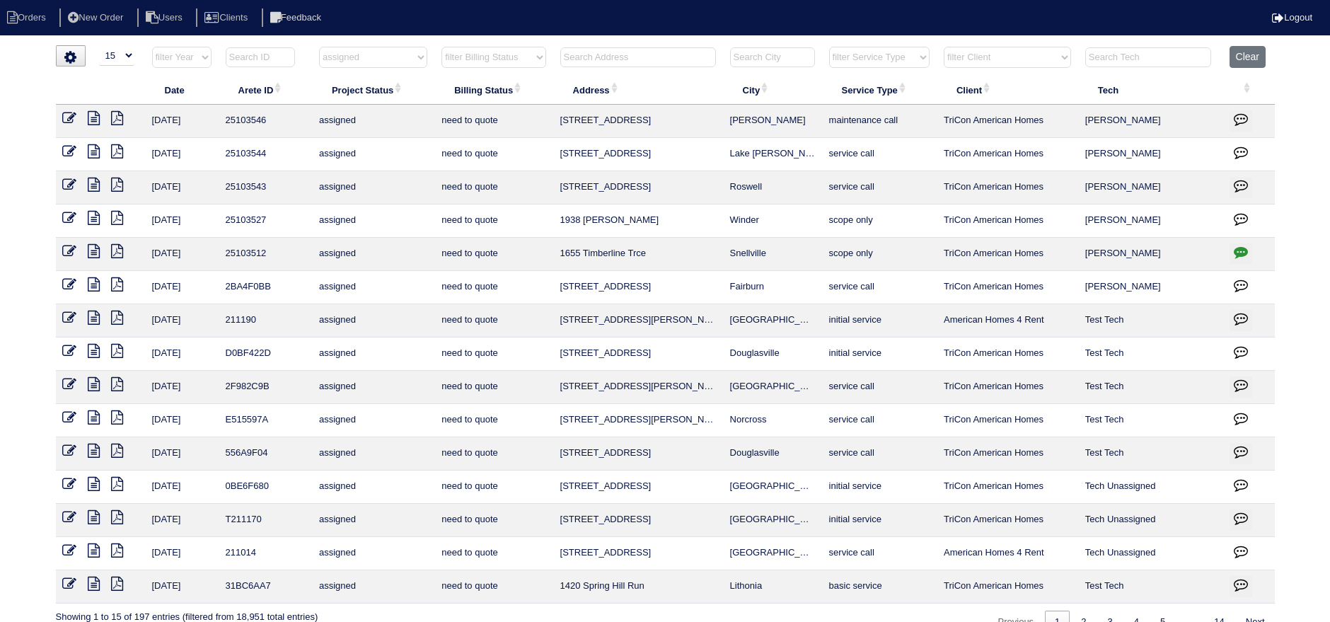
click at [1237, 246] on icon "button" at bounding box center [1241, 252] width 14 height 14
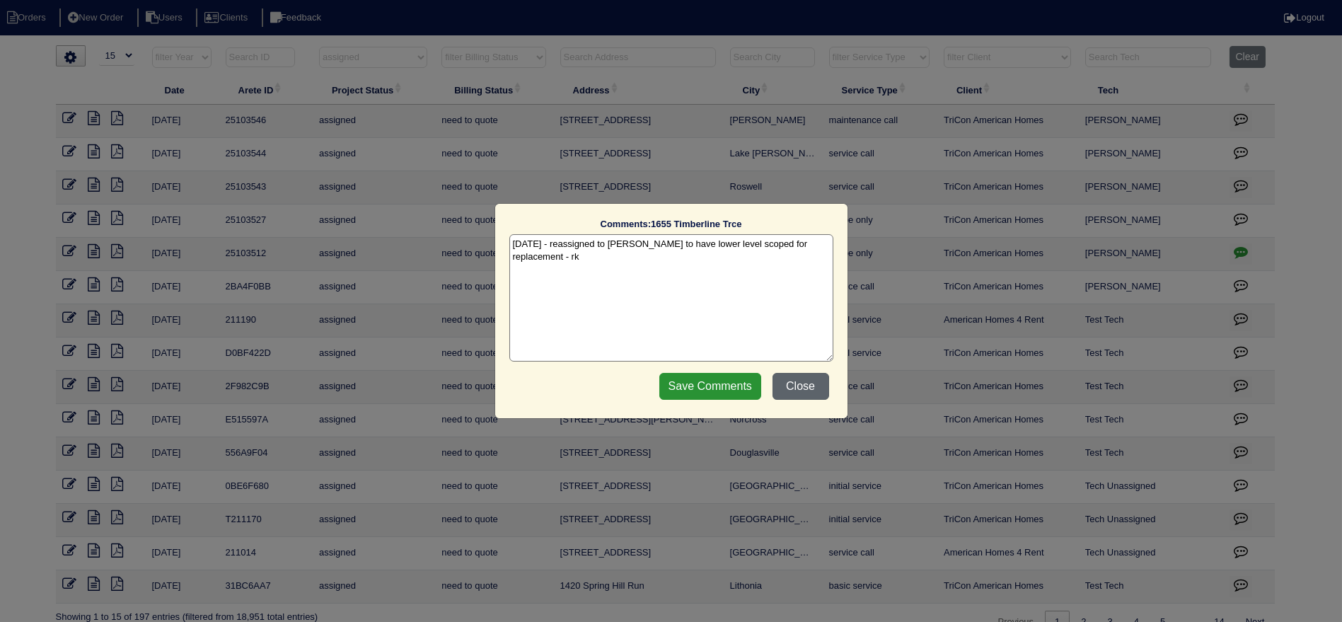
click at [794, 387] on button "Close" at bounding box center [801, 386] width 57 height 27
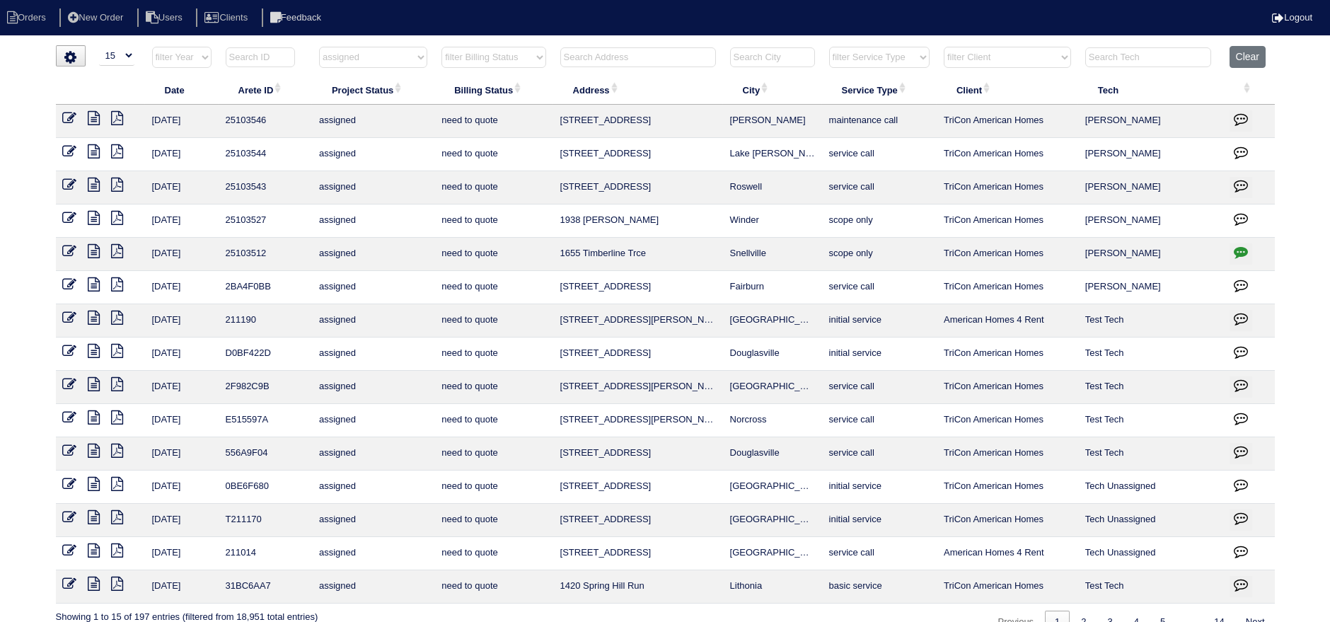
click at [96, 179] on icon at bounding box center [94, 185] width 12 height 14
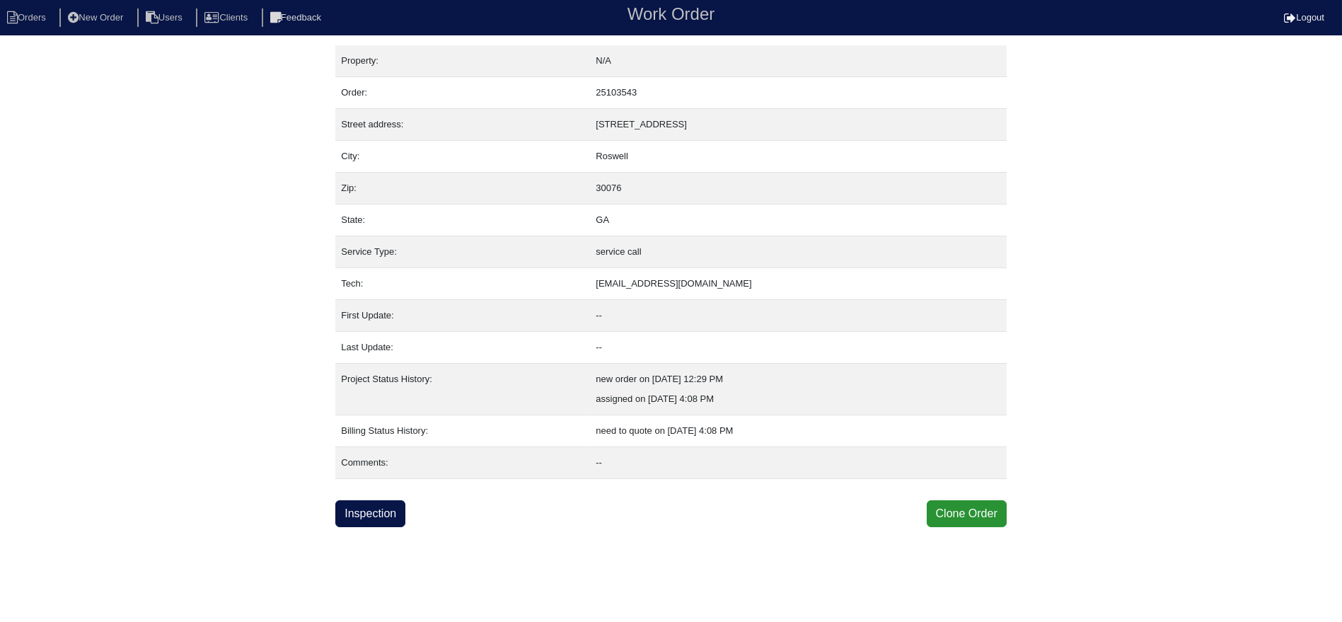
click at [367, 526] on html "Orders New Order Users Clients Feedback Work Order Logout Work Order Orders New…" at bounding box center [671, 263] width 1342 height 527
click at [357, 494] on div "Property: N/A Order: 25103543 Street address: [STREET_ADDRESS] City: [GEOGRAPHI…" at bounding box center [670, 286] width 671 height 482
click at [362, 502] on link "Inspection" at bounding box center [370, 513] width 70 height 27
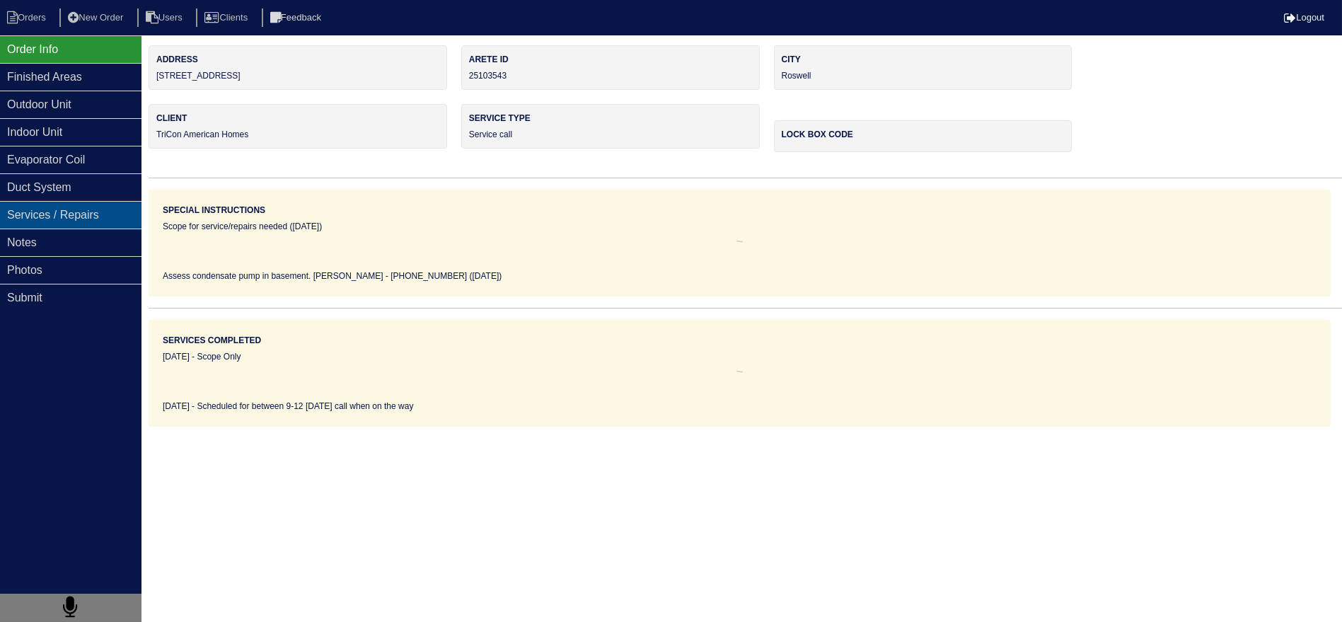
click at [86, 223] on div "Services / Repairs" at bounding box center [71, 215] width 142 height 28
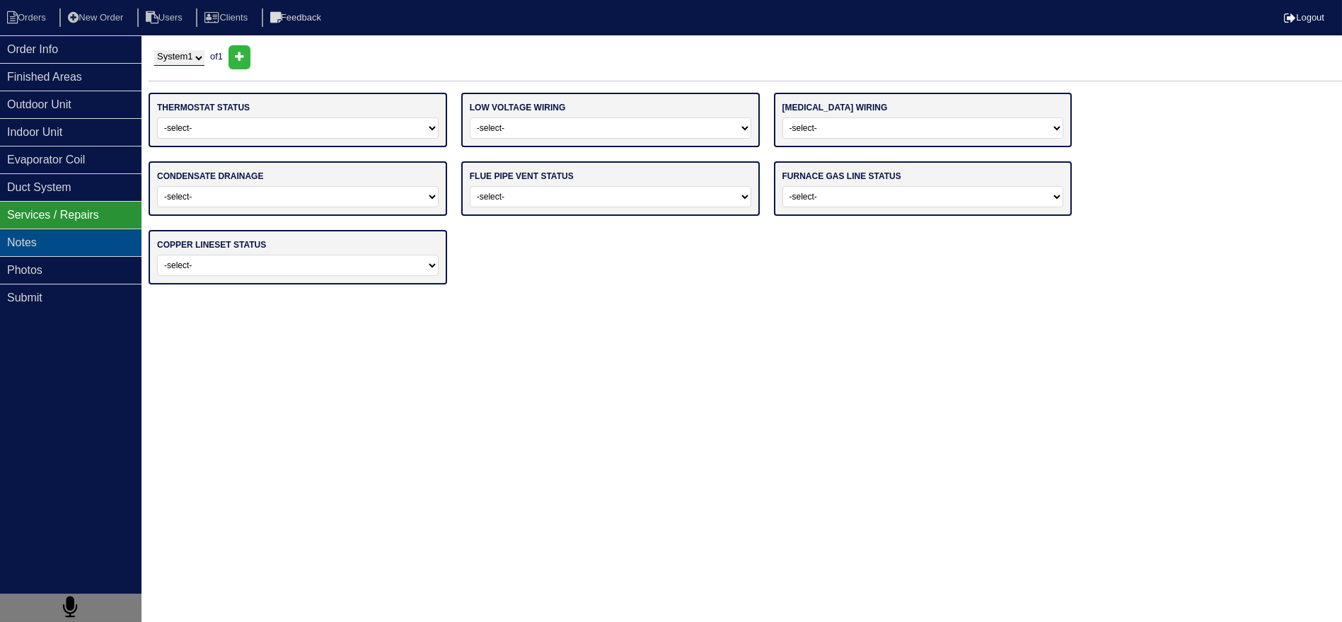
click at [89, 231] on div "Notes" at bounding box center [71, 243] width 142 height 28
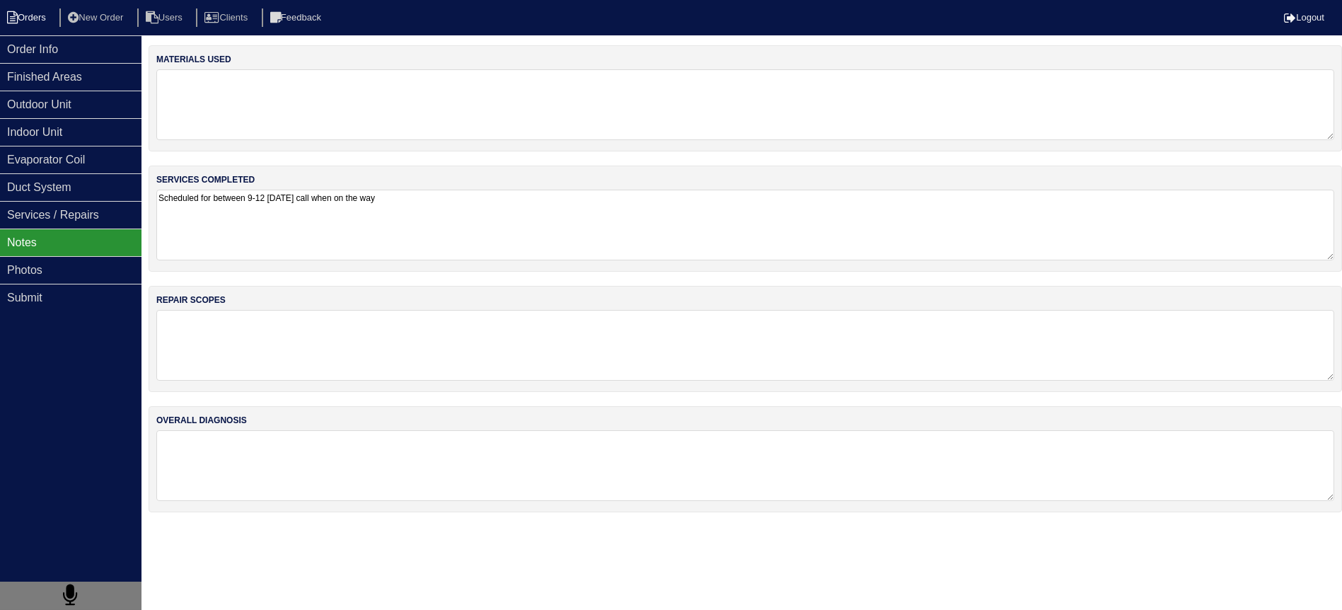
click at [50, 14] on li "Orders" at bounding box center [28, 17] width 57 height 19
select select "15"
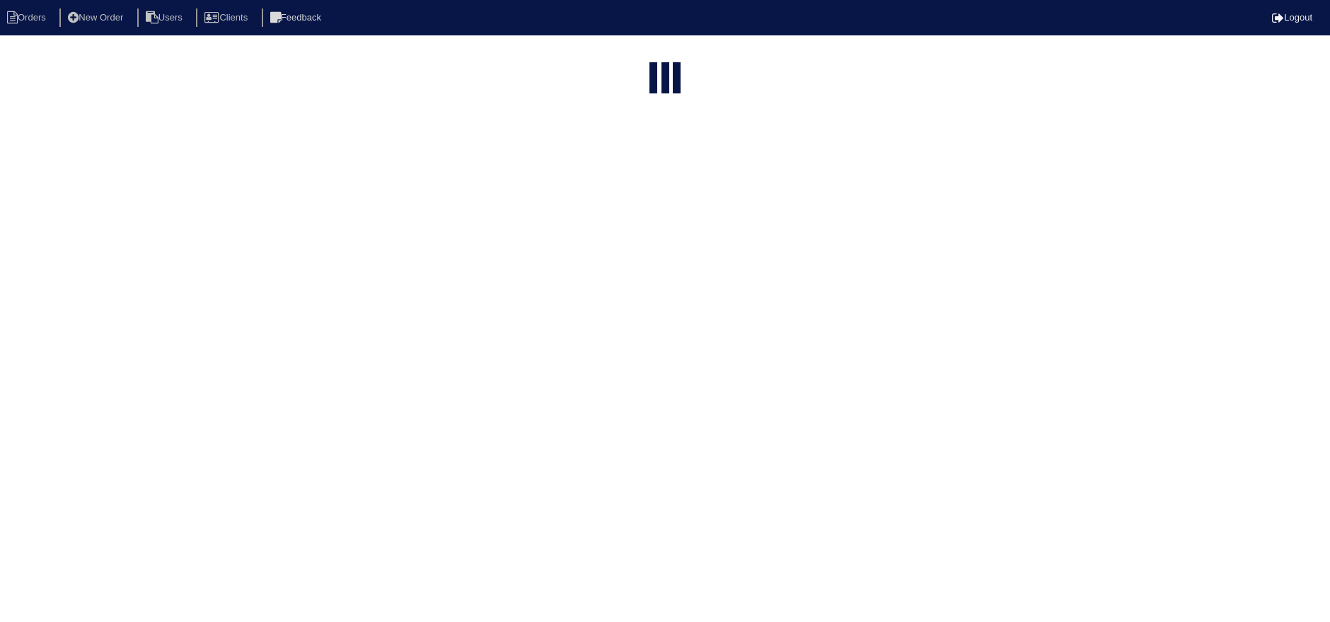
select select "assigned"
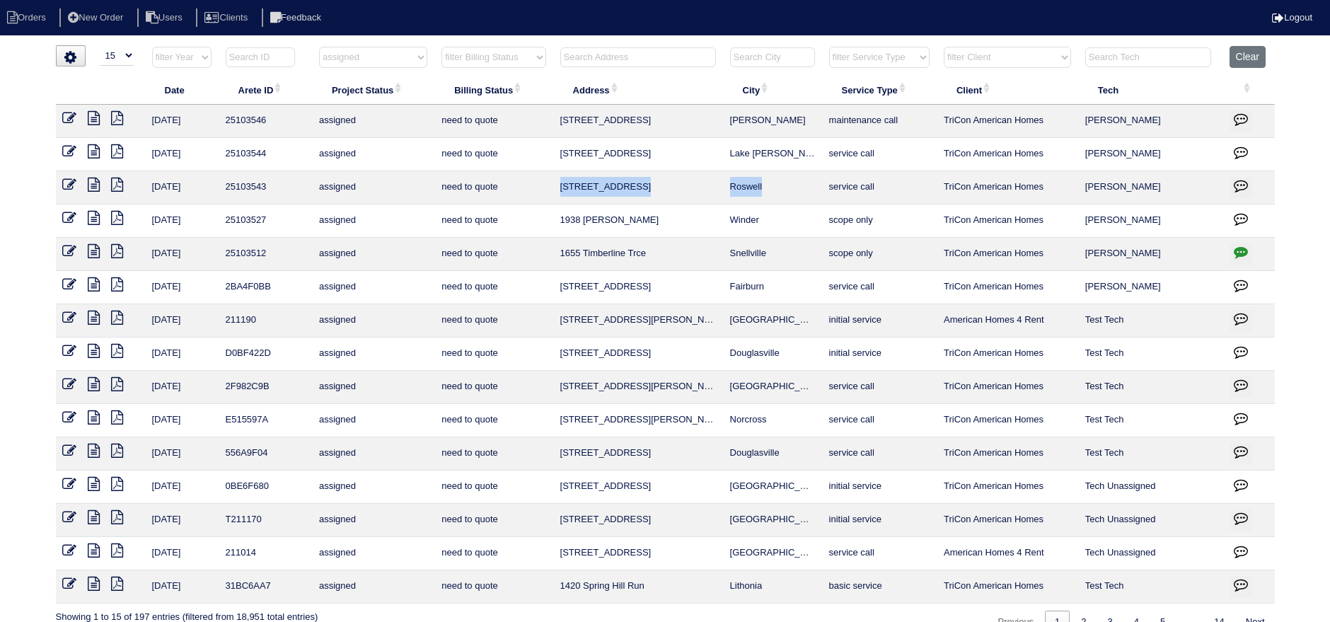
drag, startPoint x: 759, startPoint y: 184, endPoint x: 556, endPoint y: 185, distance: 202.4
click at [555, 185] on tr "9/25/25 25103543 assigned need to quote 325 Ridge Ct Roswell service call TriCo…" at bounding box center [665, 187] width 1219 height 33
copy tr "325 Ridge Ct Roswell"
click at [386, 61] on select "filter Project Status -- Any Project Status -- new order assigned in progress f…" at bounding box center [373, 57] width 108 height 21
select select
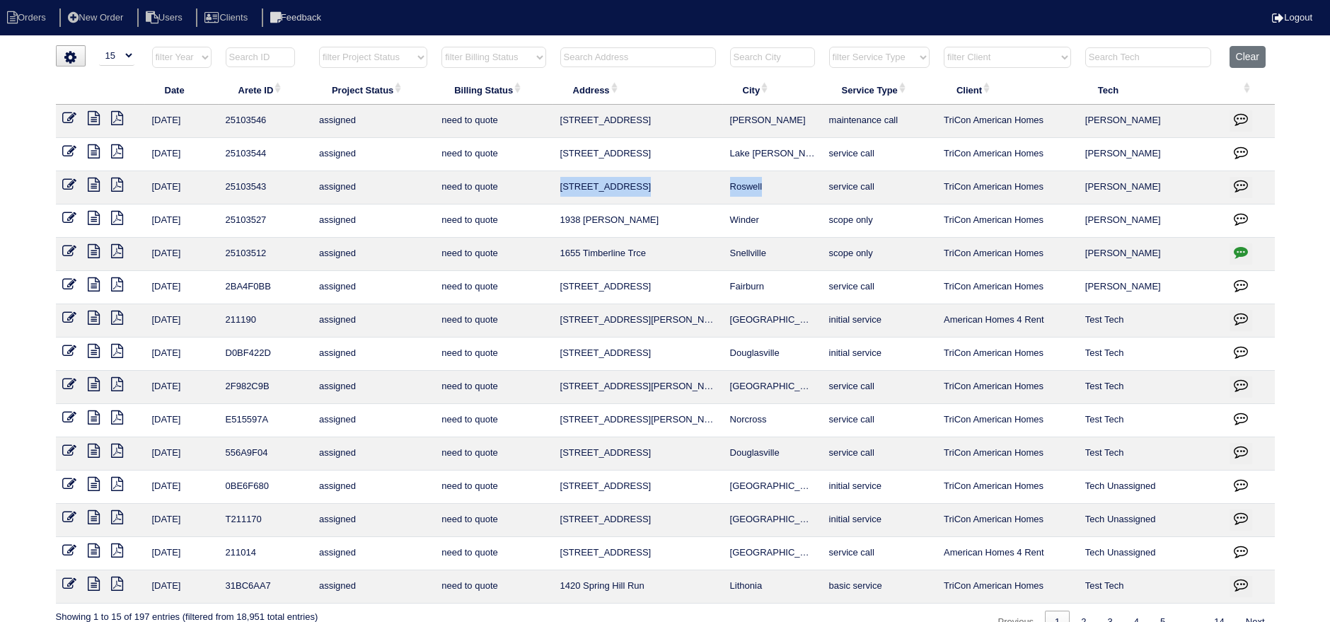
click at [319, 47] on select "filter Project Status -- Any Project Status -- new order assigned in progress f…" at bounding box center [373, 57] width 108 height 21
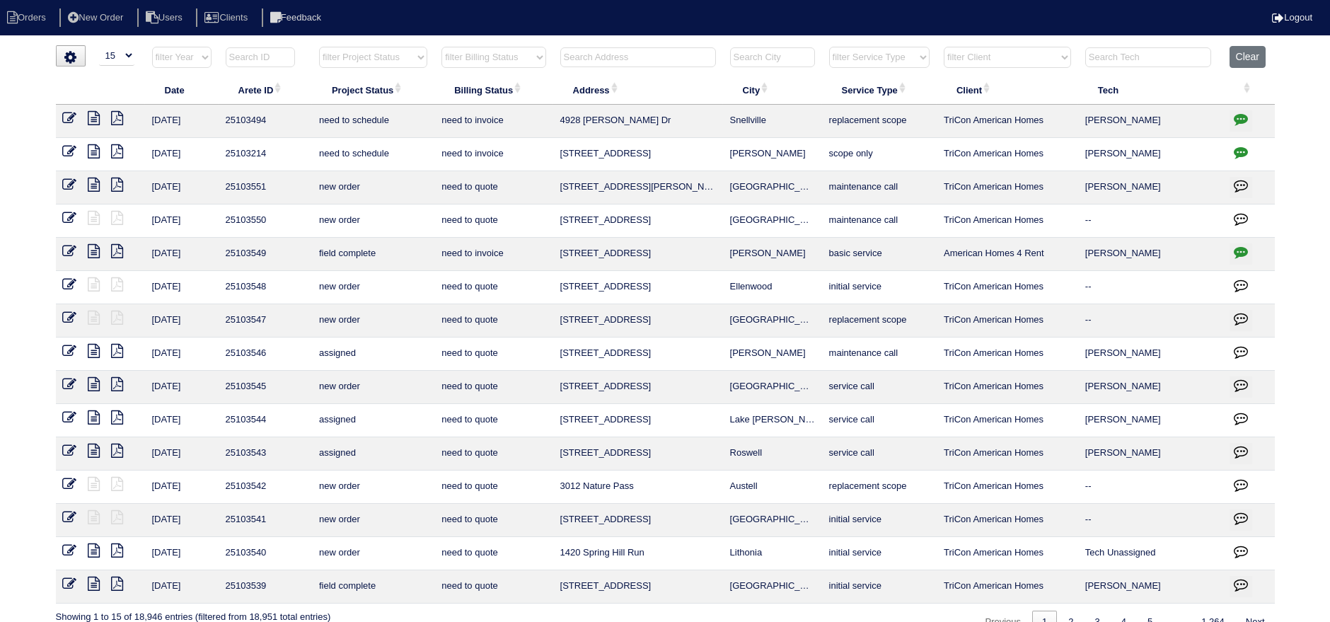
click at [618, 62] on input "text" at bounding box center [638, 57] width 156 height 20
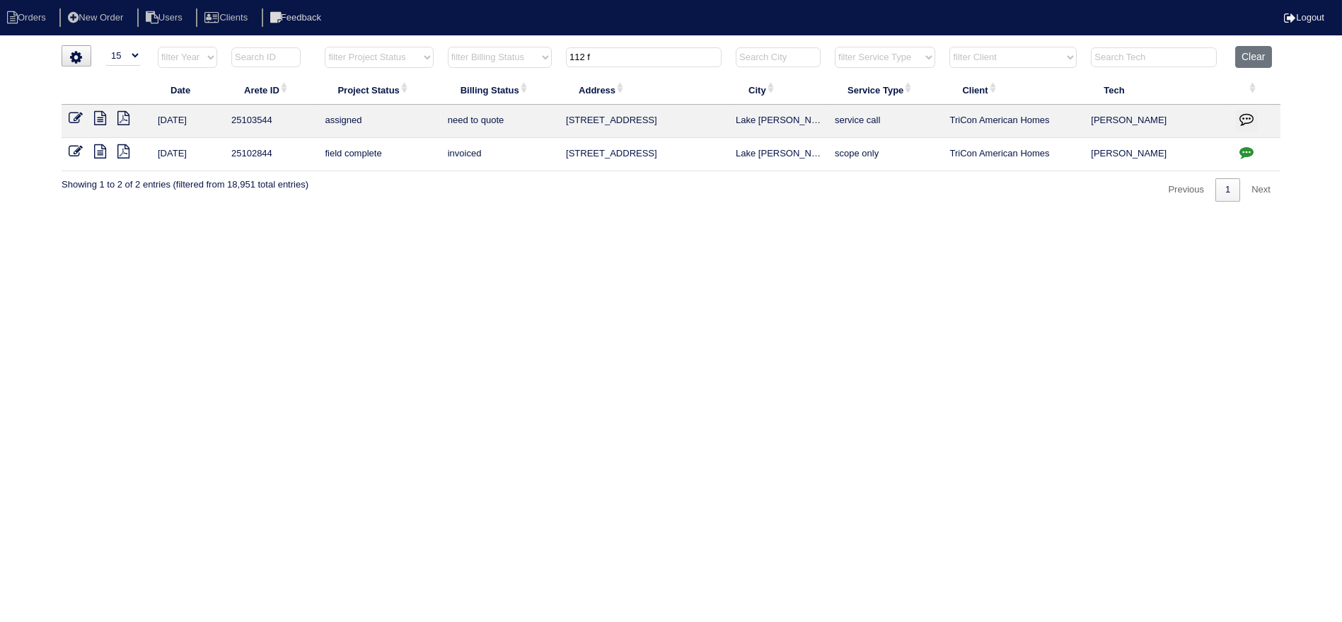
type input "112 f"
click at [98, 121] on icon at bounding box center [100, 118] width 12 height 14
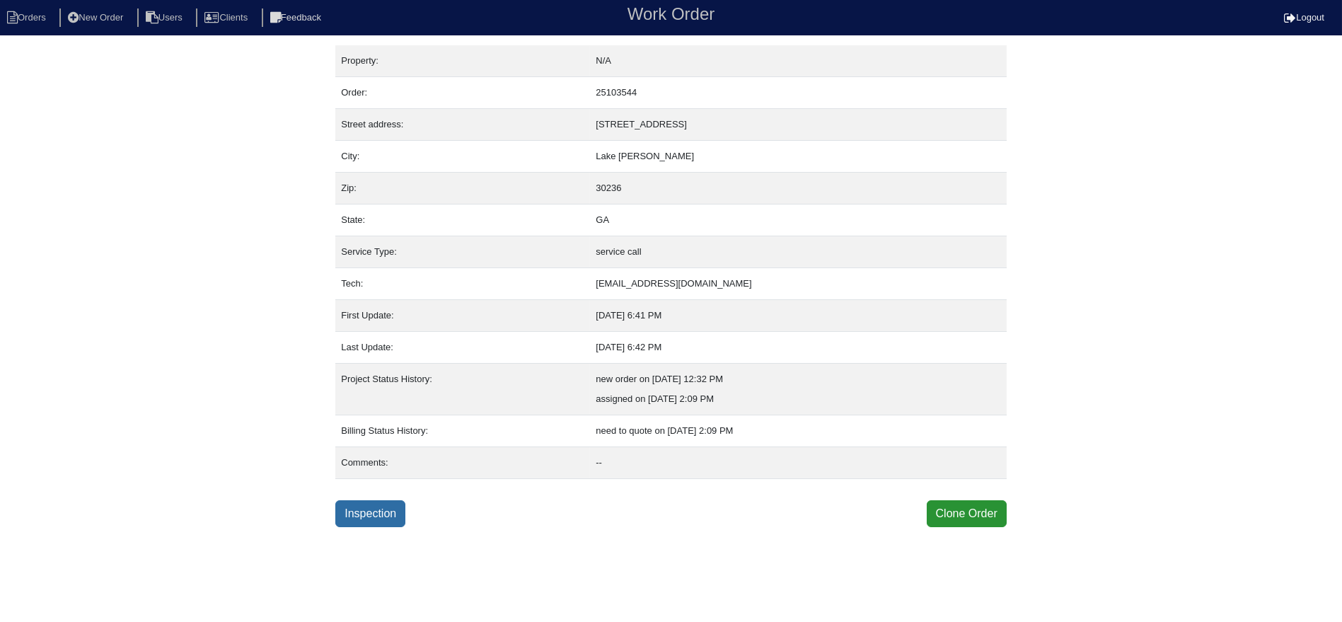
click at [356, 507] on link "Inspection" at bounding box center [370, 513] width 70 height 27
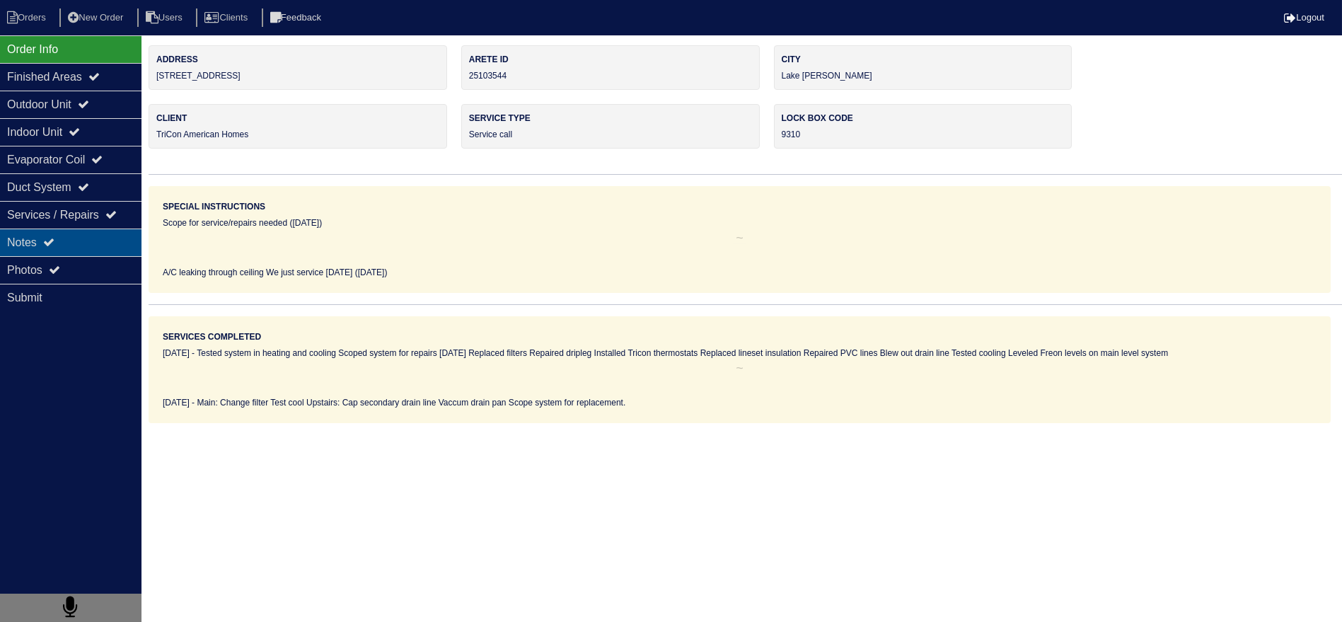
click at [115, 229] on div "Notes" at bounding box center [71, 243] width 142 height 28
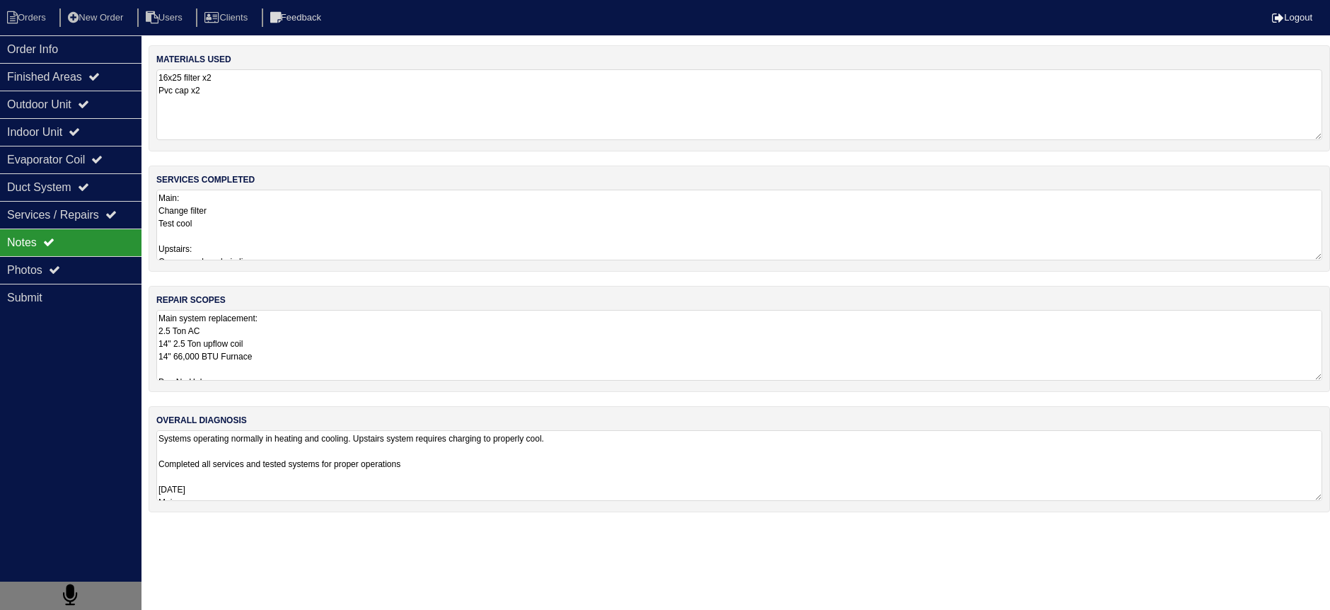
click at [264, 312] on textarea "Main system replacement: 2.5 Ton AC 14" 2.5 Ton upflow coil 14" 66,000 BTU Furn…" at bounding box center [739, 345] width 1166 height 71
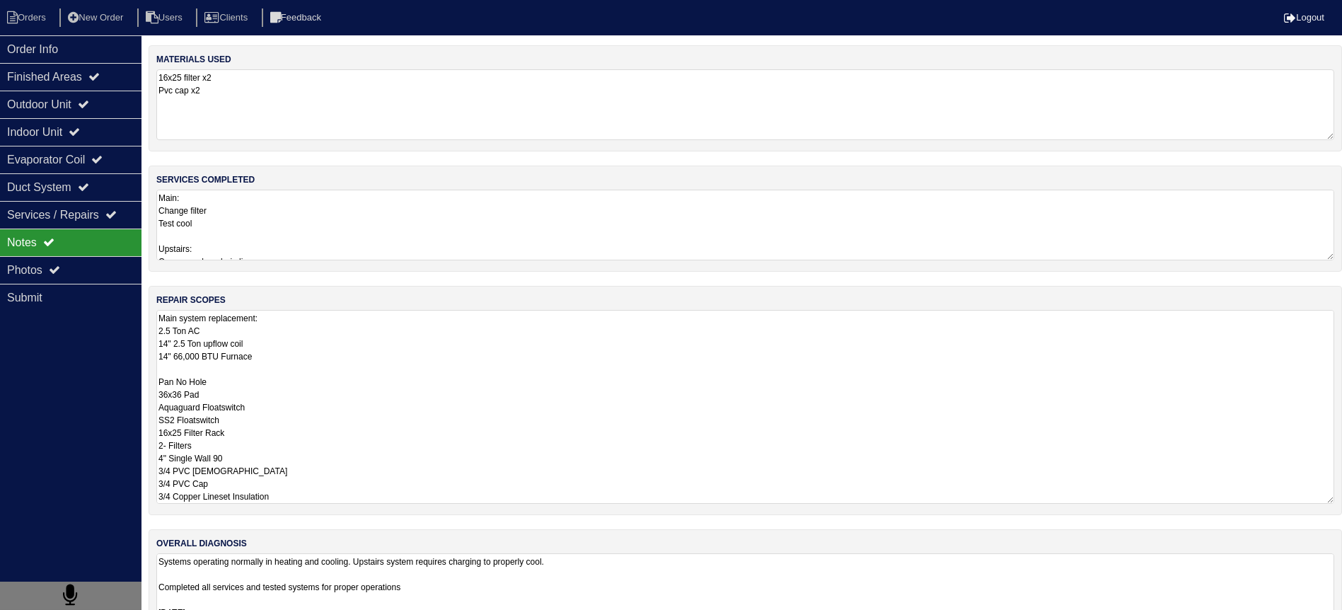
click at [235, 210] on textarea "Main: Change filter Test cool Upstairs: Cap secondary drain line Vaccum drain p…" at bounding box center [745, 225] width 1178 height 71
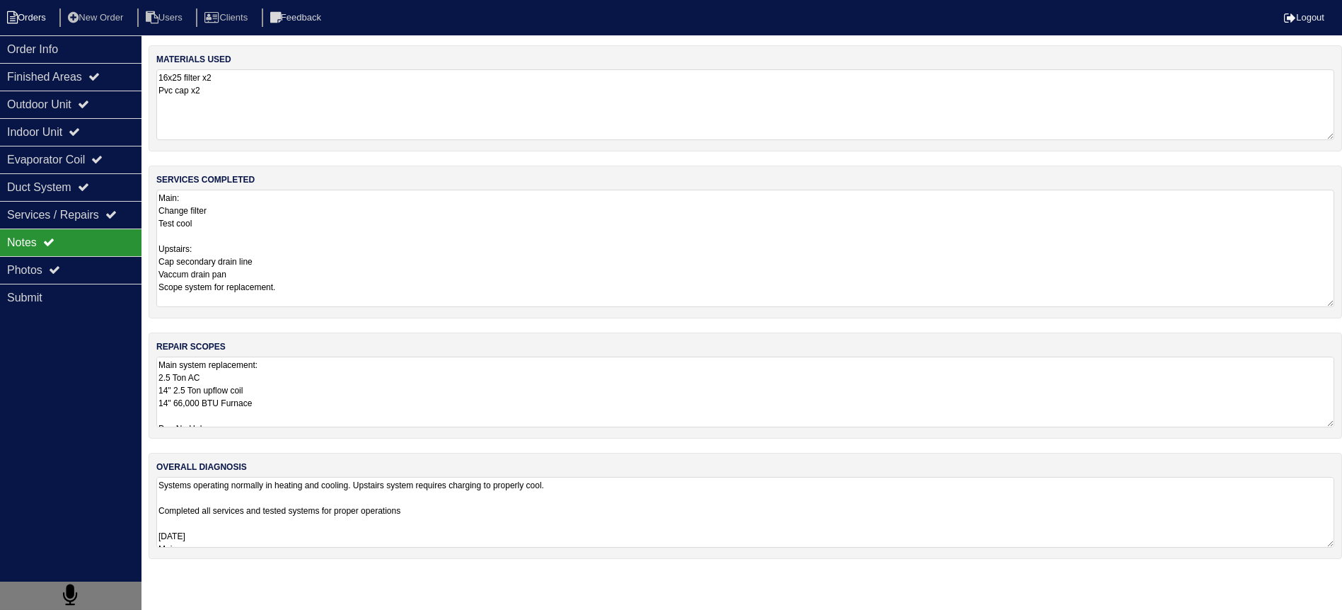
click at [41, 19] on li "Orders" at bounding box center [28, 17] width 57 height 19
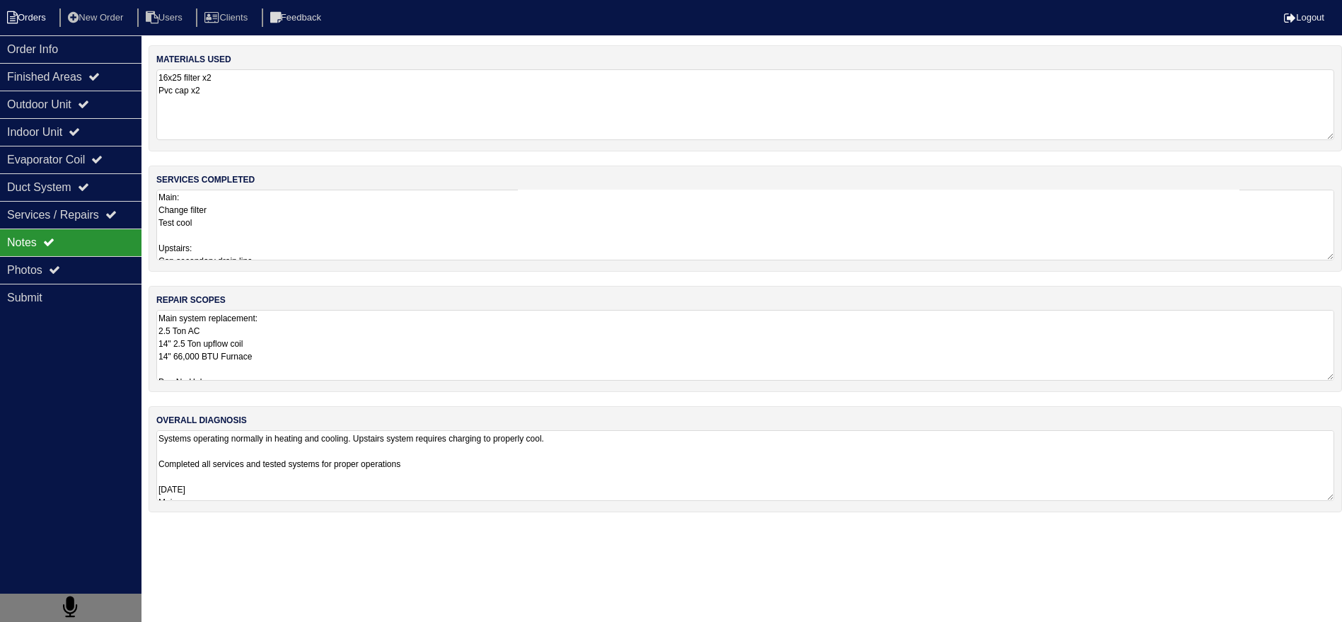
select select "15"
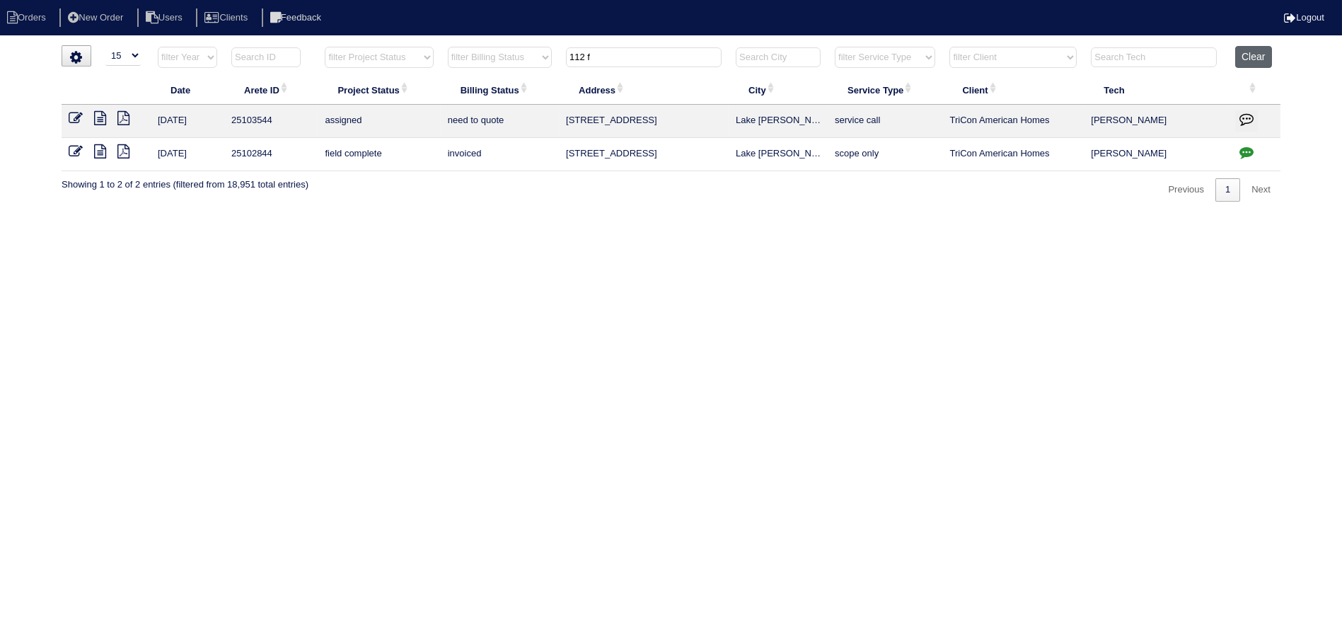
click at [1249, 64] on button "Clear" at bounding box center [1253, 57] width 36 height 22
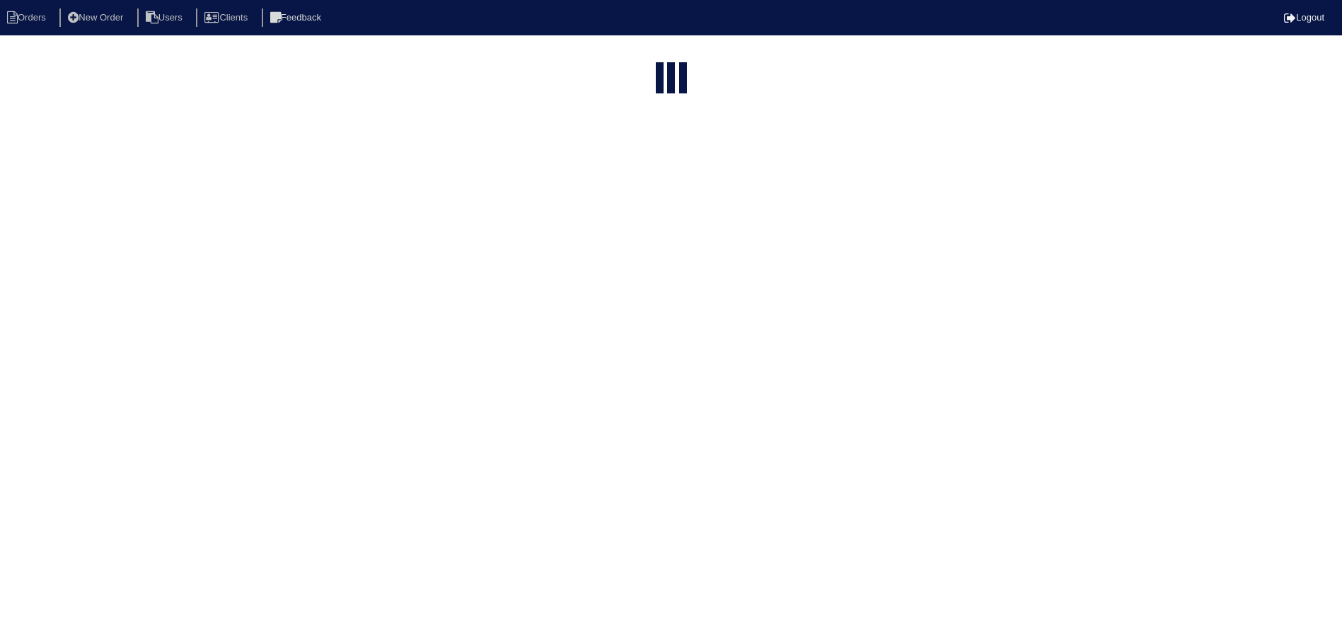
select select "15"
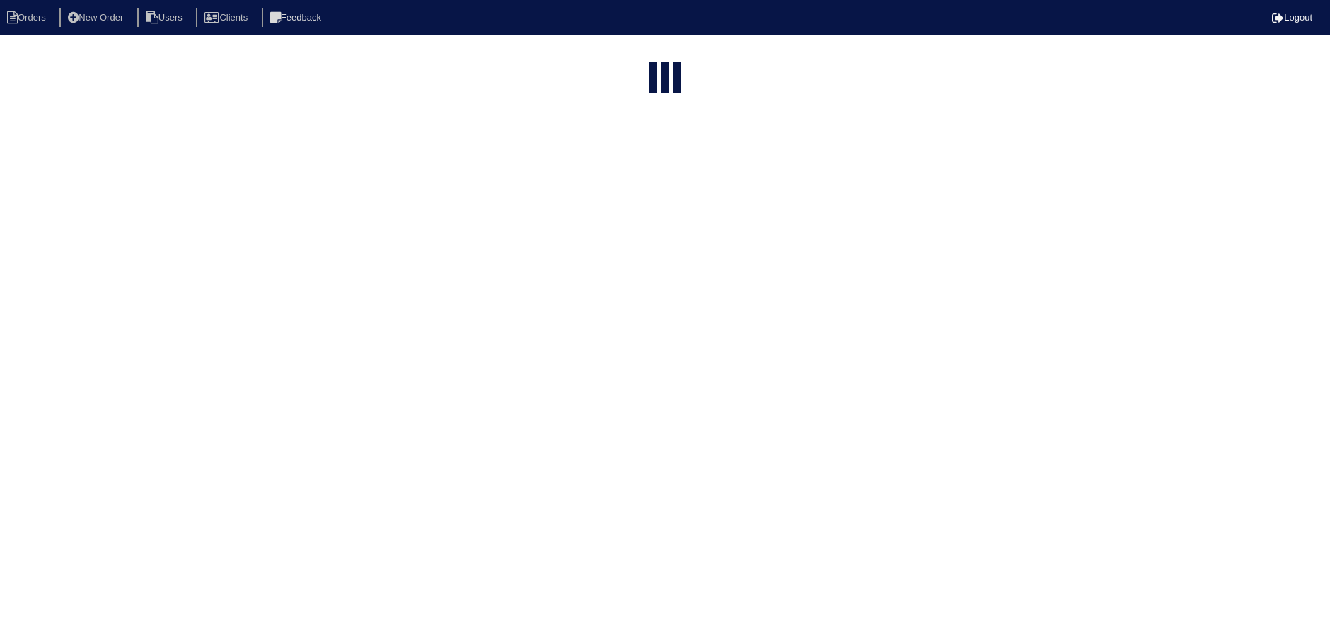
click at [602, 161] on input "text" at bounding box center [638, 171] width 156 height 20
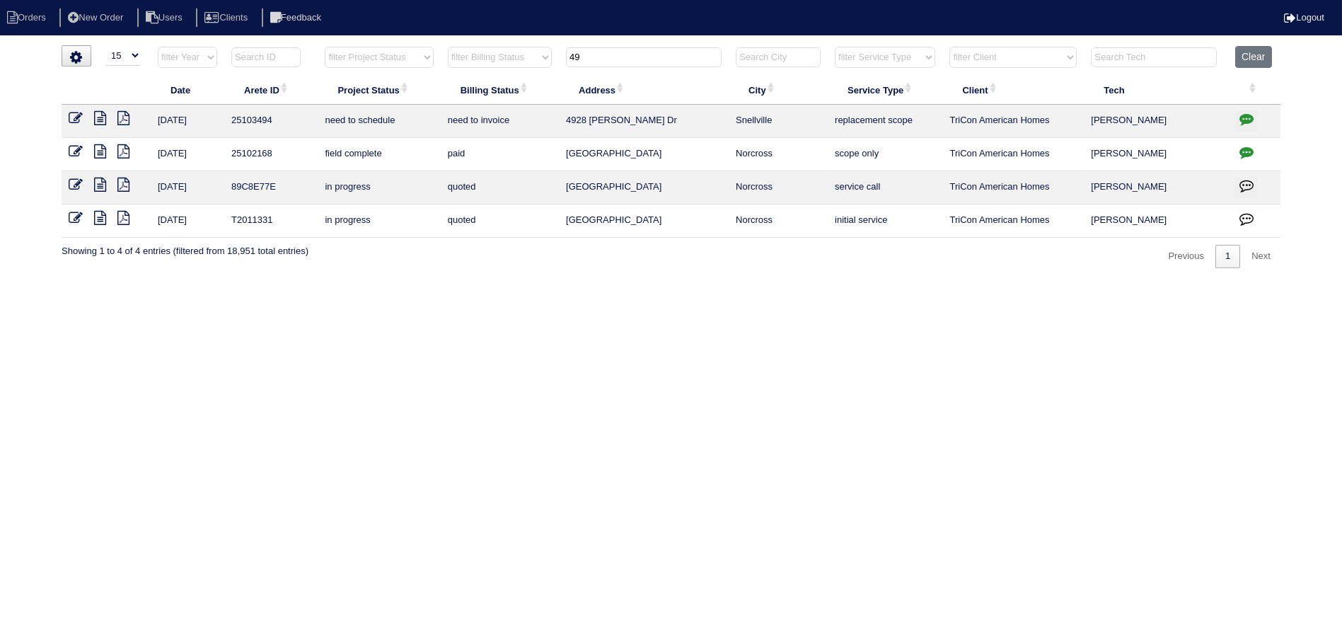
type input "4"
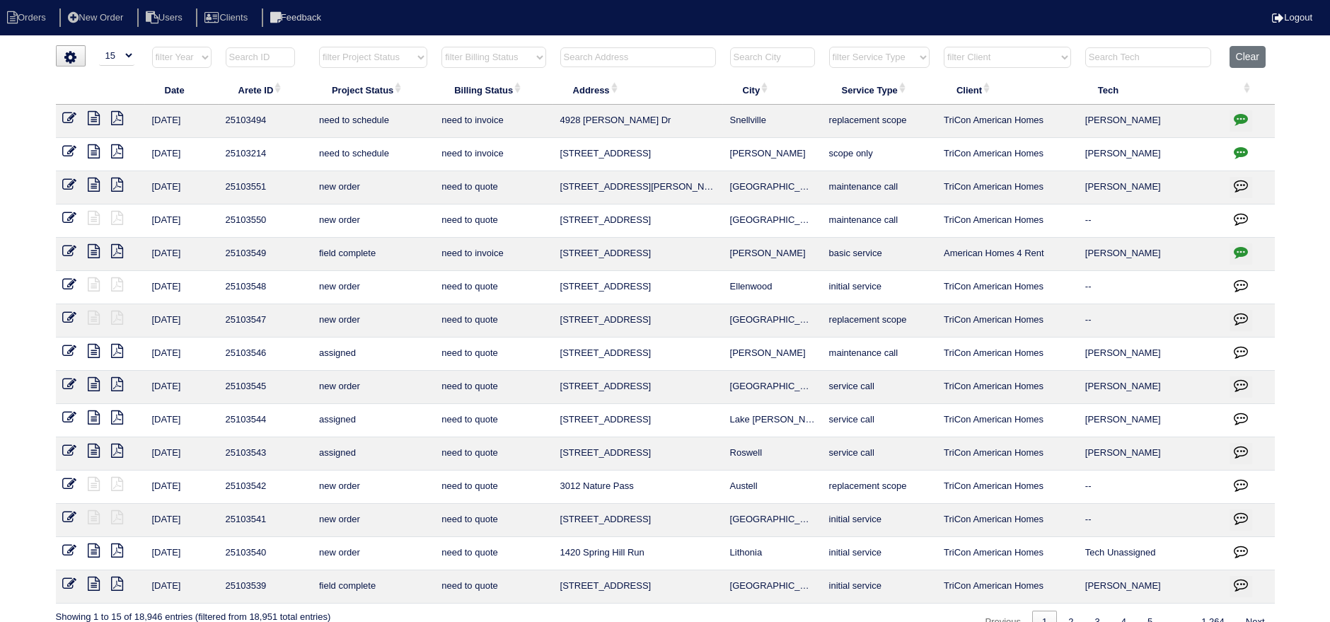
drag, startPoint x: 795, startPoint y: 123, endPoint x: 553, endPoint y: 120, distance: 242.0
click at [553, 120] on tr "9/26/25 25103494 need to schedule need to invoice 4928 Bryant Dr Snellville rep…" at bounding box center [665, 121] width 1219 height 33
copy tr "4928 Bryant Dr Snellville"
click at [660, 68] on th at bounding box center [638, 60] width 170 height 29
click at [649, 59] on input "text" at bounding box center [638, 57] width 156 height 20
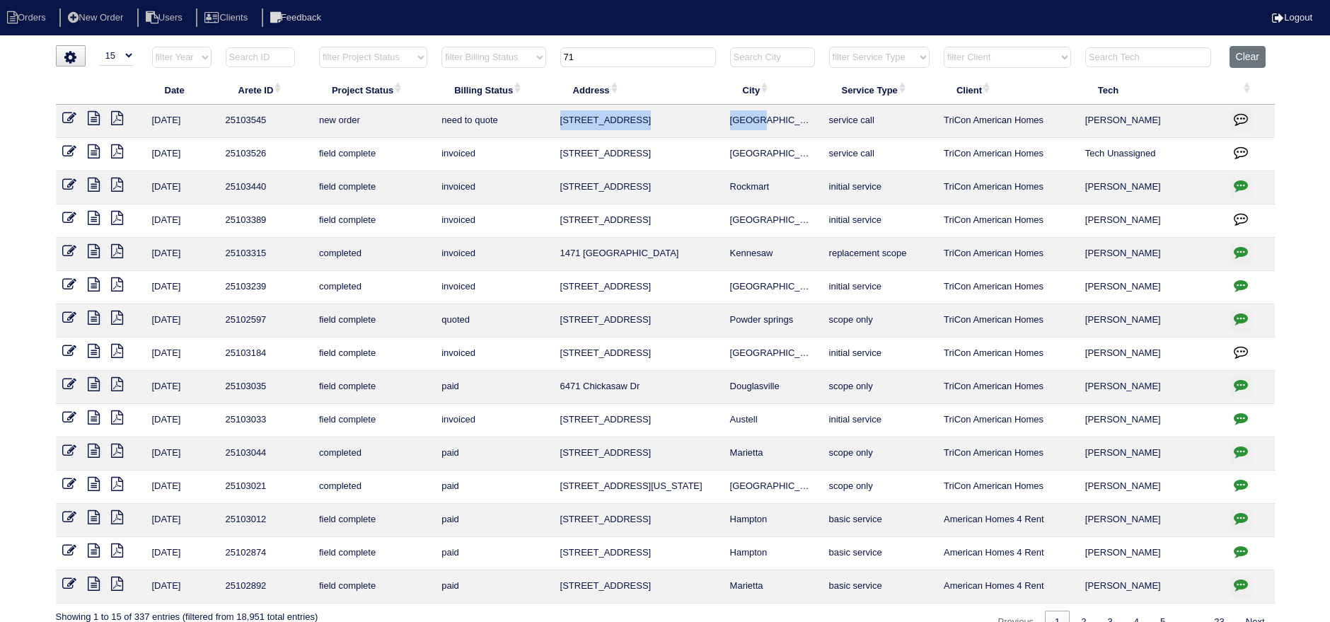
drag, startPoint x: 774, startPoint y: 119, endPoint x: 598, endPoint y: 120, distance: 176.2
click at [561, 129] on tr "9/25/25 25103545 new order need to quote 71 Tupelo Dr Dallas service call TriCo…" at bounding box center [665, 121] width 1219 height 33
copy tr "71 Tupelo Dr Dallas"
drag, startPoint x: 598, startPoint y: 56, endPoint x: 500, endPoint y: 52, distance: 98.4
click at [499, 52] on tr "filter Year -- Any Year -- 2025 2024 2023 2022 2021 2020 2019 filter Project St…" at bounding box center [665, 60] width 1219 height 29
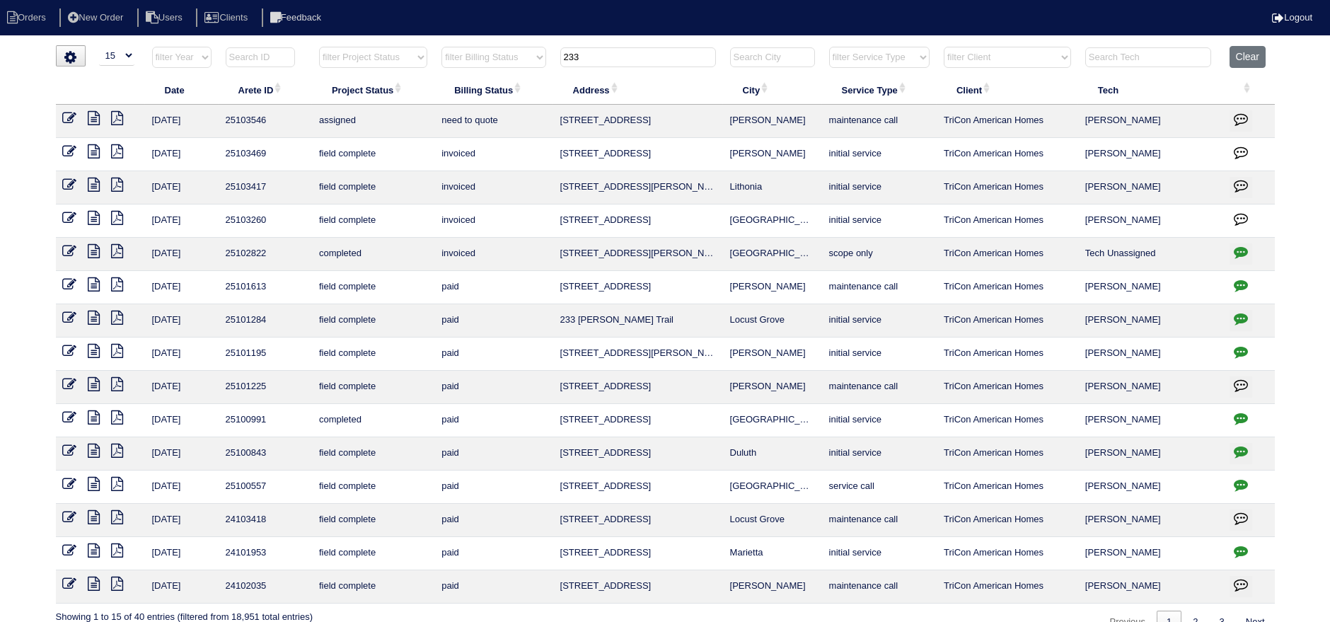
type input "233"
click at [97, 120] on icon at bounding box center [94, 118] width 12 height 14
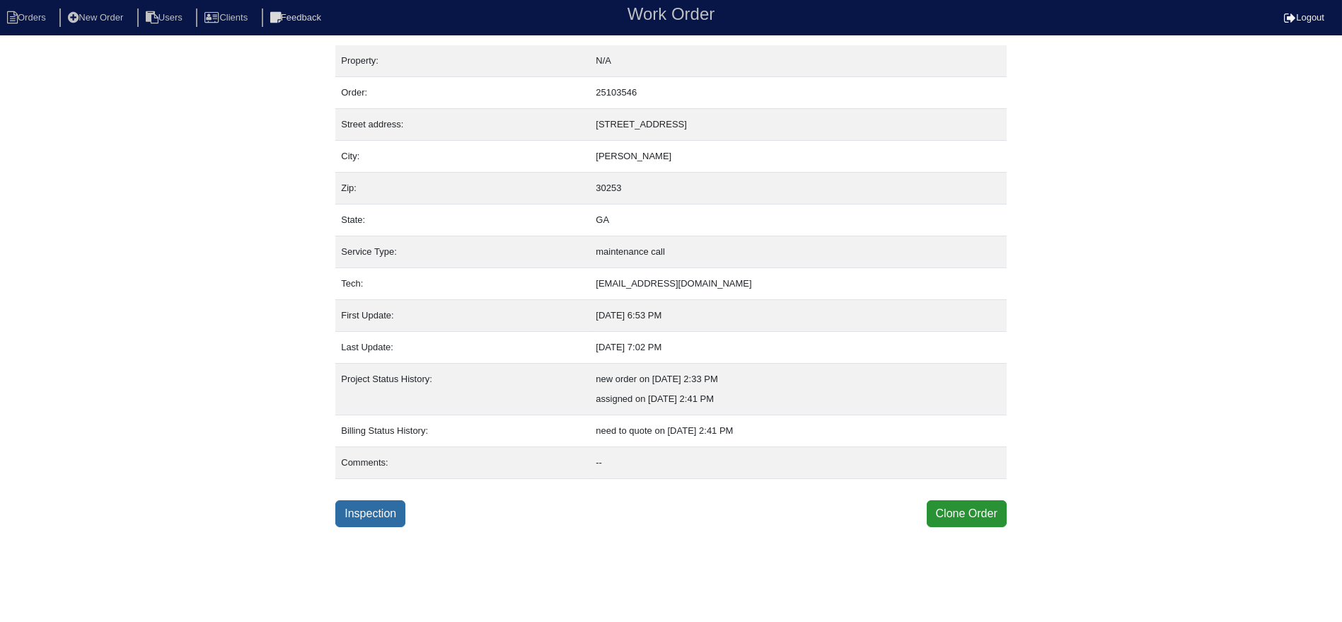
drag, startPoint x: 374, startPoint y: 527, endPoint x: 380, endPoint y: 521, distance: 9.0
click at [374, 527] on html "Orders New Order Users Clients Feedback Work Order Logout Work Order Orders New…" at bounding box center [671, 263] width 1342 height 527
click at [380, 521] on link "Inspection" at bounding box center [370, 513] width 70 height 27
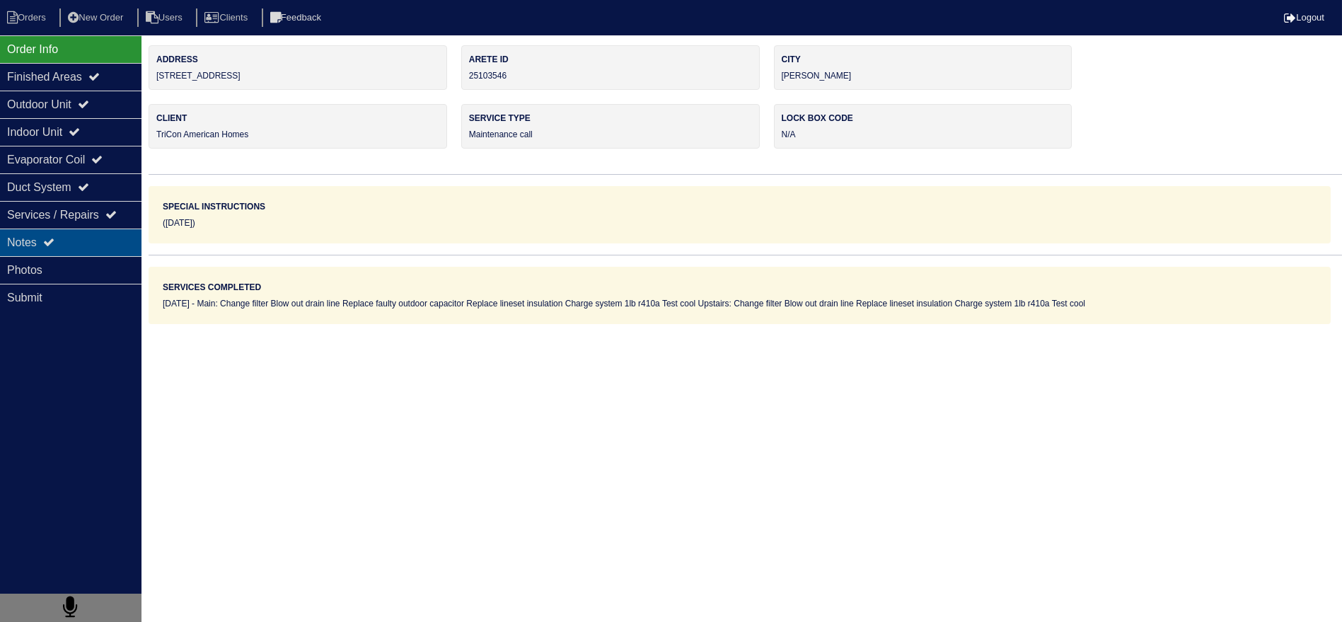
click at [96, 251] on div "Notes" at bounding box center [71, 243] width 142 height 28
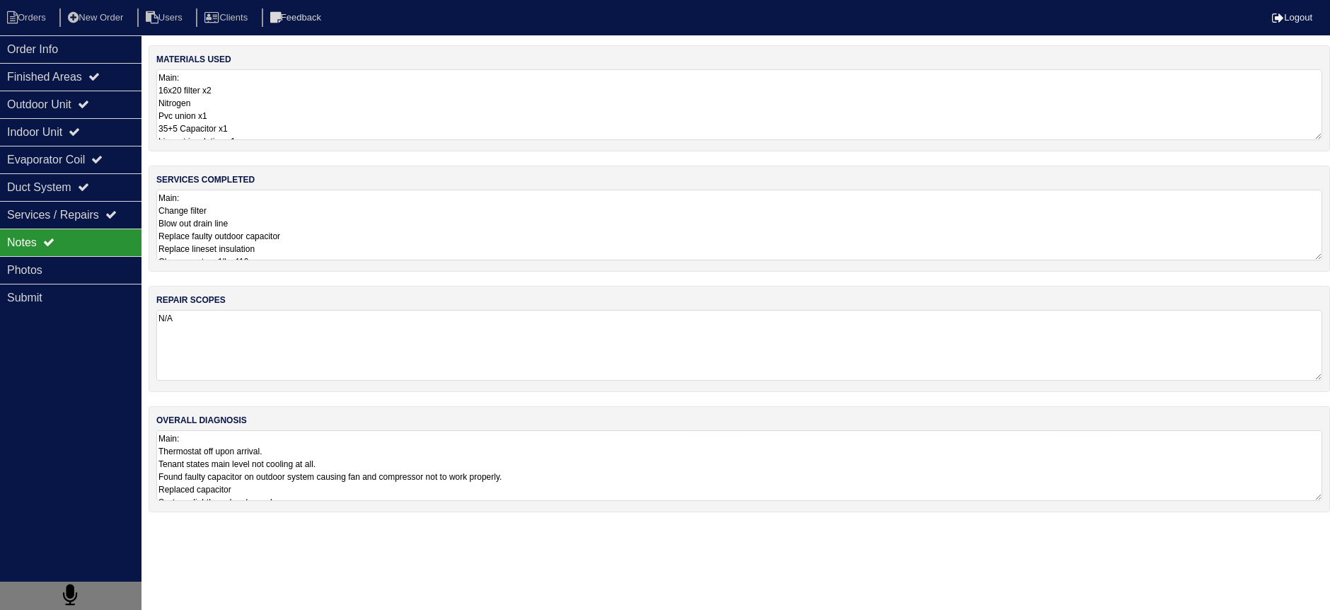
click at [312, 219] on textarea "Main: Change filter Blow out drain line Replace faulty outdoor capacitor Replac…" at bounding box center [739, 225] width 1166 height 71
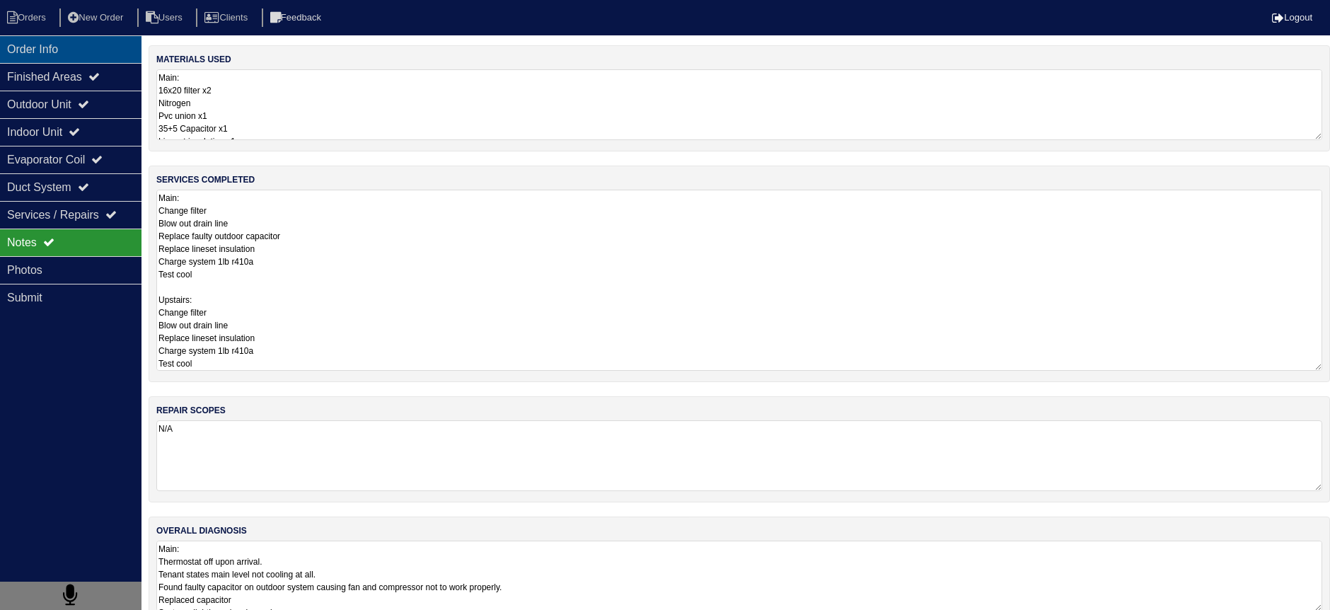
click at [77, 52] on div "Order Info" at bounding box center [71, 49] width 142 height 28
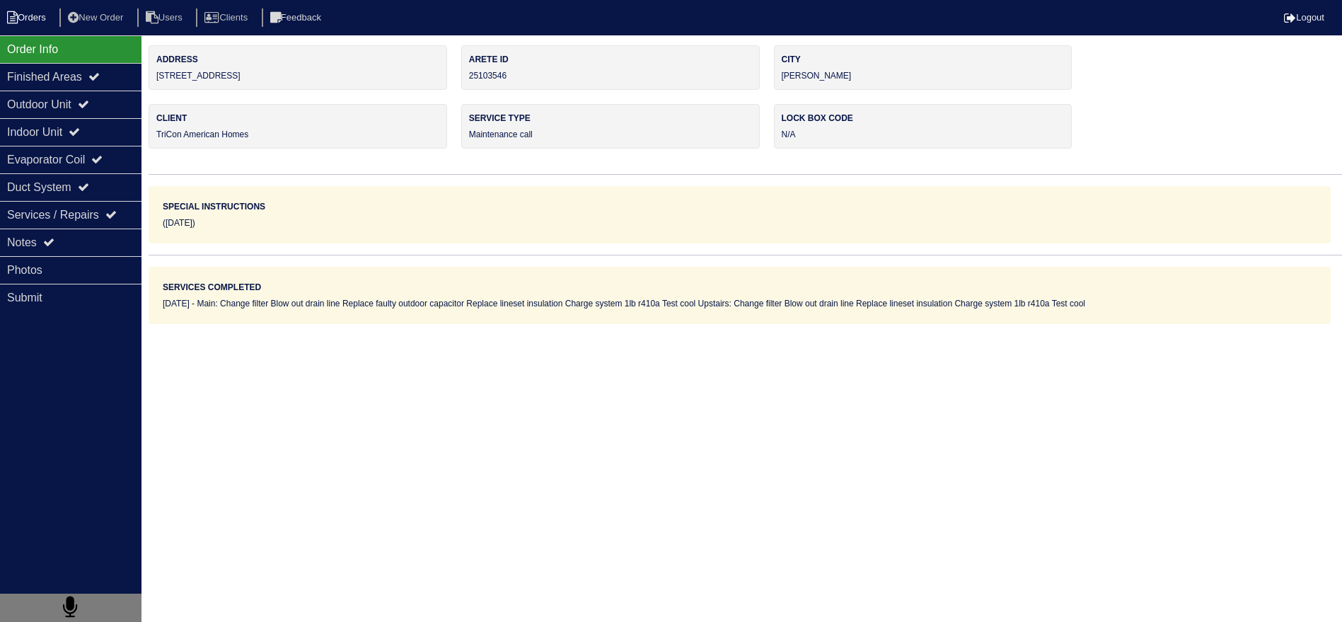
click at [42, 25] on li "Orders" at bounding box center [28, 17] width 57 height 19
select select "15"
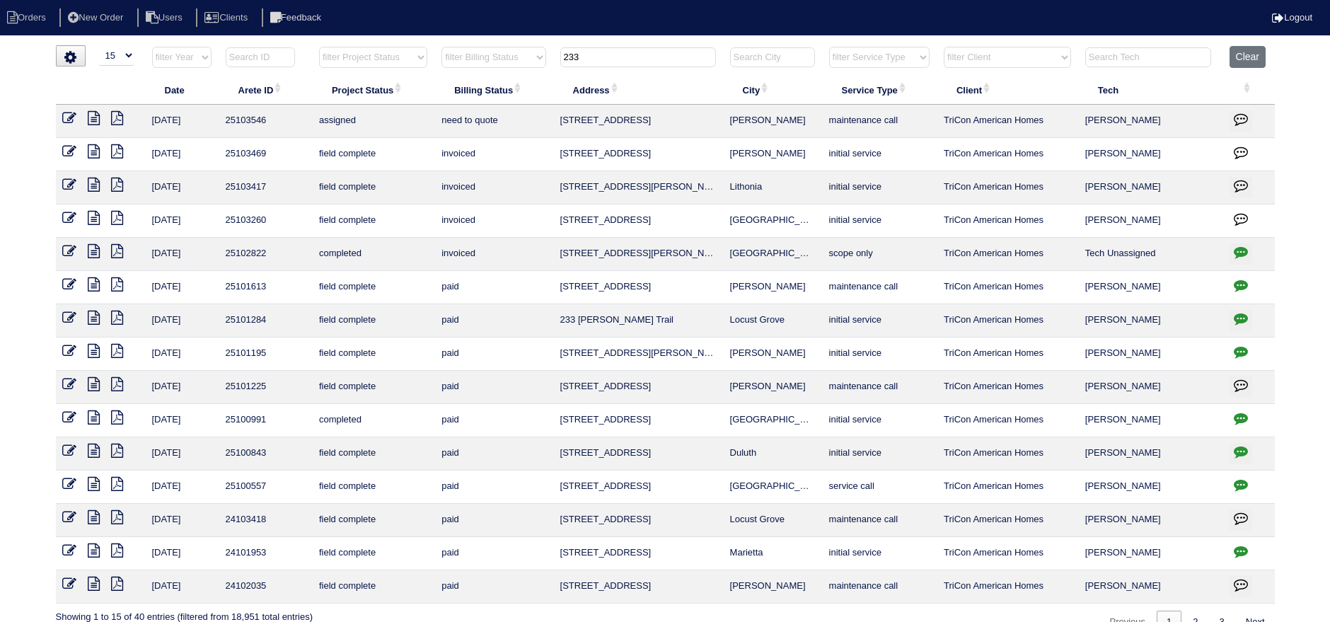
drag, startPoint x: 590, startPoint y: 57, endPoint x: 544, endPoint y: 60, distance: 46.1
click at [544, 60] on tr "filter Year -- Any Year -- 2025 2024 2023 2022 2021 2020 2019 filter Project St…" at bounding box center [665, 60] width 1219 height 29
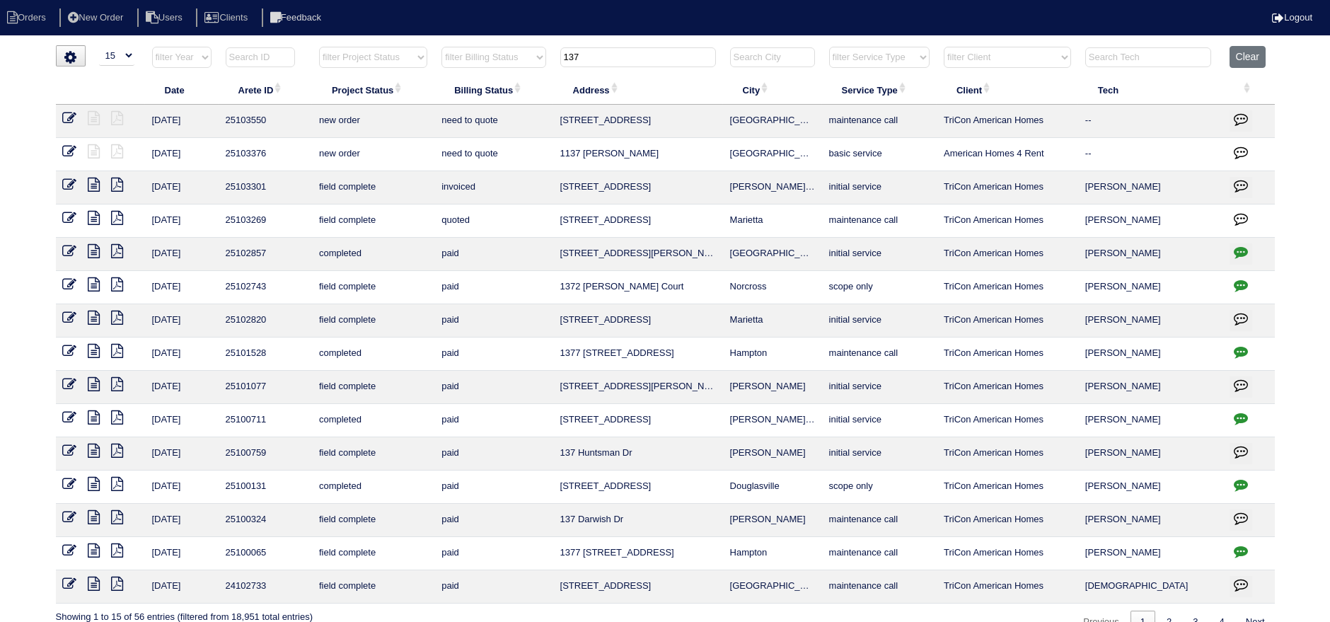
type input "137"
drag, startPoint x: 739, startPoint y: 117, endPoint x: 560, endPoint y: 121, distance: 179.8
click at [559, 121] on tr "[DATE] 25103550 new order need to quote [STREET_ADDRESS] [GEOGRAPHIC_DATA] main…" at bounding box center [665, 121] width 1219 height 33
copy tr "[STREET_ADDRESS]"
click at [1281, 61] on div "loading... ▼ 10 15 25 50 200 500 Search: Date Arete ID Project Status Billing S…" at bounding box center [665, 339] width 1330 height 589
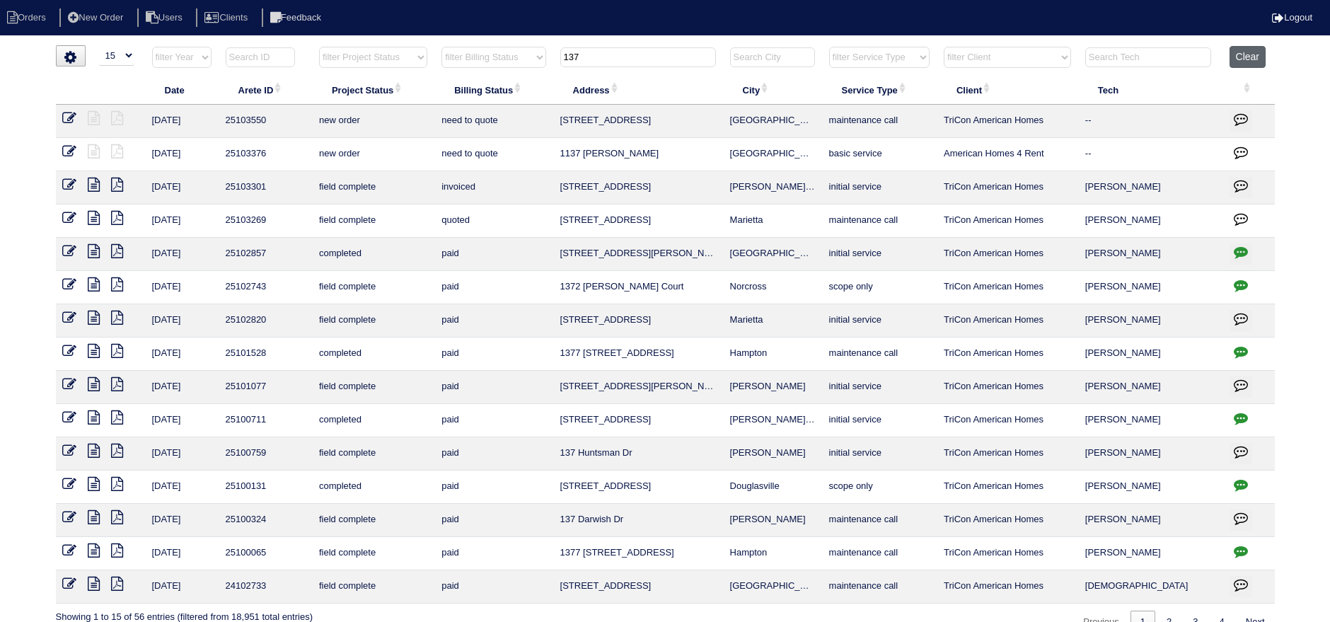
click at [1264, 61] on button "Clear" at bounding box center [1248, 57] width 36 height 22
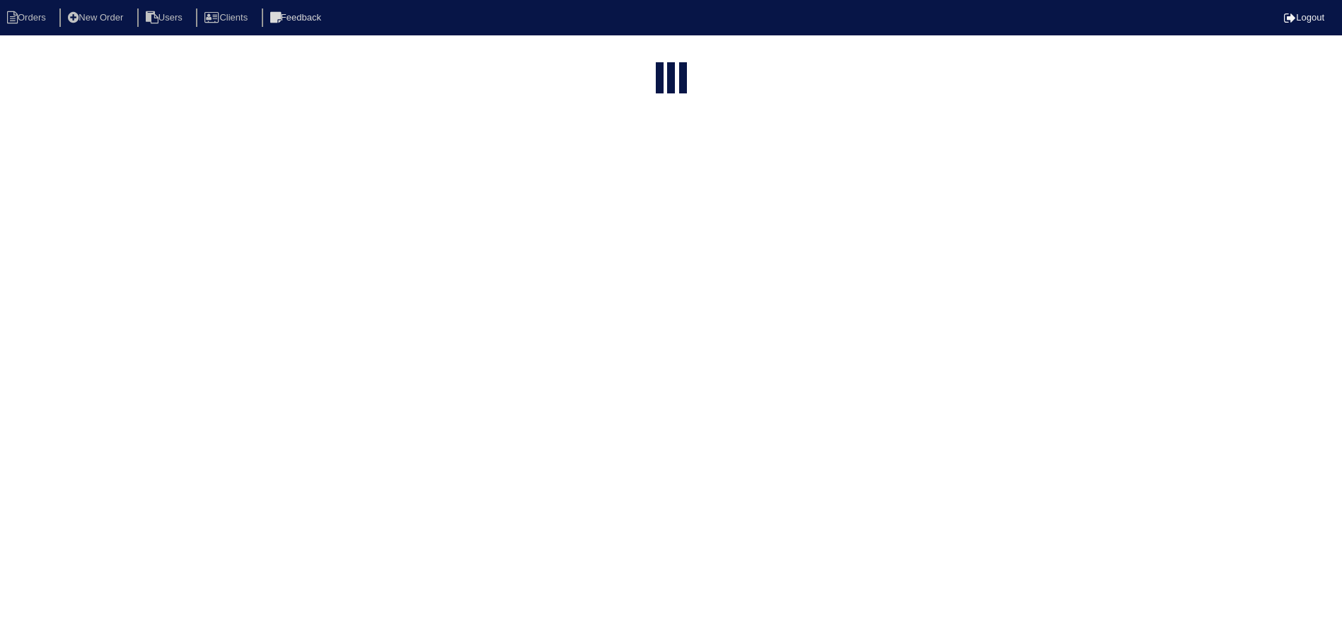
select select "15"
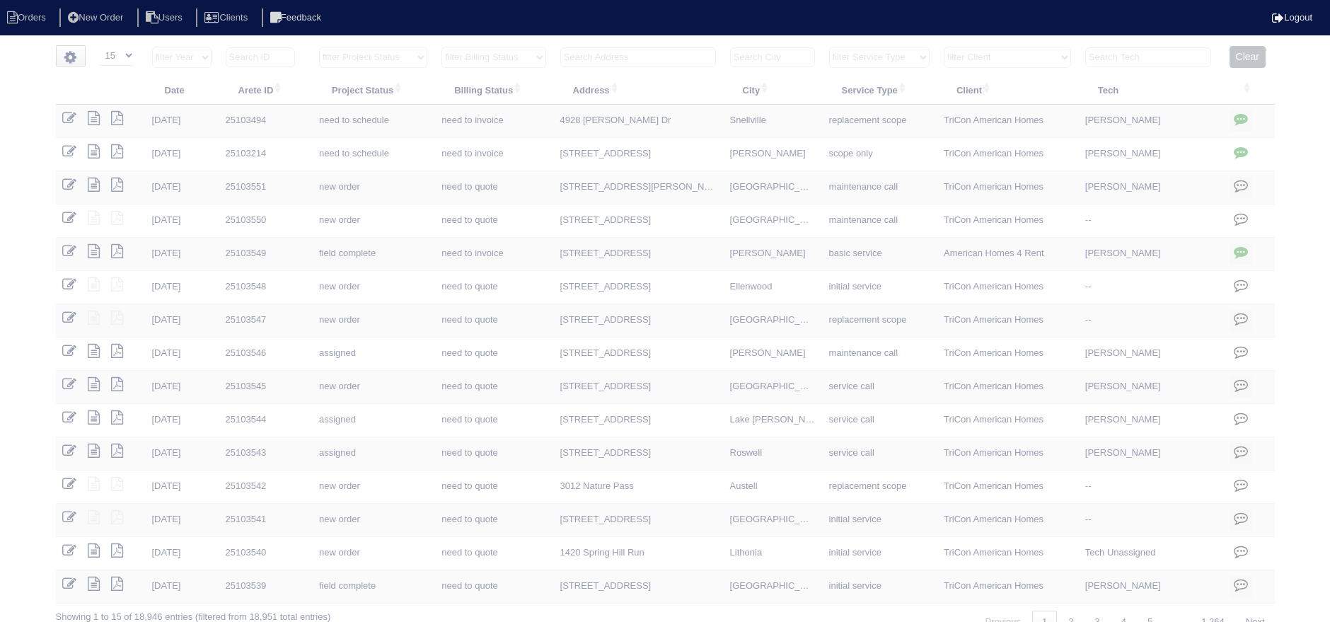
click at [364, 52] on select "filter Project Status -- Any Project Status -- new order assigned in progress f…" at bounding box center [373, 57] width 108 height 21
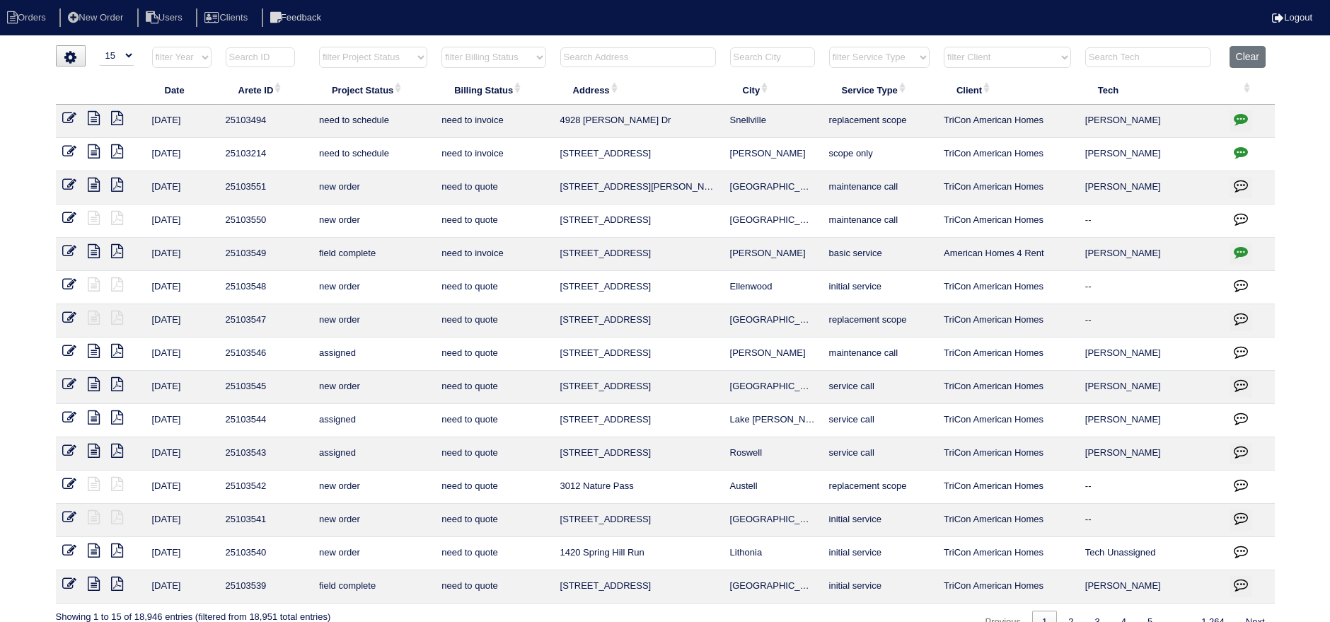
click at [319, 47] on select "filter Project Status -- Any Project Status -- new order assigned in progress f…" at bounding box center [373, 57] width 108 height 21
click at [365, 105] on td "need to schedule" at bounding box center [373, 121] width 122 height 33
click at [374, 75] on th "Project Status" at bounding box center [373, 90] width 122 height 30
drag, startPoint x: 382, startPoint y: 54, endPoint x: 384, endPoint y: 67, distance: 12.9
click at [382, 56] on select "filter Project Status -- Any Project Status -- new order assigned in progress f…" at bounding box center [373, 57] width 108 height 21
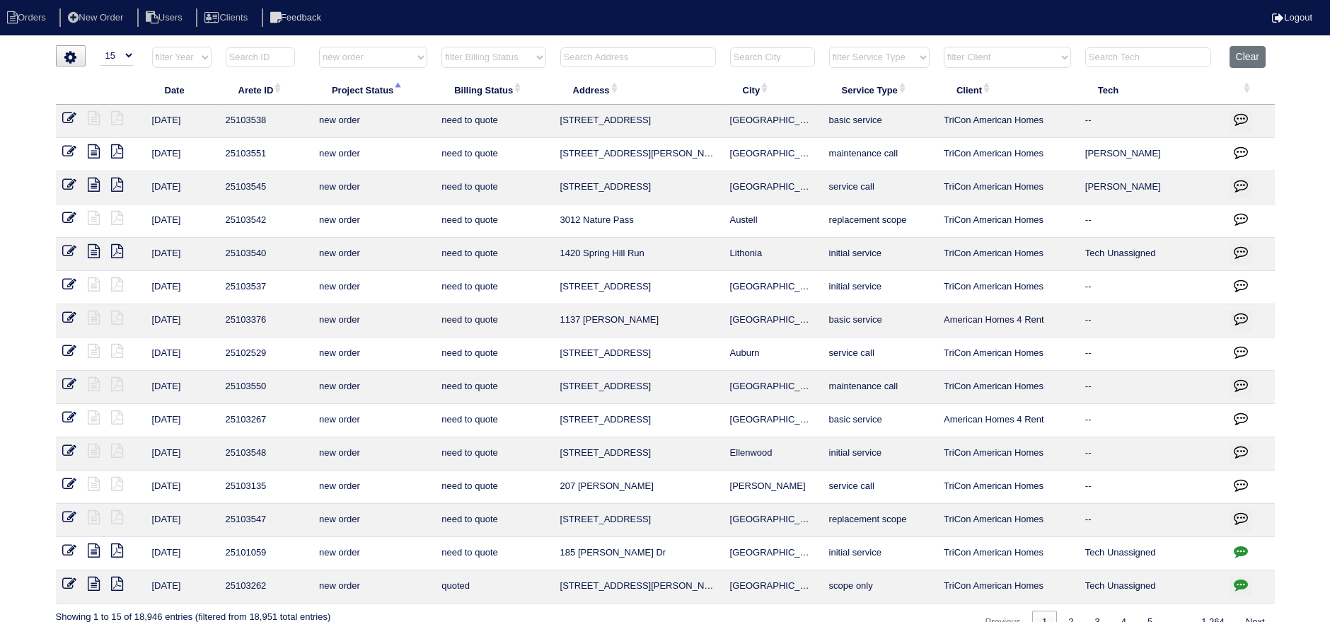
click at [319, 47] on select "filter Project Status -- Any Project Status -- new order assigned in progress f…" at bounding box center [373, 57] width 108 height 21
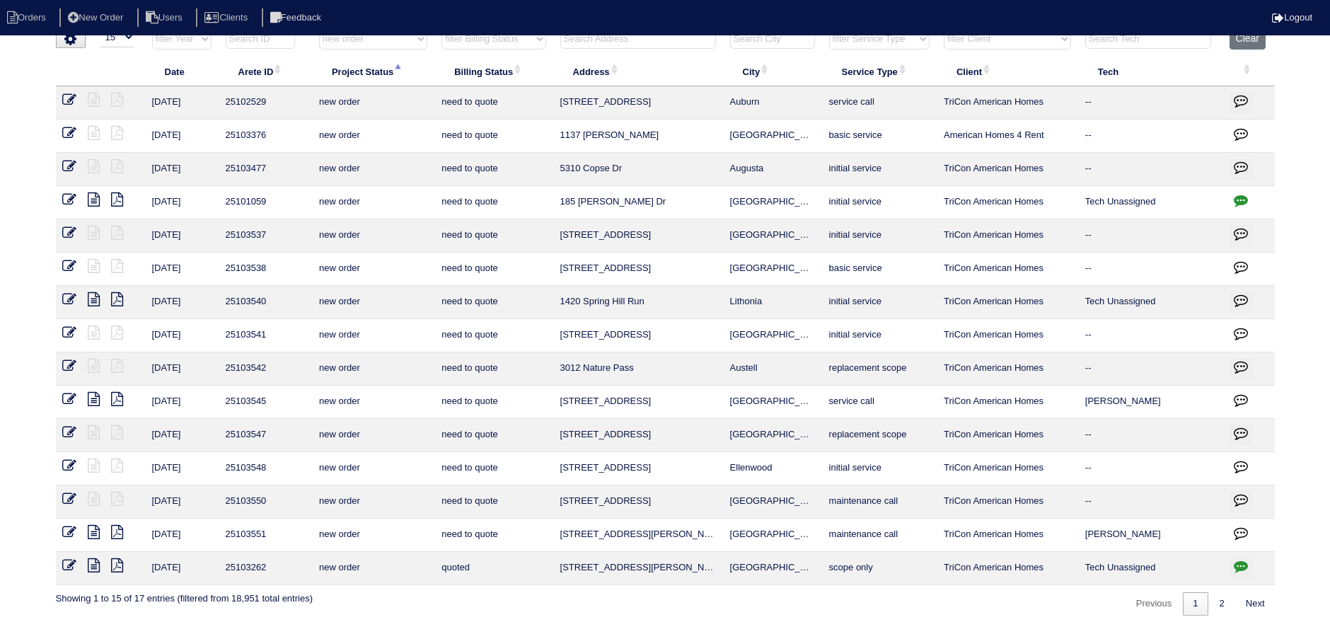
scroll to position [21, 0]
click at [1223, 583] on div "Previous 1 2 Next" at bounding box center [1200, 598] width 150 height 30
click at [1221, 598] on link "2" at bounding box center [1222, 601] width 25 height 23
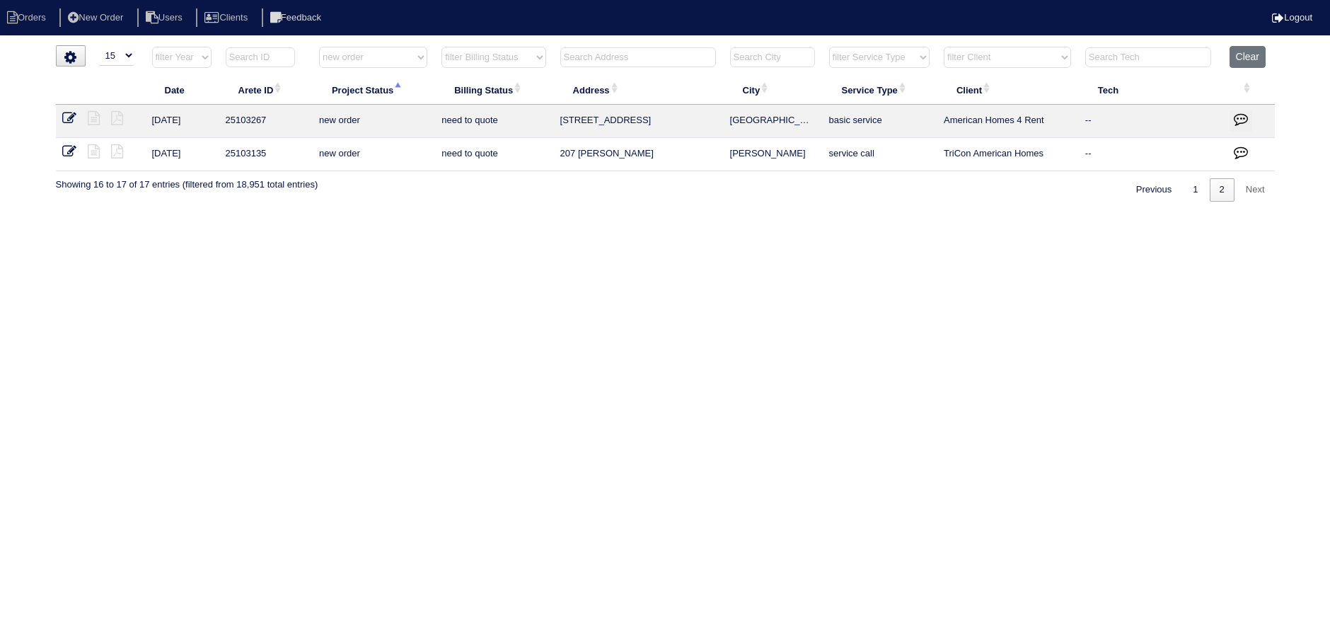
scroll to position [0, 0]
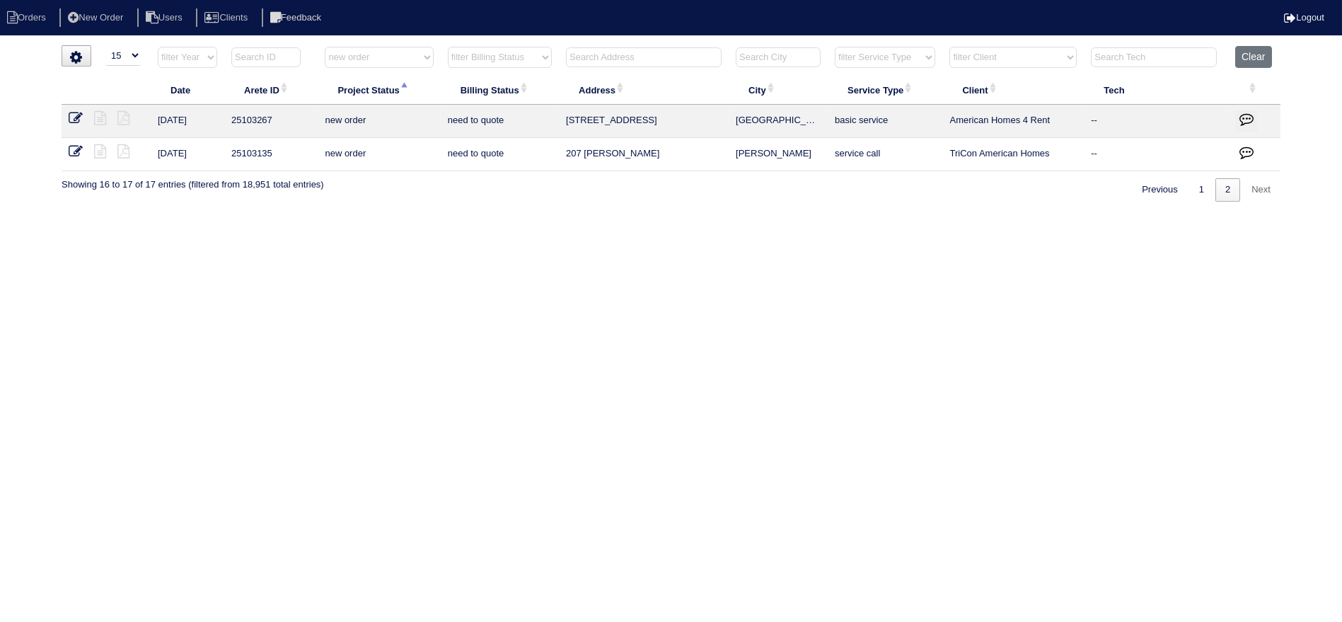
click at [270, 86] on th "Arete ID" at bounding box center [270, 90] width 93 height 30
select select "new order"
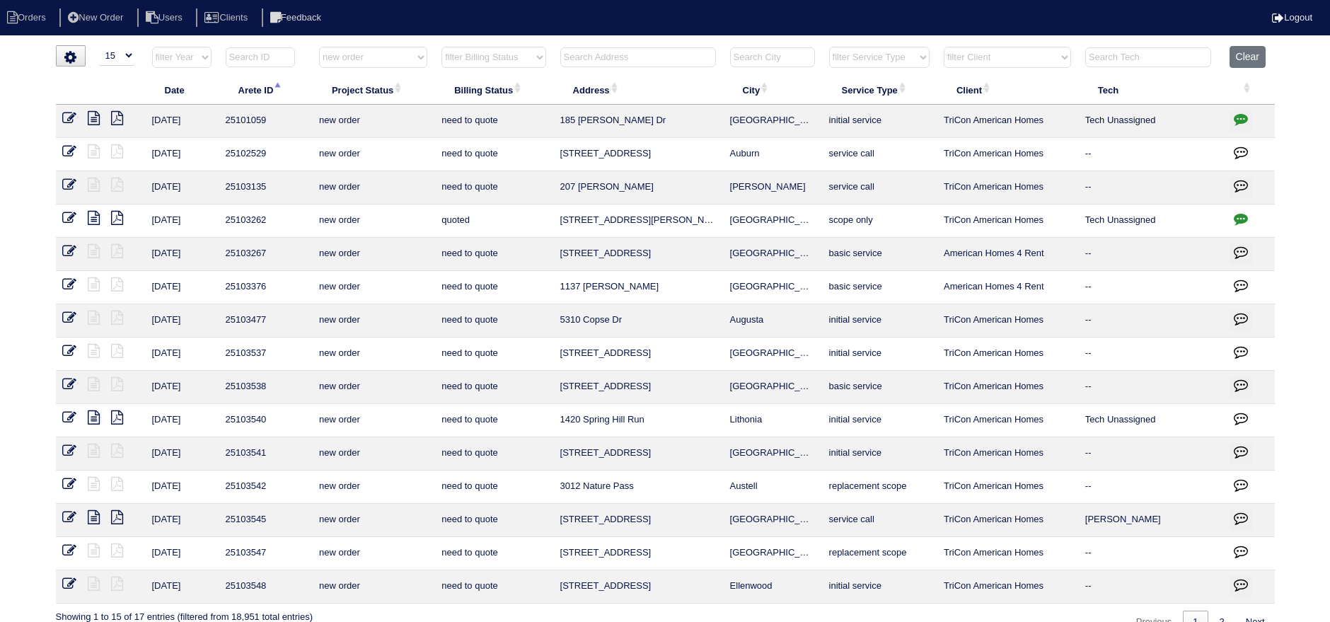
click at [175, 87] on th "Date" at bounding box center [182, 90] width 74 height 30
click at [188, 87] on th "Date" at bounding box center [182, 90] width 74 height 30
click at [1252, 59] on button "Clear" at bounding box center [1248, 57] width 36 height 22
select select
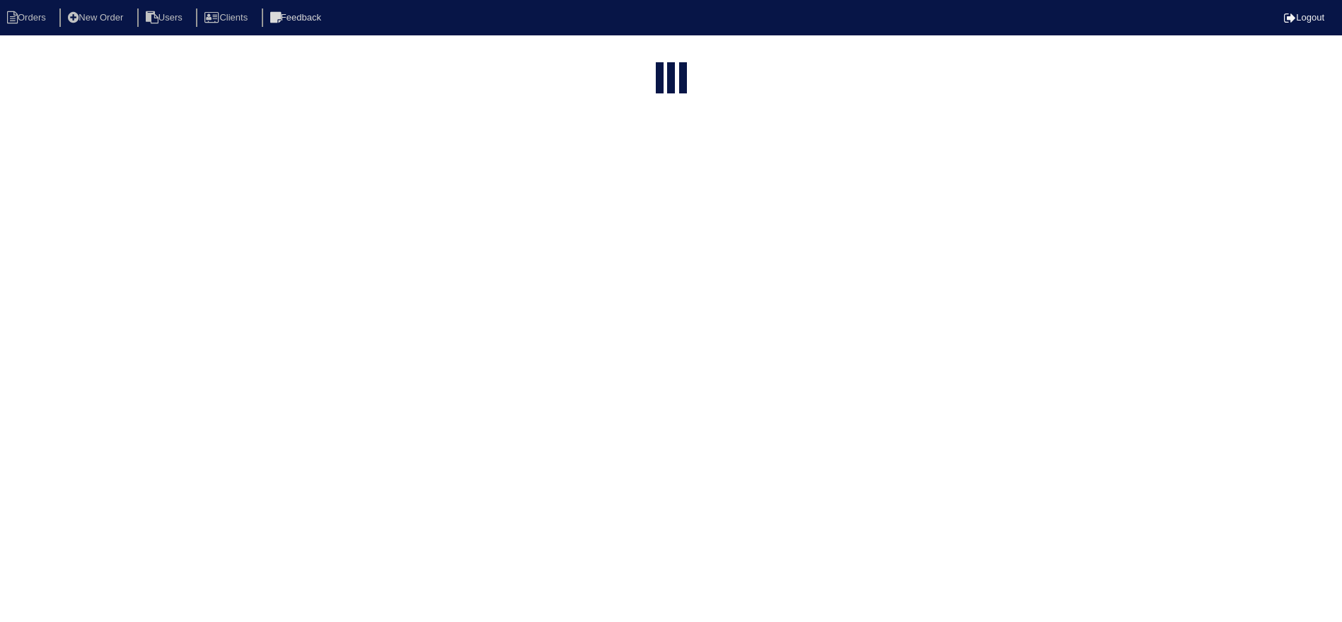
select select "15"
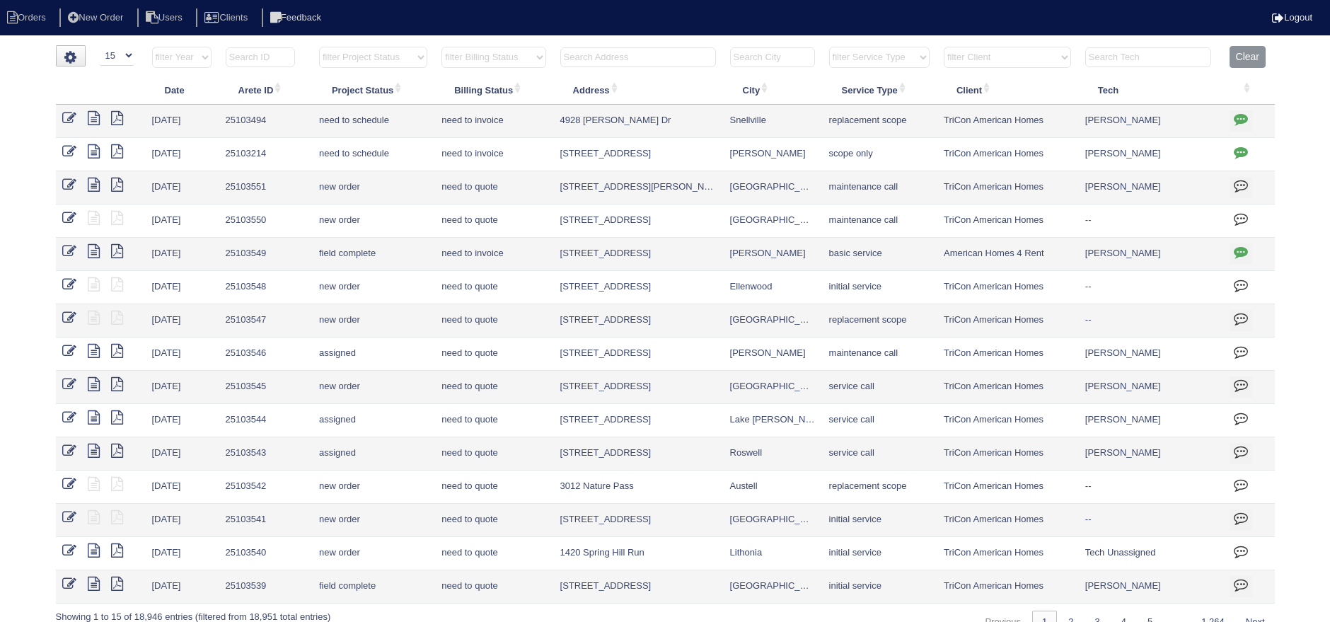
click at [299, 59] on th at bounding box center [265, 60] width 93 height 29
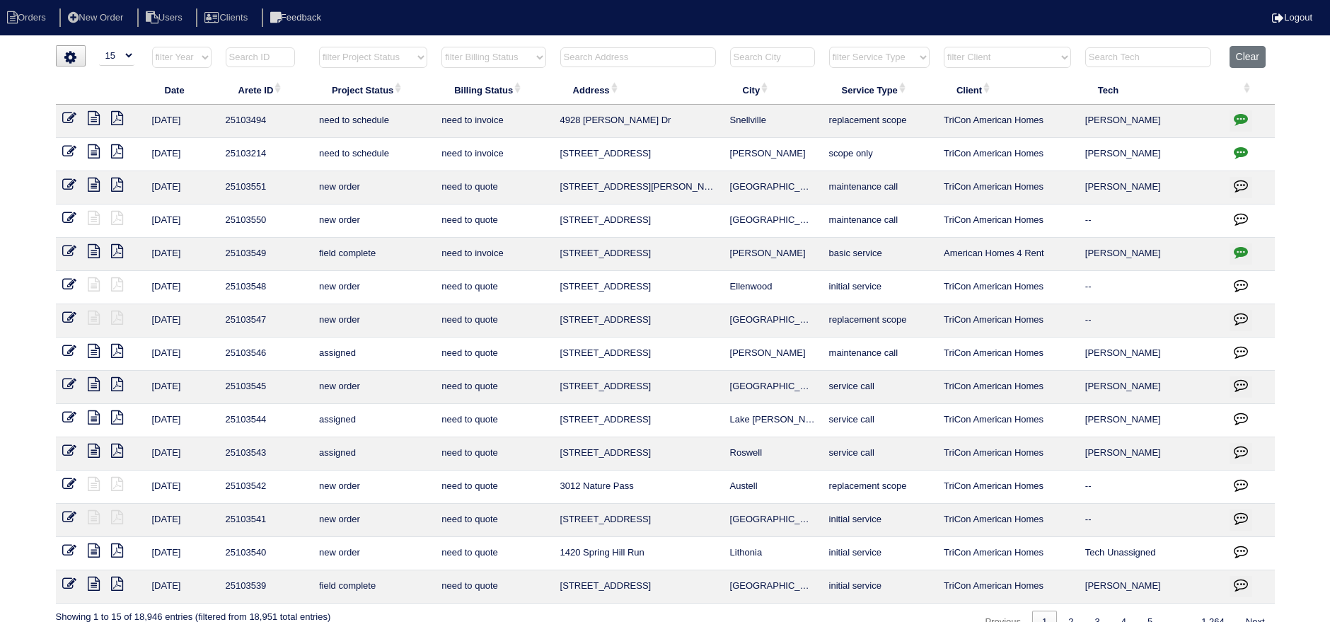
click at [285, 58] on input "text" at bounding box center [260, 57] width 69 height 20
click at [360, 61] on select "filter Project Status -- Any Project Status -- new order assigned in progress f…" at bounding box center [373, 57] width 108 height 21
click at [319, 47] on select "filter Project Status -- Any Project Status -- new order assigned in progress f…" at bounding box center [373, 57] width 108 height 21
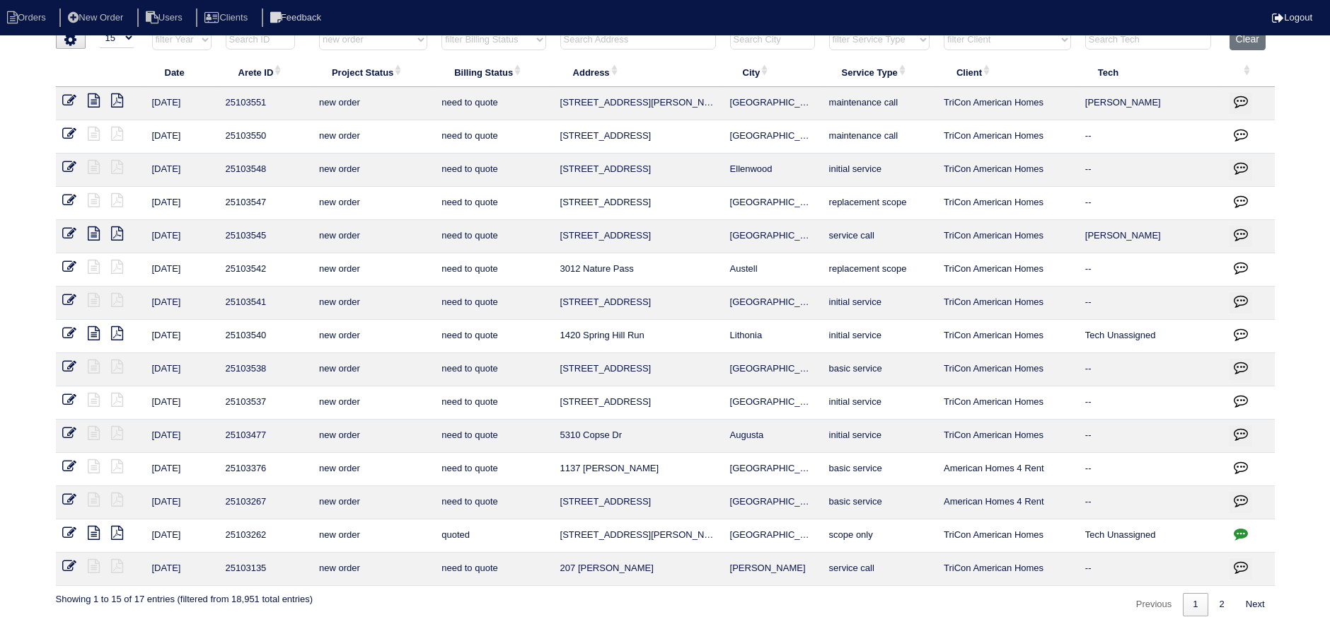
scroll to position [21, 0]
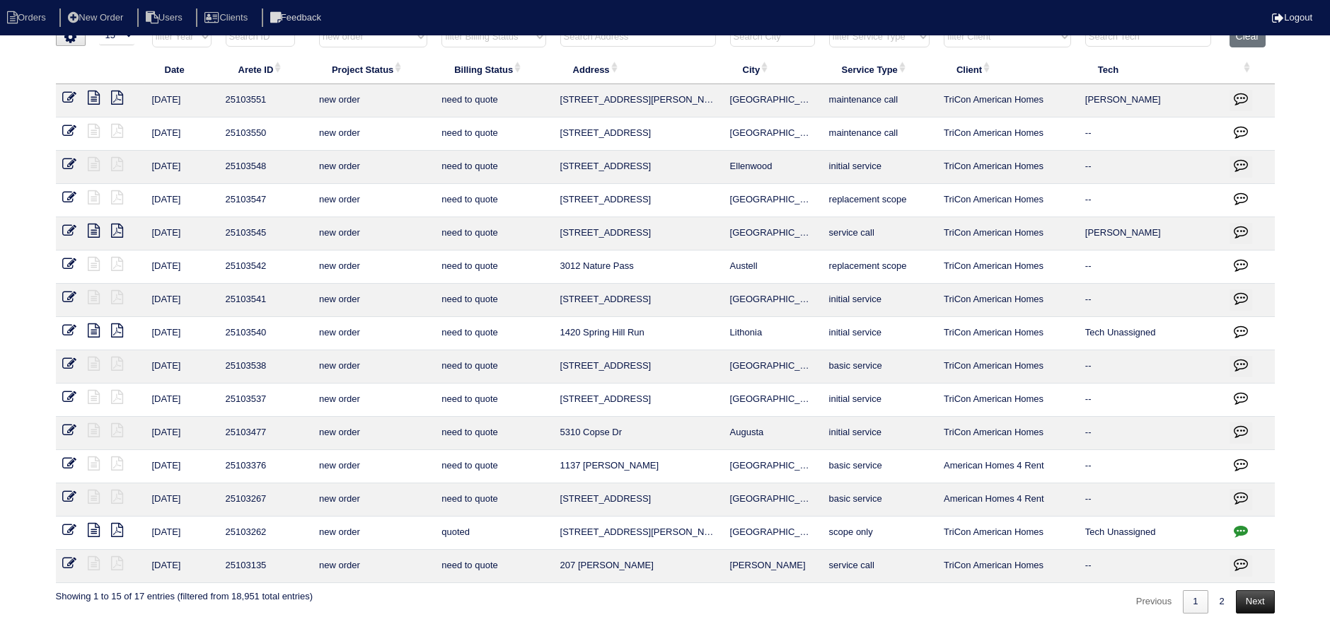
click at [1236, 599] on link "Next" at bounding box center [1255, 601] width 39 height 23
select select "new order"
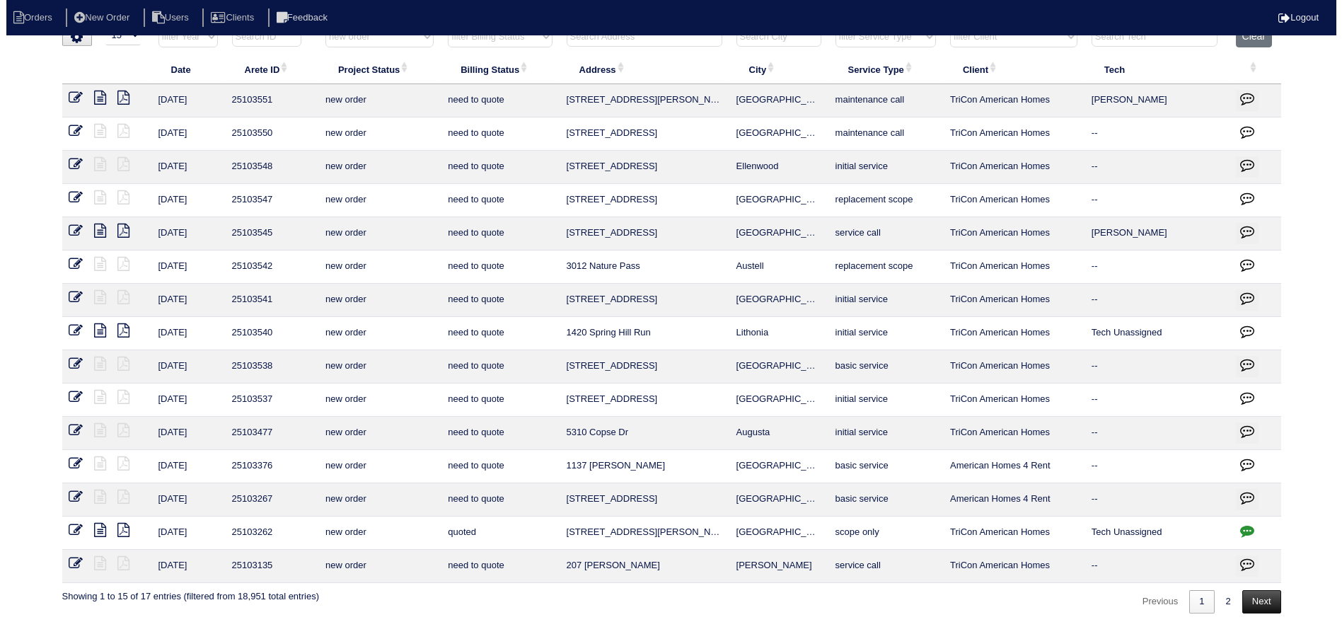
scroll to position [0, 0]
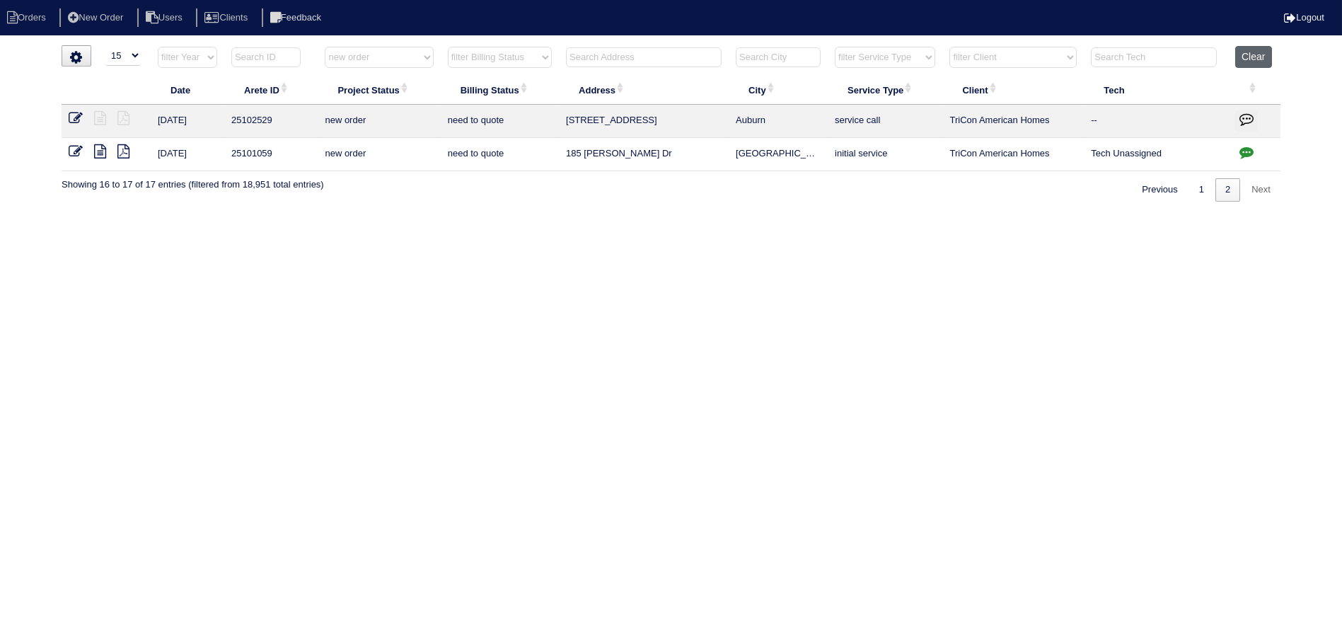
click at [1262, 59] on button "Clear" at bounding box center [1253, 57] width 36 height 22
select select
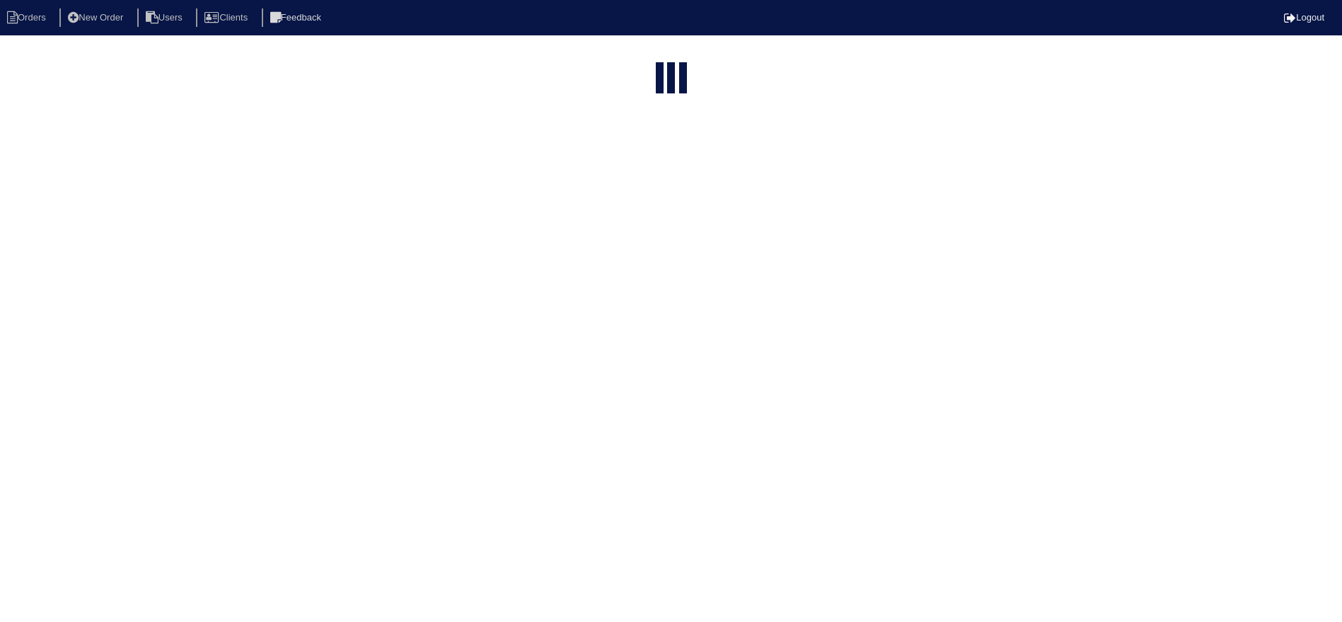
select select "15"
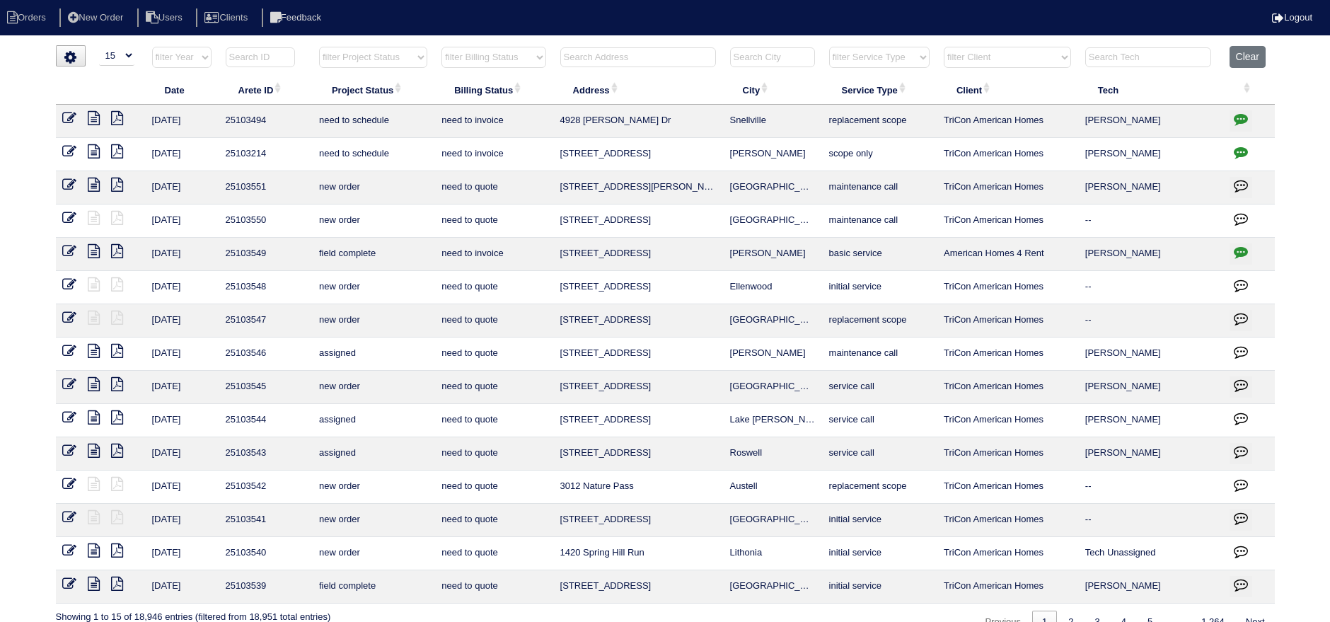
click at [889, 59] on select "filter Service Type -- Any Service Type -- initial service basic service mainte…" at bounding box center [879, 57] width 100 height 21
click at [830, 47] on select "filter Service Type -- Any Service Type -- initial service basic service mainte…" at bounding box center [879, 57] width 100 height 21
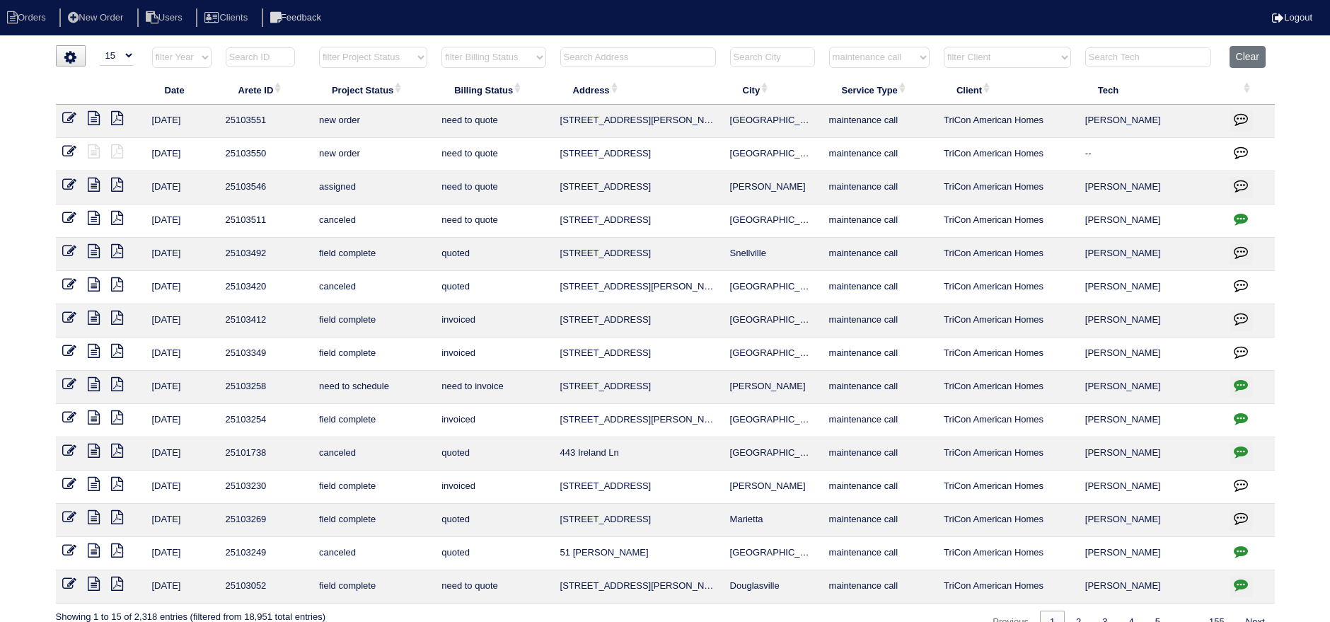
drag, startPoint x: 875, startPoint y: 53, endPoint x: 881, endPoint y: 67, distance: 14.6
click at [875, 56] on select "filter Service Type -- Any Service Type -- initial service basic service mainte…" at bounding box center [879, 57] width 100 height 21
click at [830, 47] on select "filter Service Type -- Any Service Type -- initial service basic service mainte…" at bounding box center [879, 57] width 100 height 21
select select "service call"
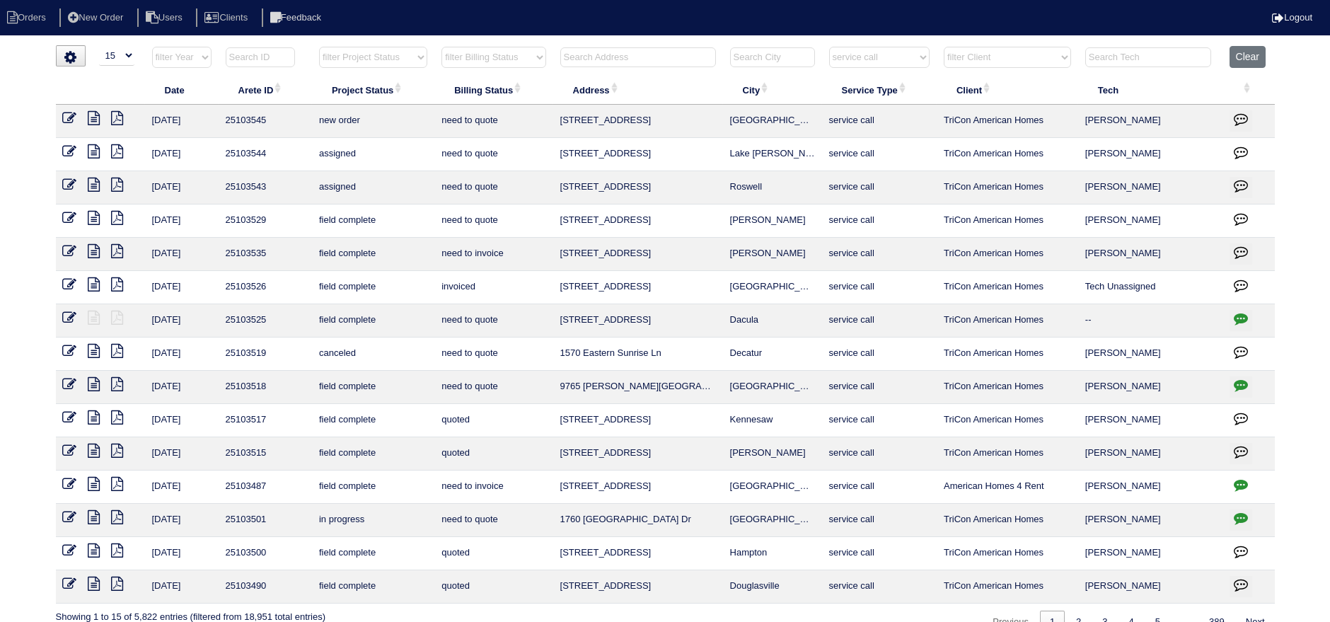
click at [97, 221] on icon at bounding box center [94, 218] width 12 height 14
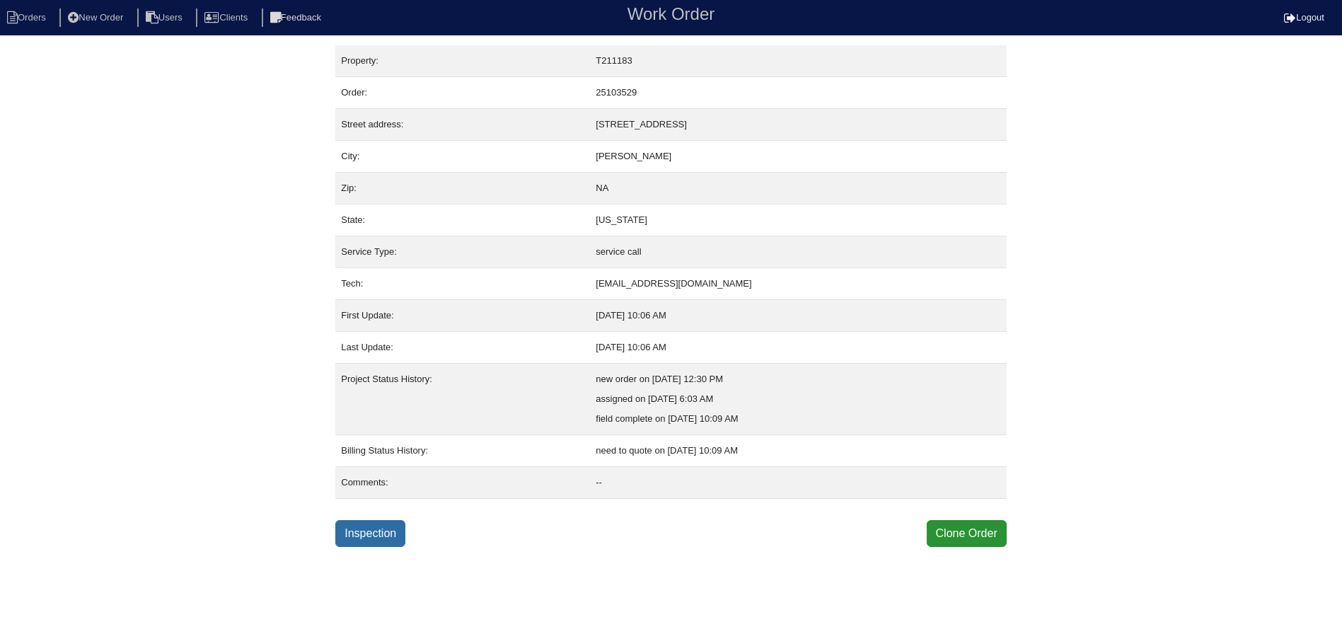
click at [364, 534] on link "Inspection" at bounding box center [370, 533] width 70 height 27
click at [371, 531] on link "Inspection" at bounding box center [370, 533] width 70 height 27
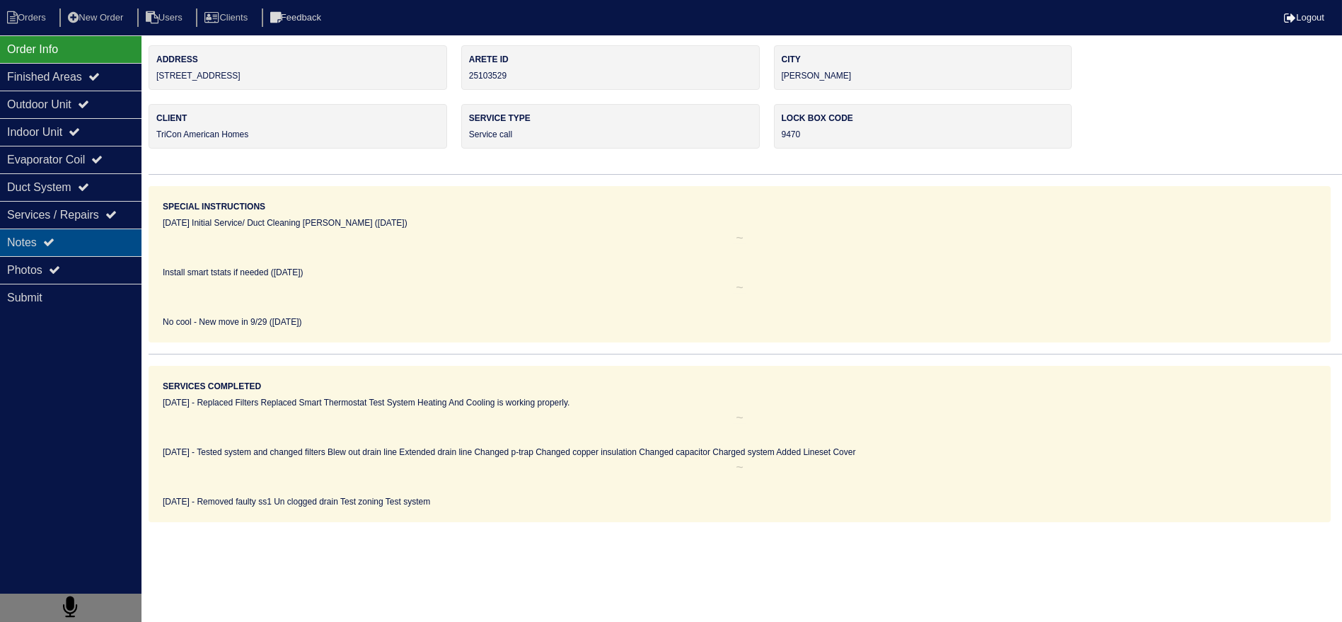
click at [81, 248] on div "Notes" at bounding box center [71, 243] width 142 height 28
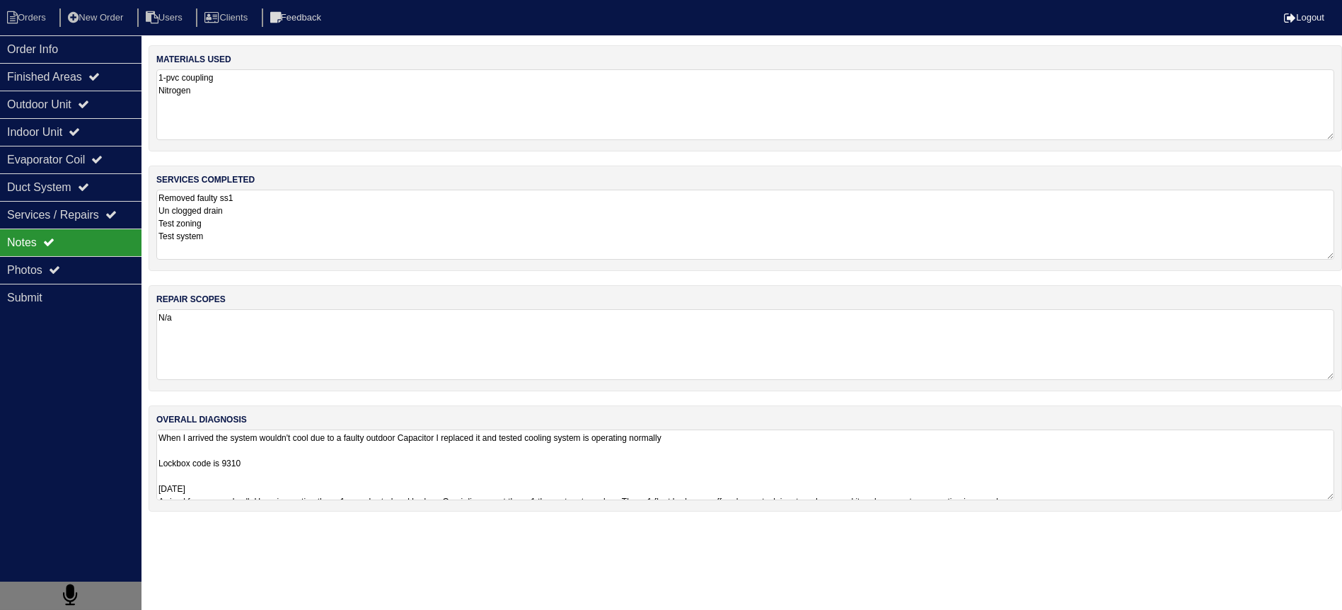
click at [321, 197] on textarea "Removed faulty ss1 Un clogged drain Test zoning Test system" at bounding box center [745, 225] width 1178 height 70
click at [79, 23] on icon at bounding box center [73, 17] width 11 height 13
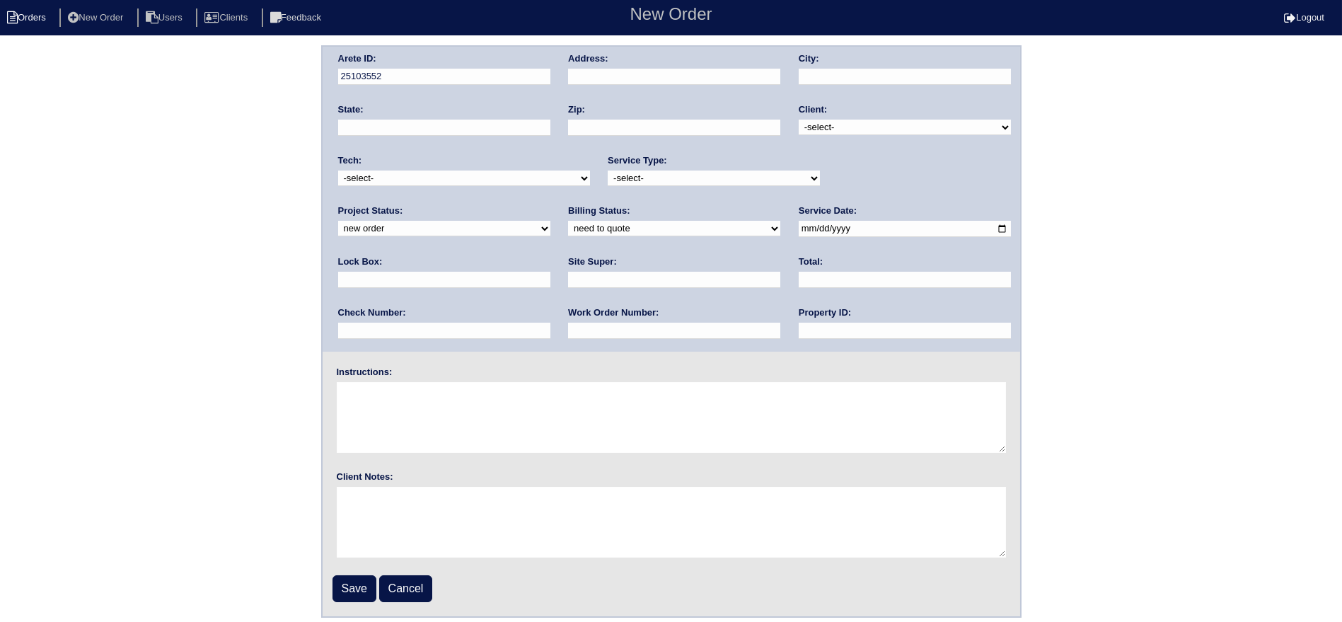
click at [43, 21] on li "Orders" at bounding box center [28, 17] width 57 height 19
select select "15"
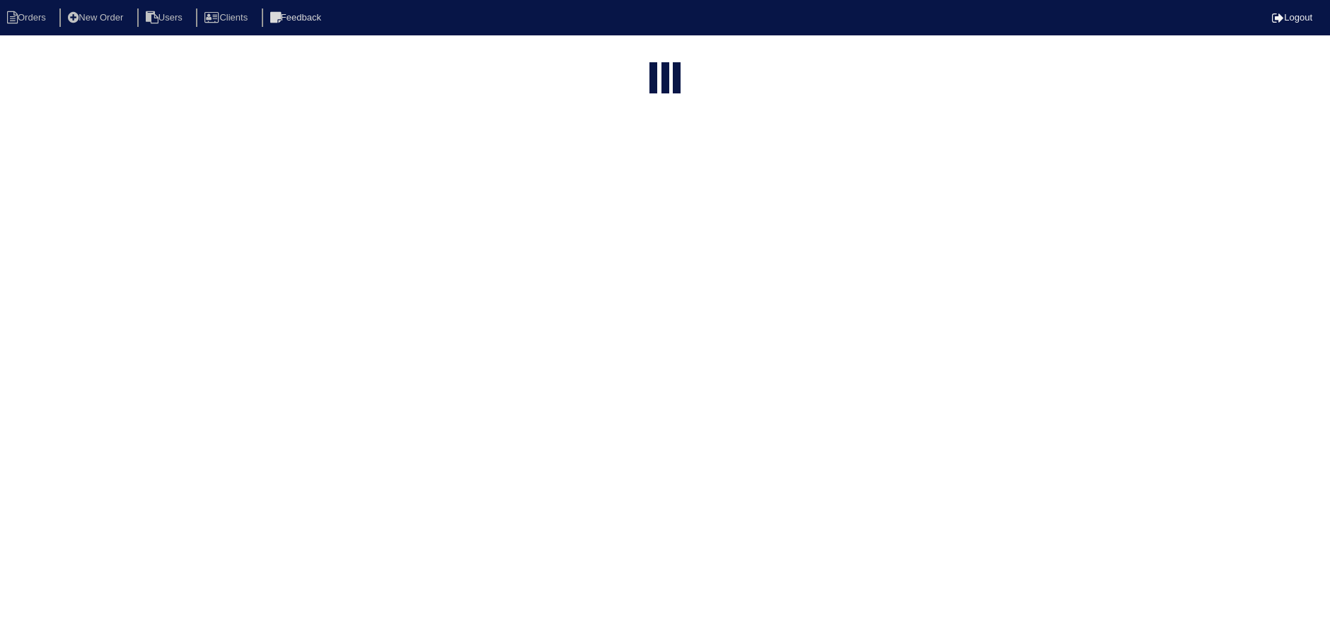
select select "service call"
